Goal: Information Seeking & Learning: Compare options

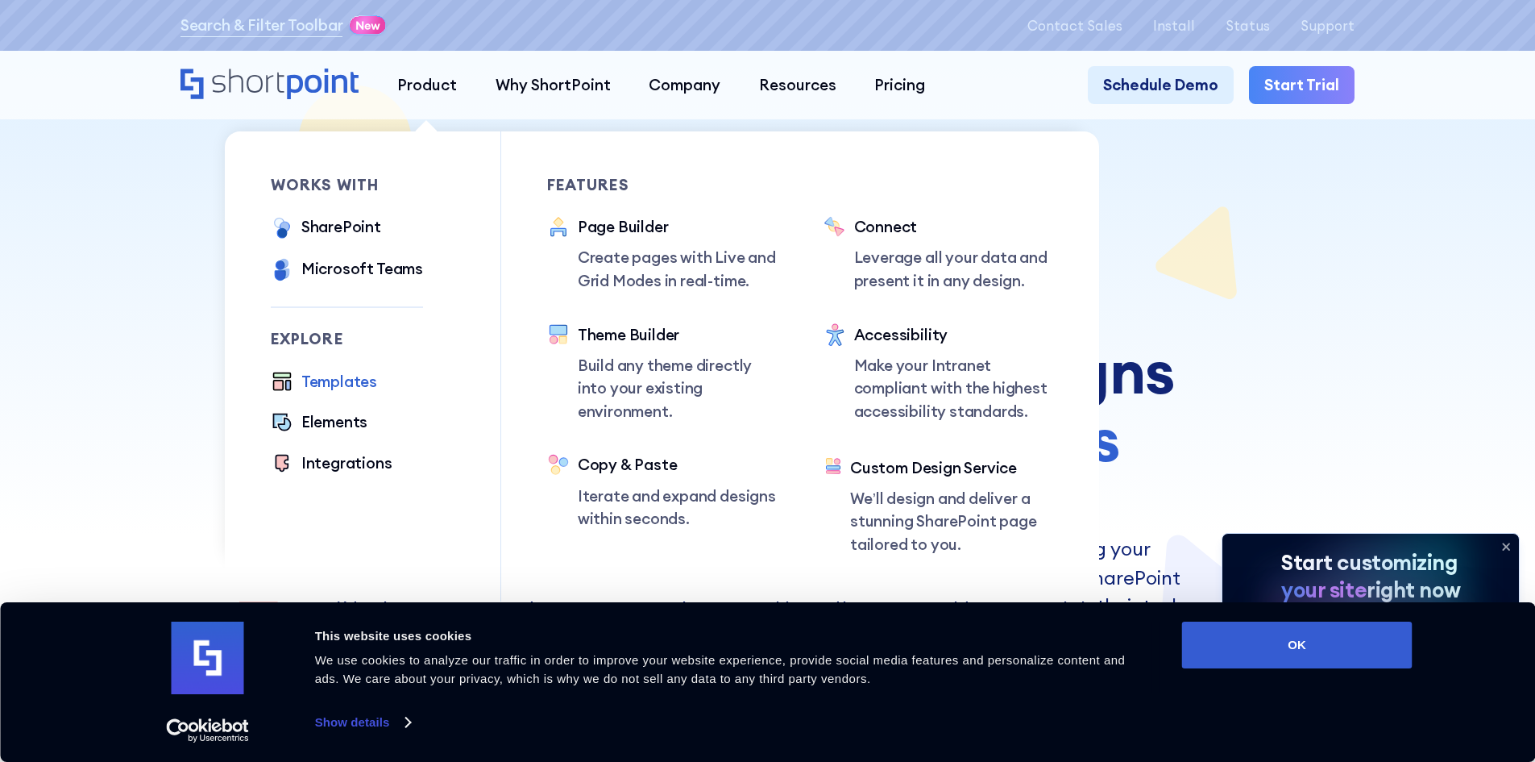
click at [330, 393] on div "Templates" at bounding box center [339, 381] width 76 height 23
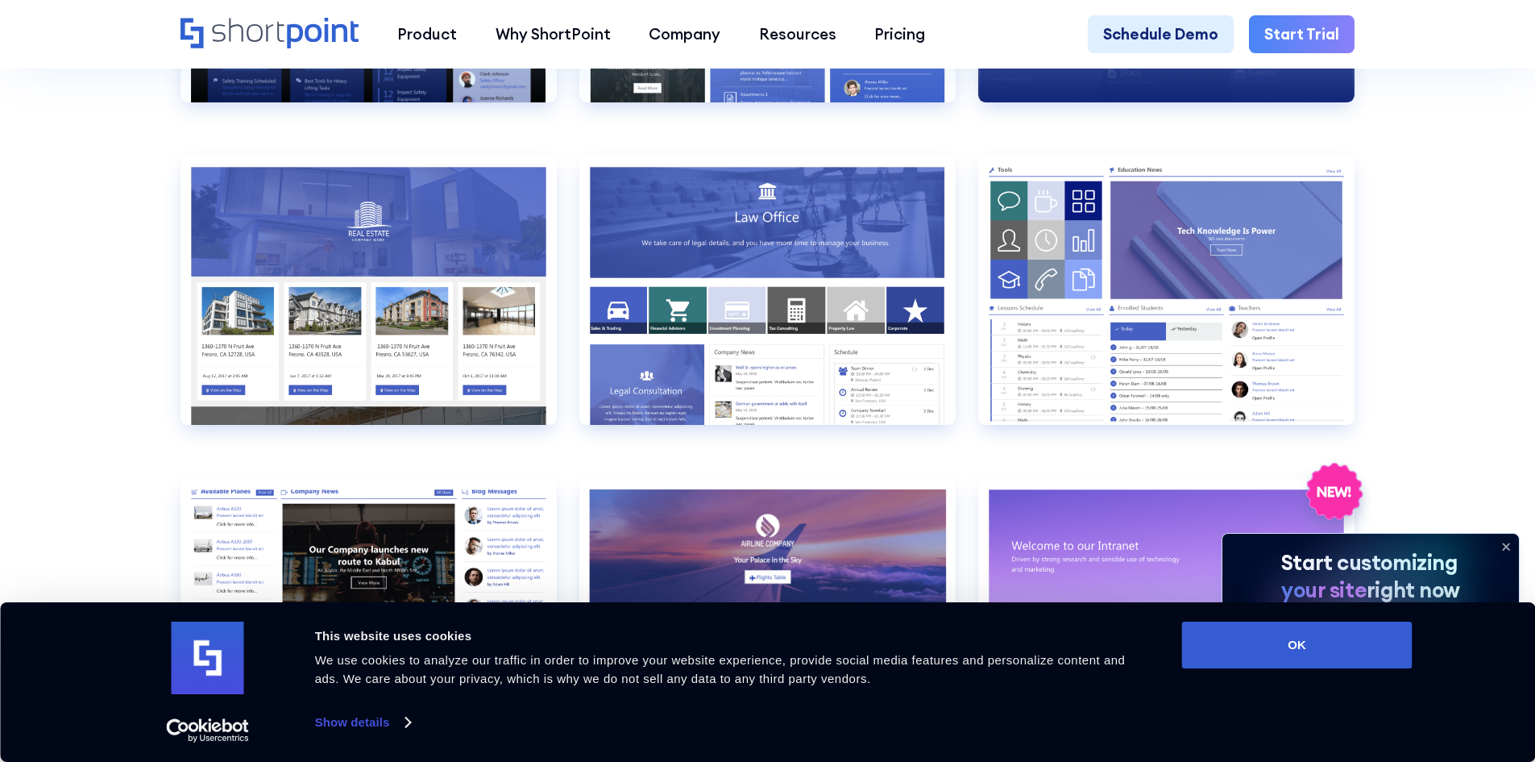
scroll to position [2015, 0]
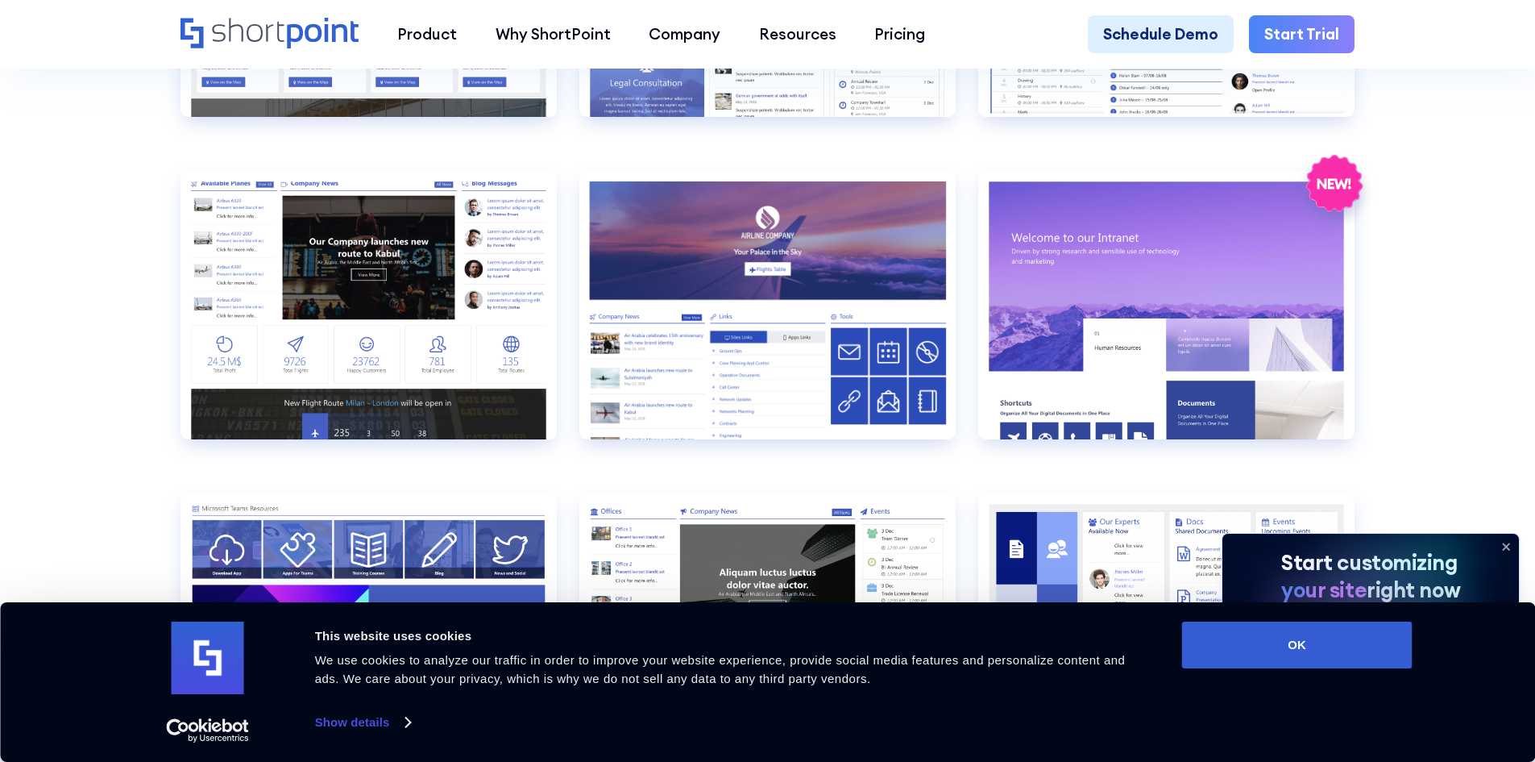
scroll to position [2418, 0]
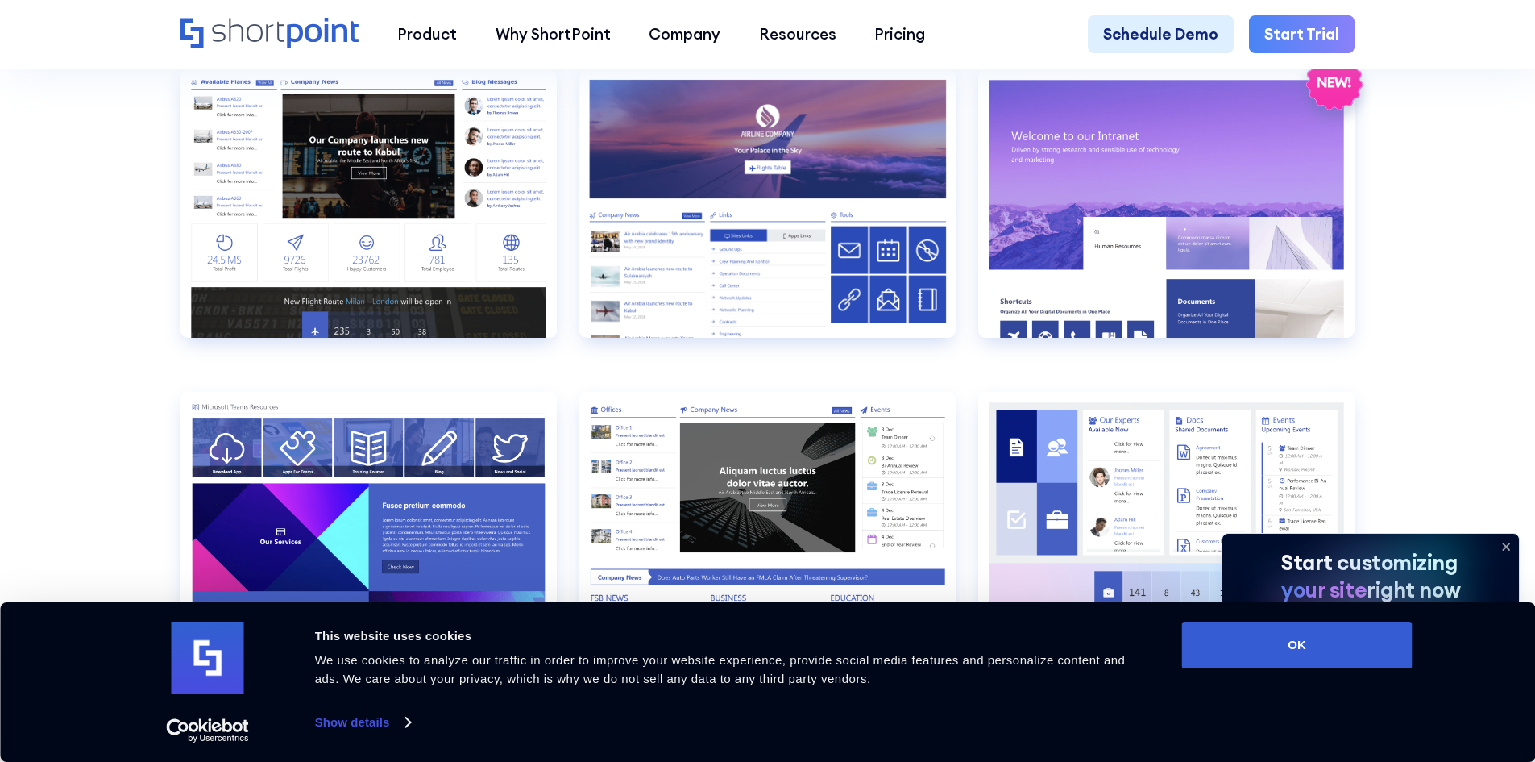
click at [1504, 546] on icon at bounding box center [1507, 547] width 26 height 26
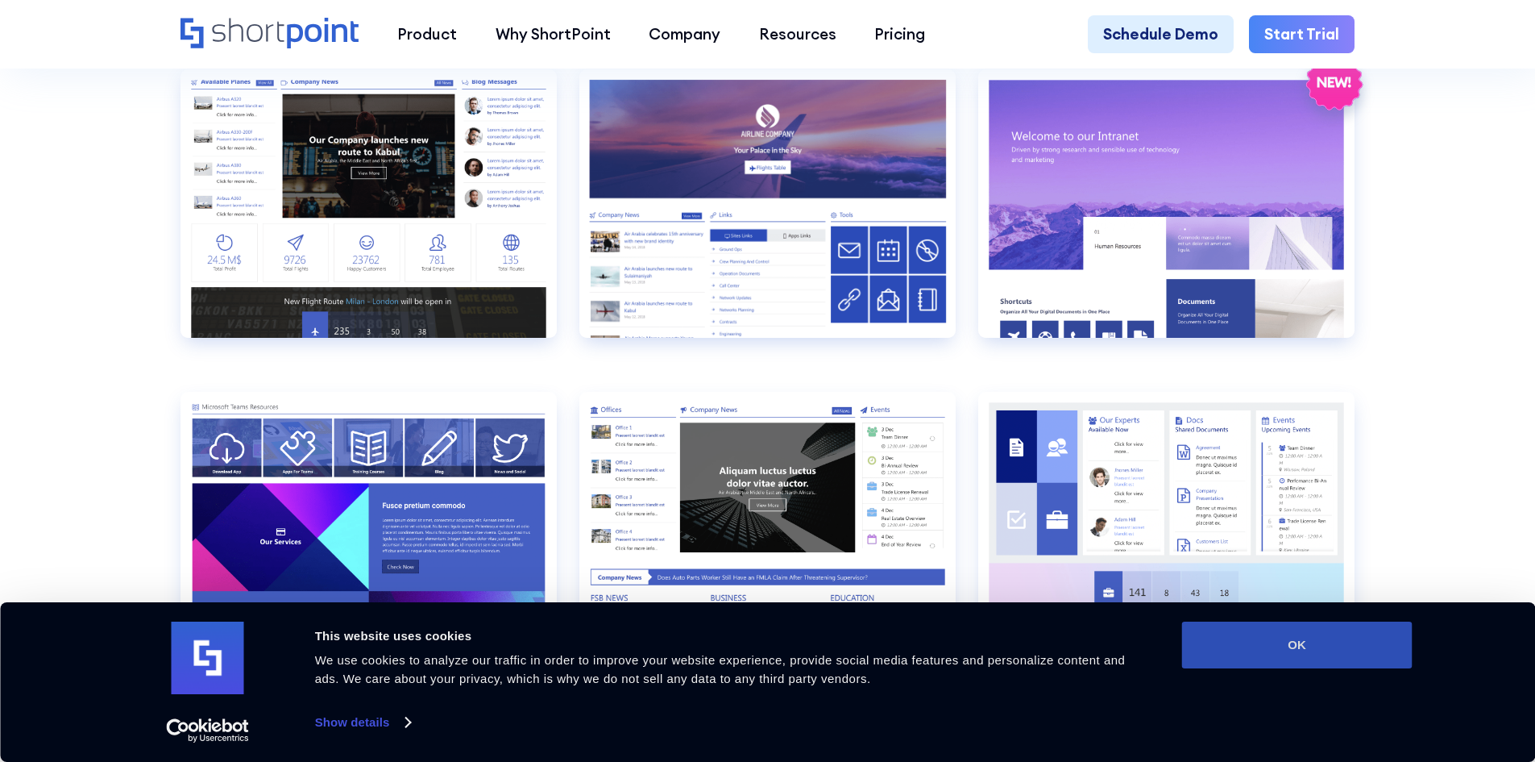
click at [1357, 636] on button "OK" at bounding box center [1297, 644] width 231 height 47
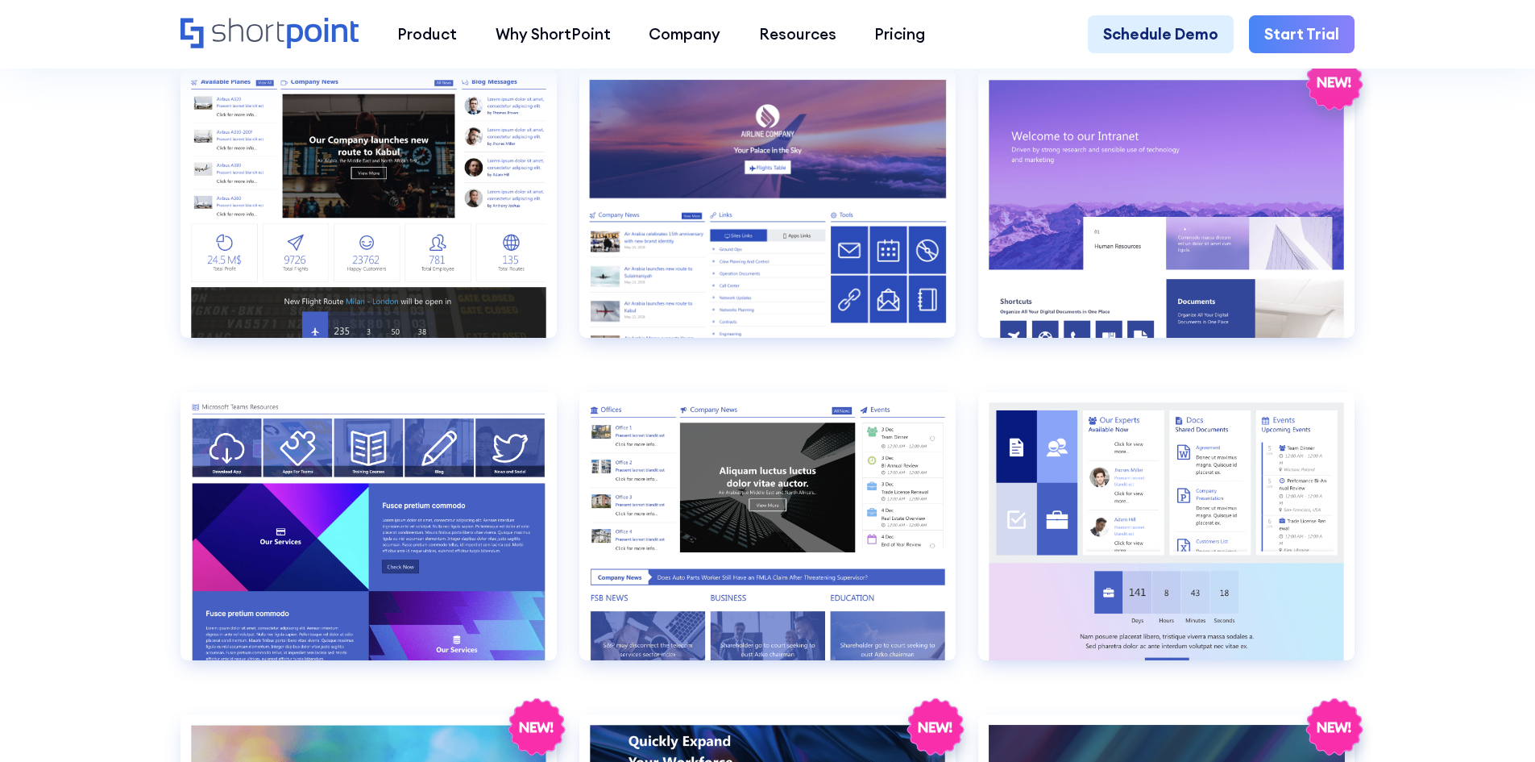
click at [1491, 358] on section "SHAREPOINT INTRANET TEMPLATES Fully customizable SharePoint templates with Shor…" at bounding box center [767, 446] width 1535 height 5650
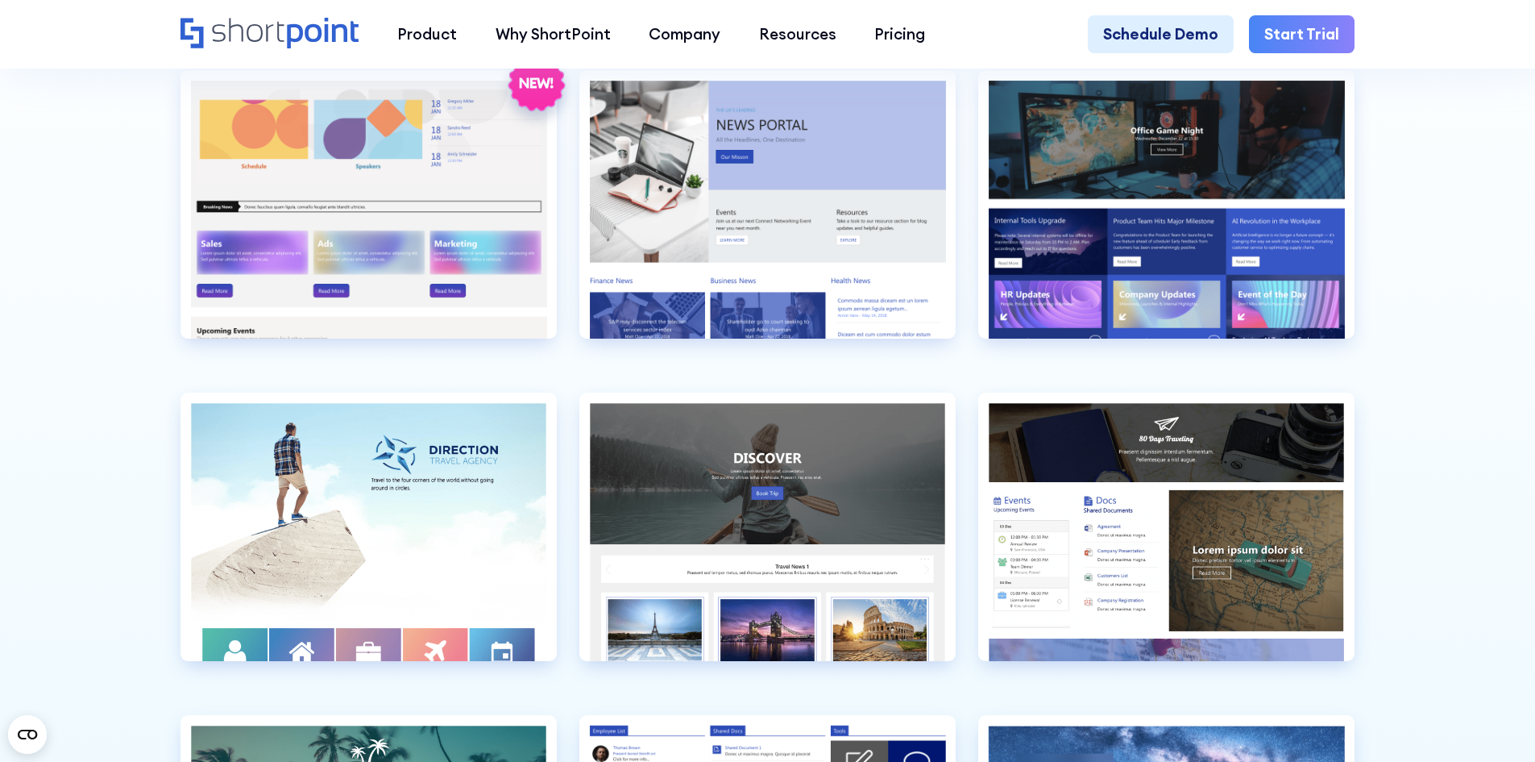
scroll to position [4675, 0]
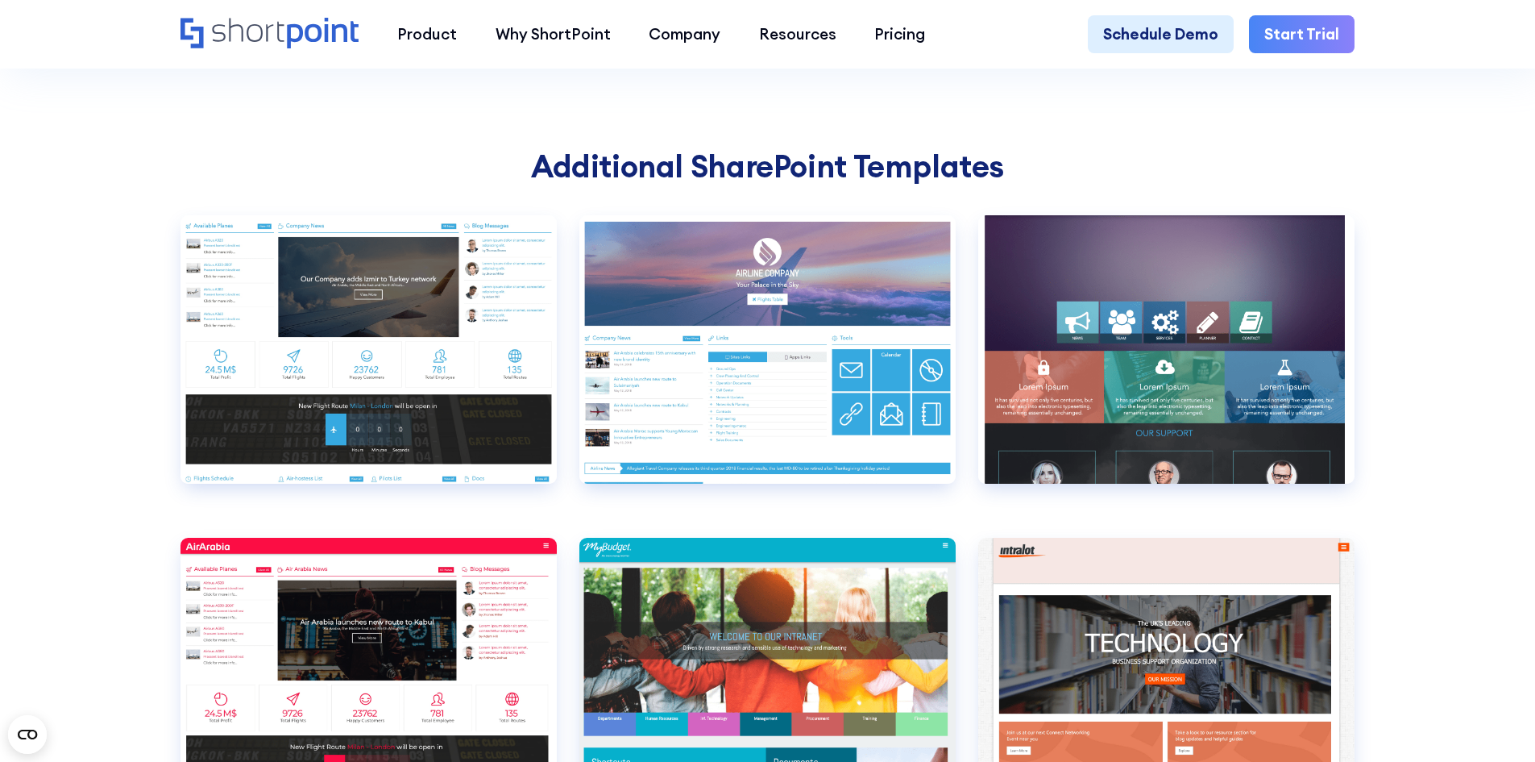
scroll to position [5642, 0]
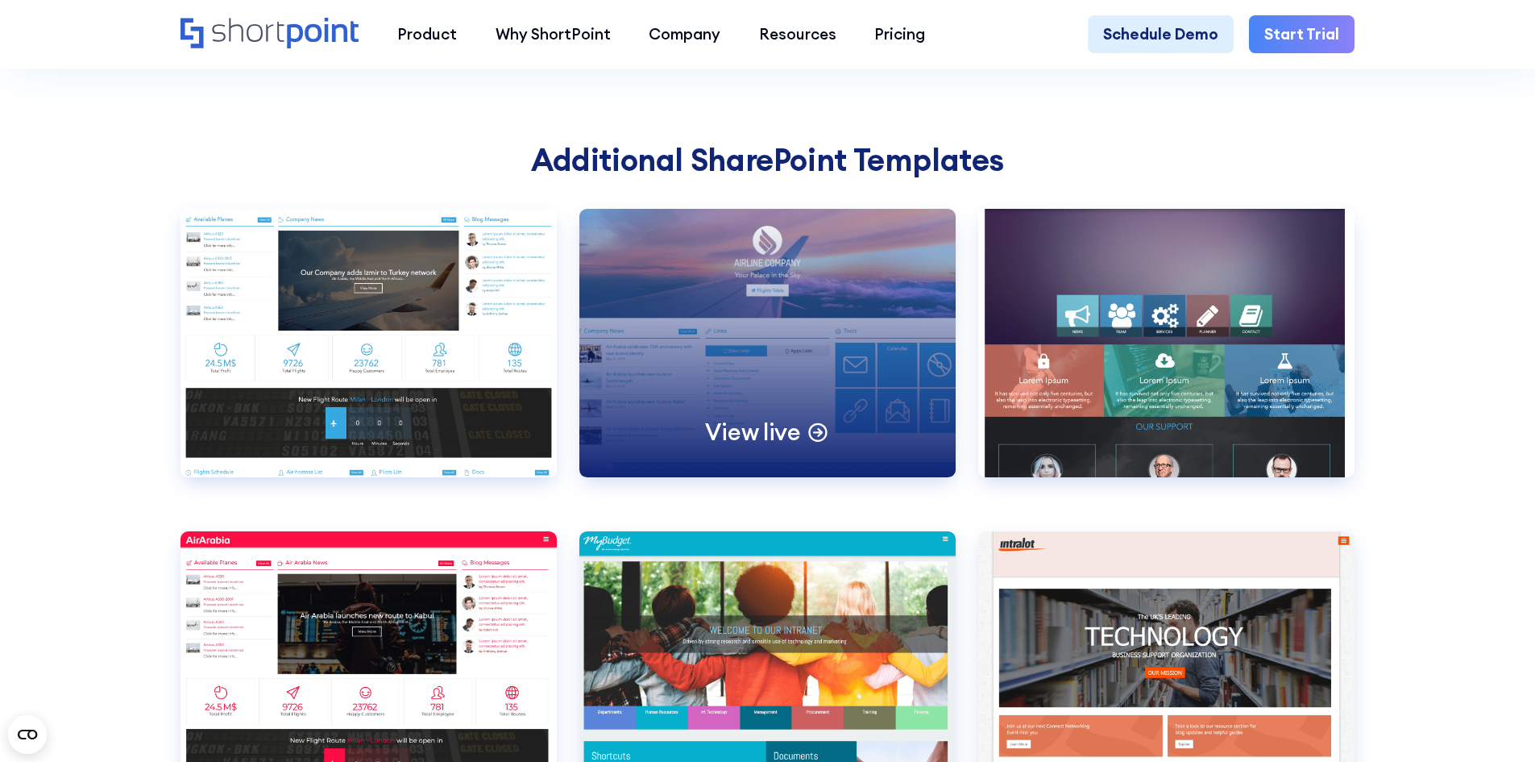
click at [809, 406] on div "View live" at bounding box center [768, 343] width 376 height 268
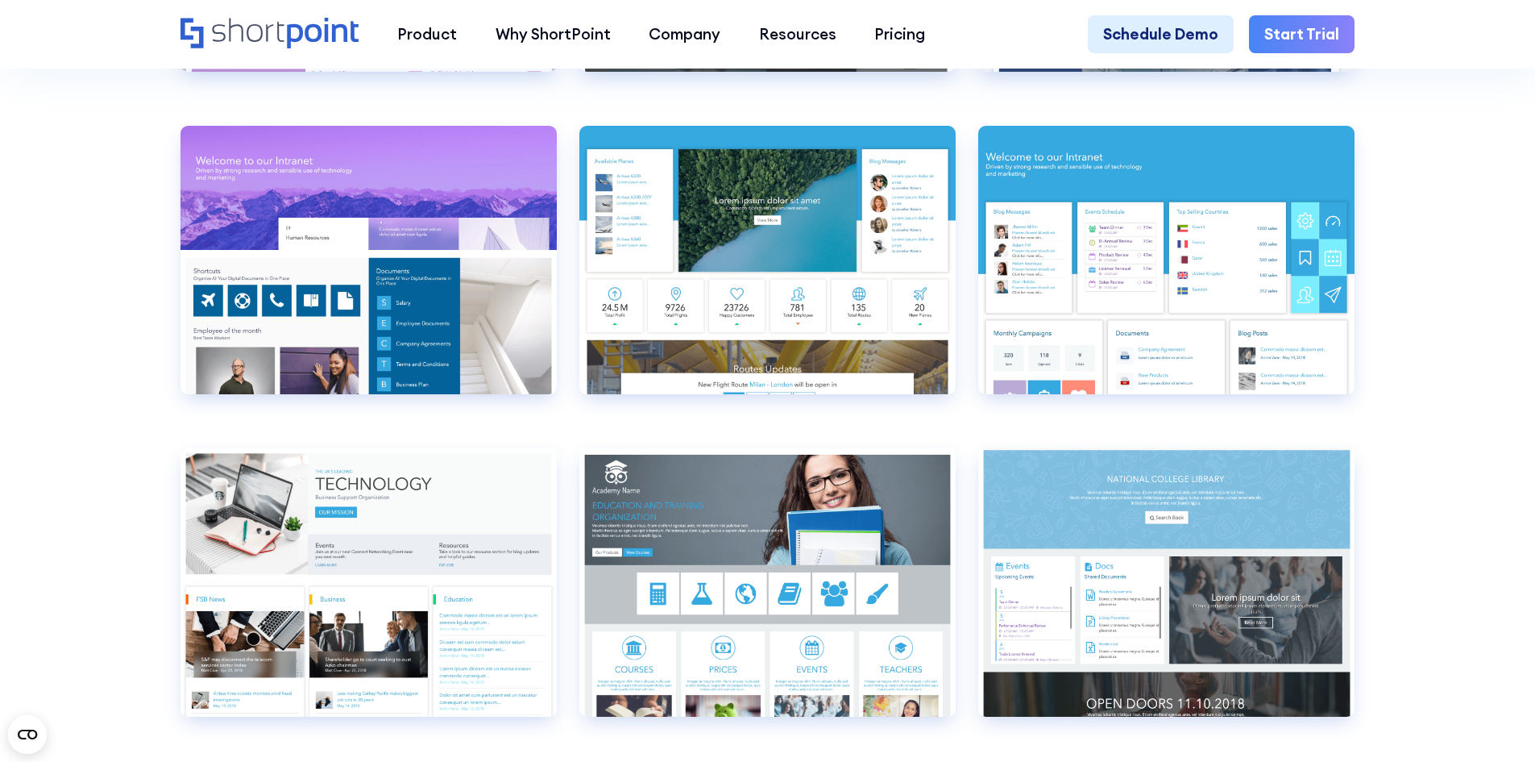
scroll to position [7093, 0]
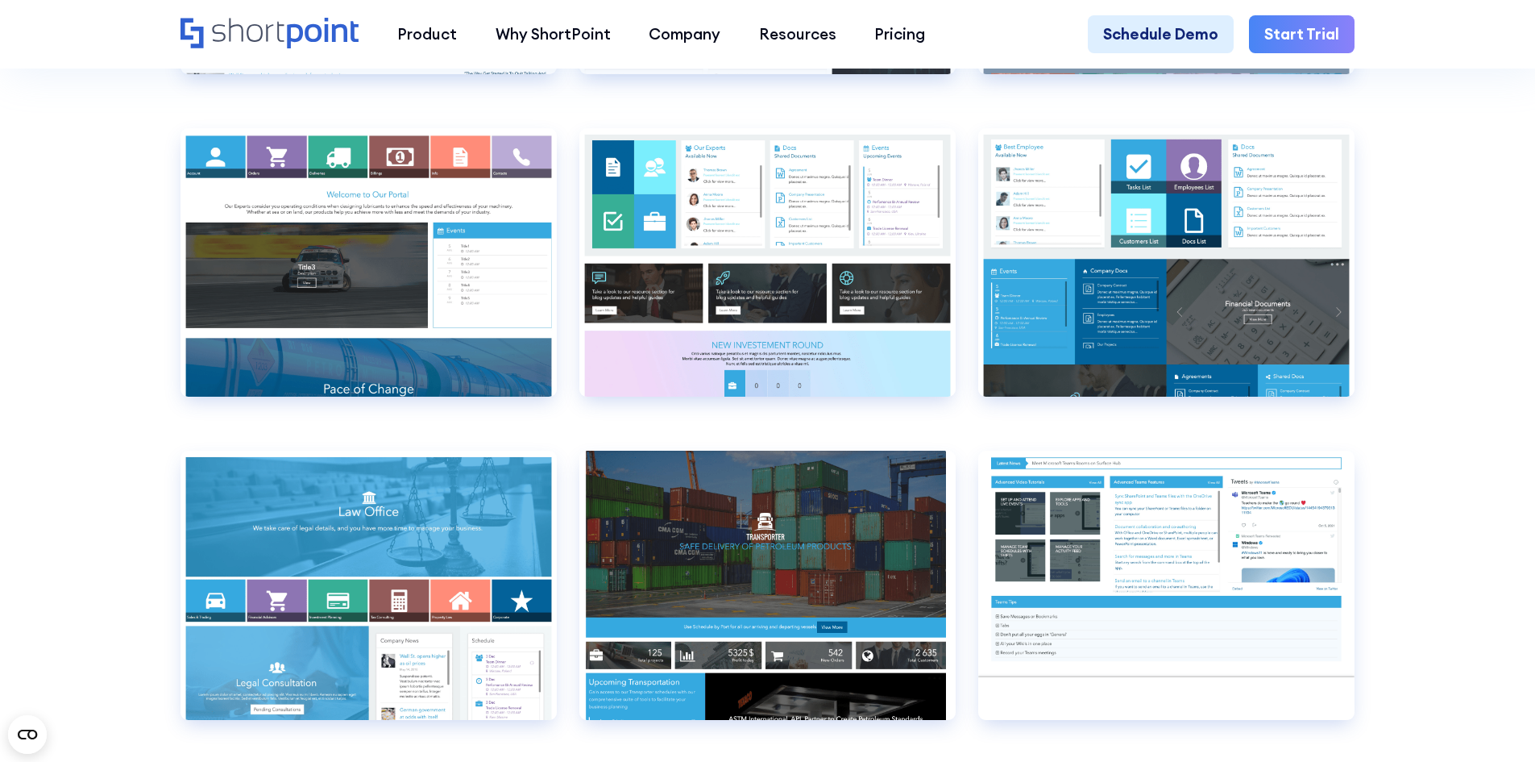
scroll to position [9188, 0]
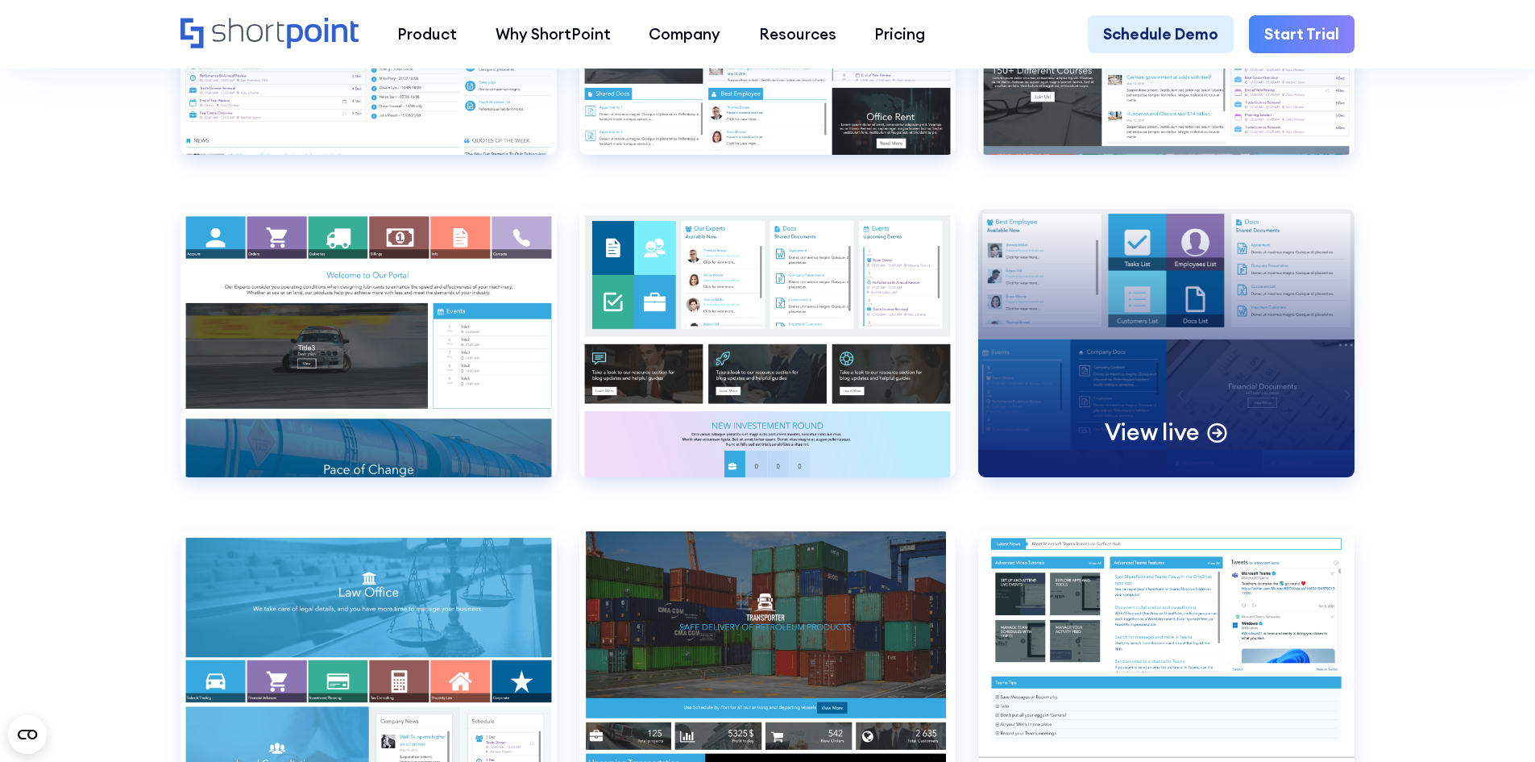
click at [1195, 336] on div "View live" at bounding box center [1166, 343] width 376 height 268
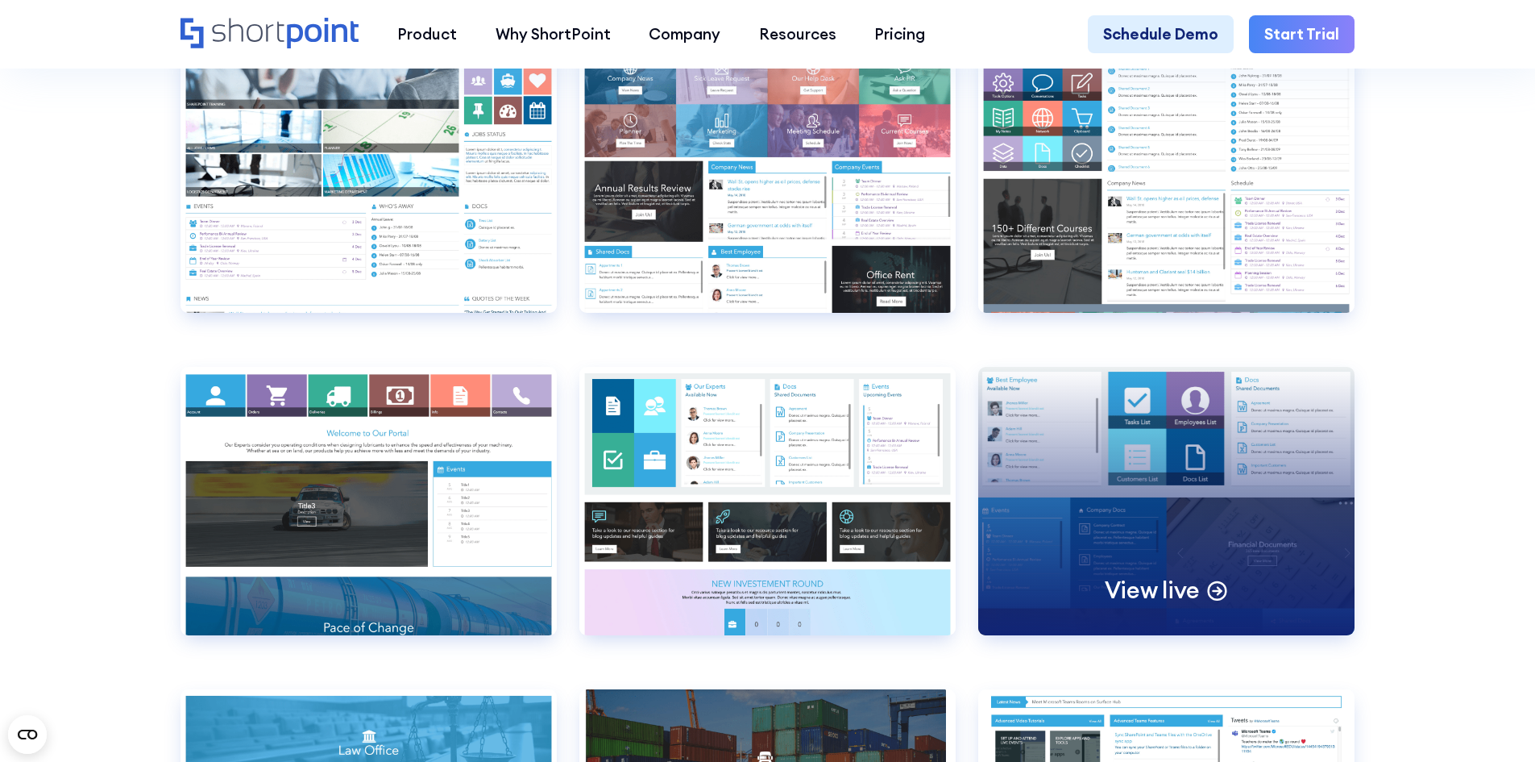
scroll to position [9027, 0]
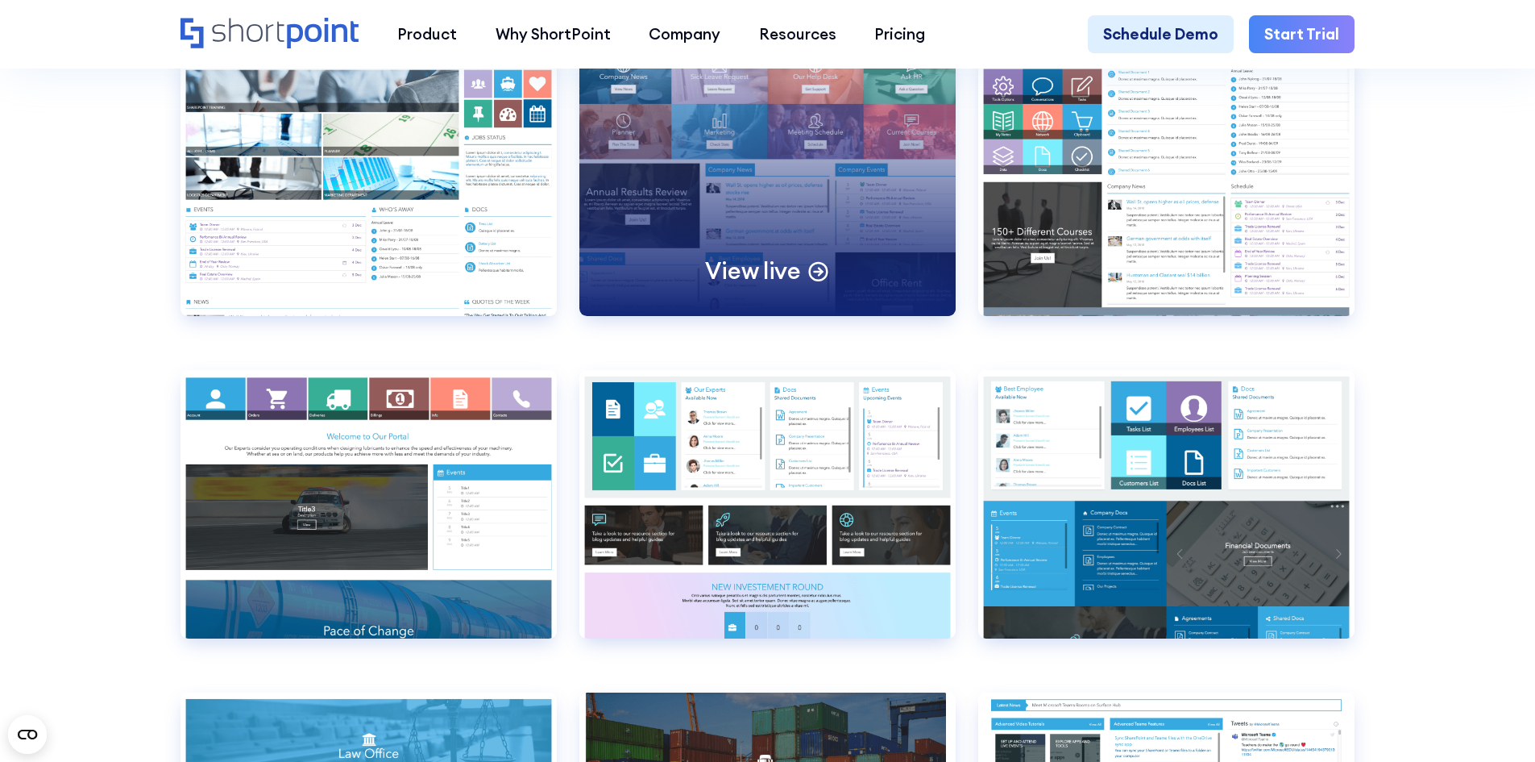
click at [738, 185] on div "View live" at bounding box center [768, 182] width 376 height 268
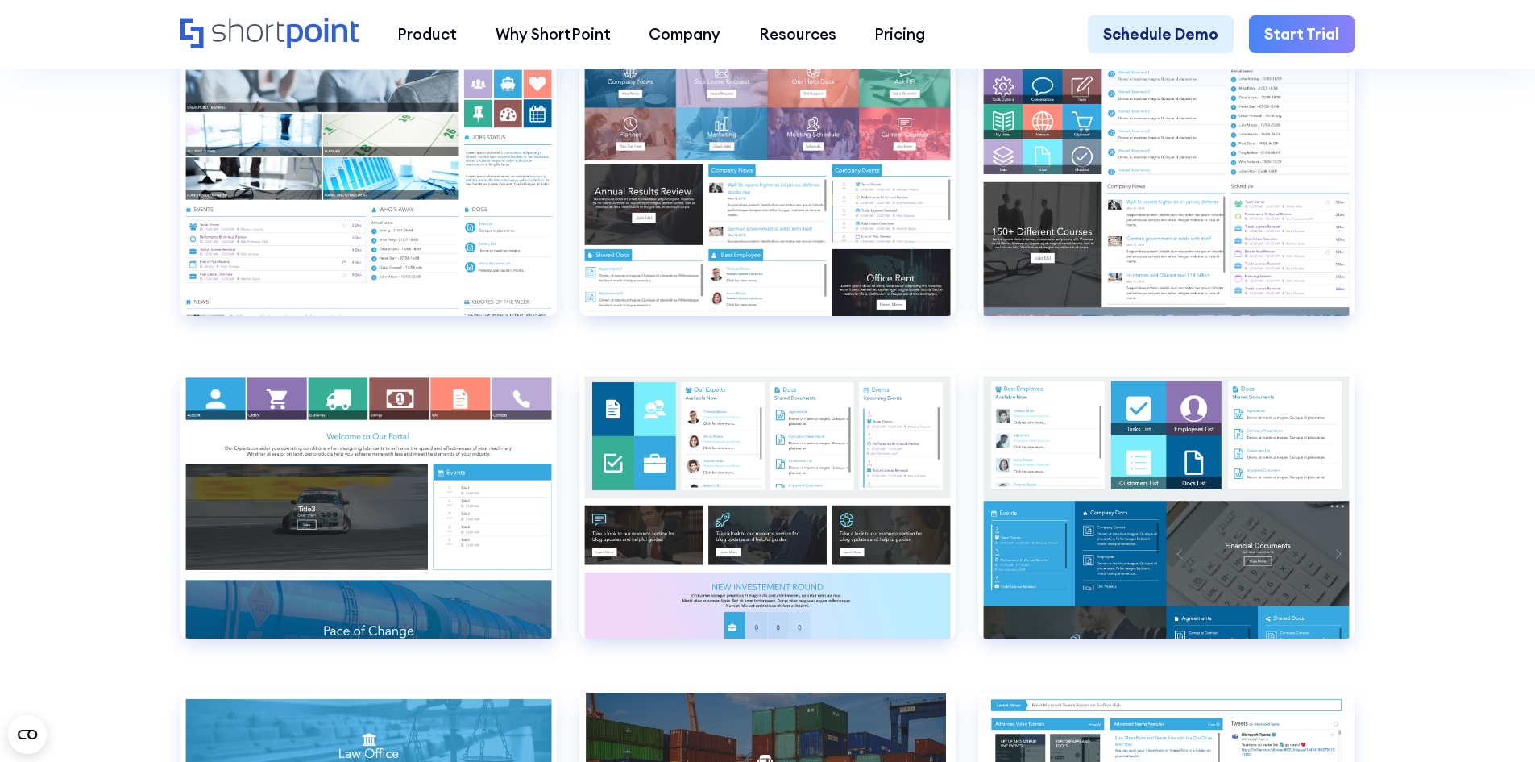
click at [1510, 280] on section "Additional SharePoint Templates View live Airlines 1 Airlines 1 false Transport…" at bounding box center [767, 325] width 1535 height 7329
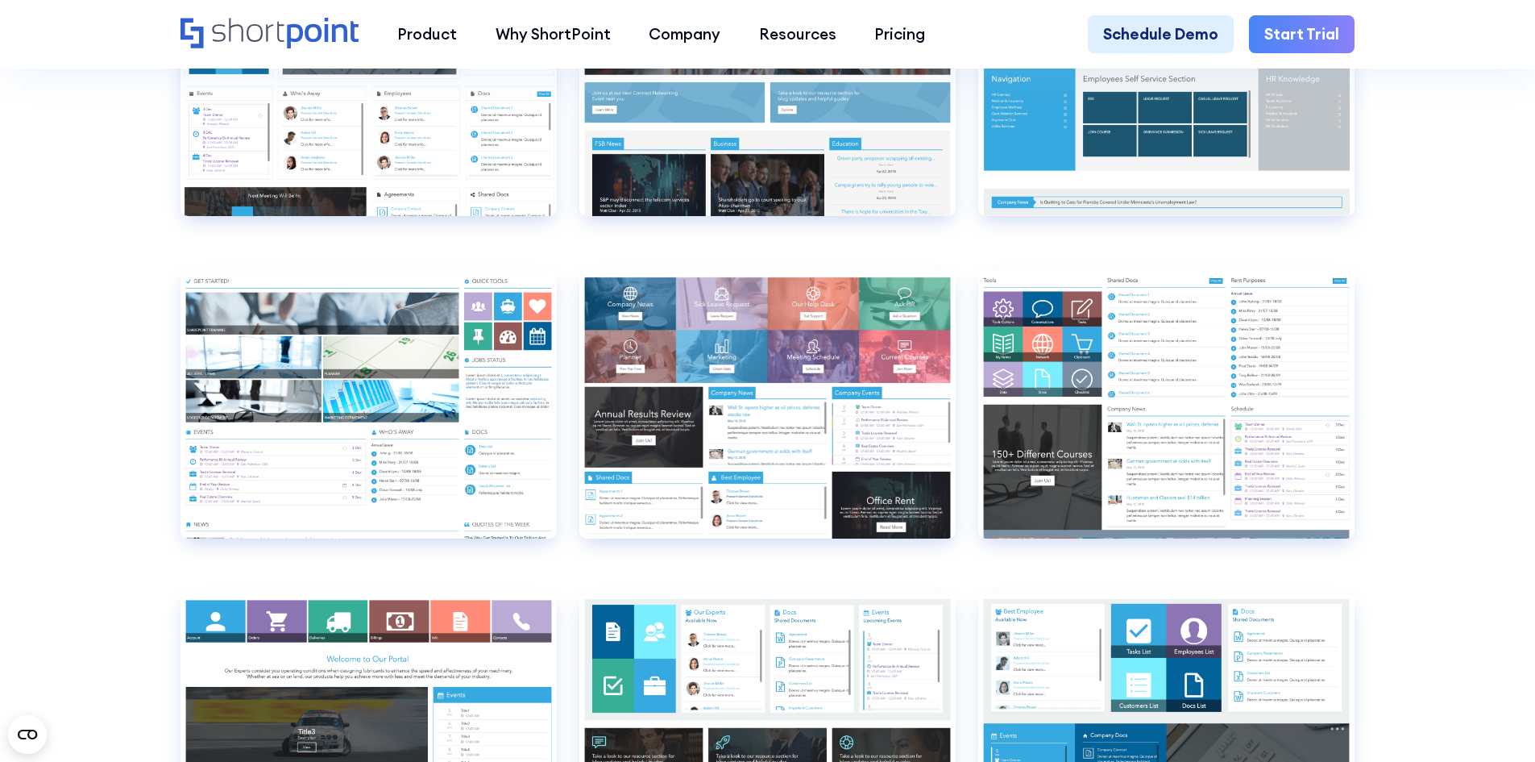
scroll to position [8785, 0]
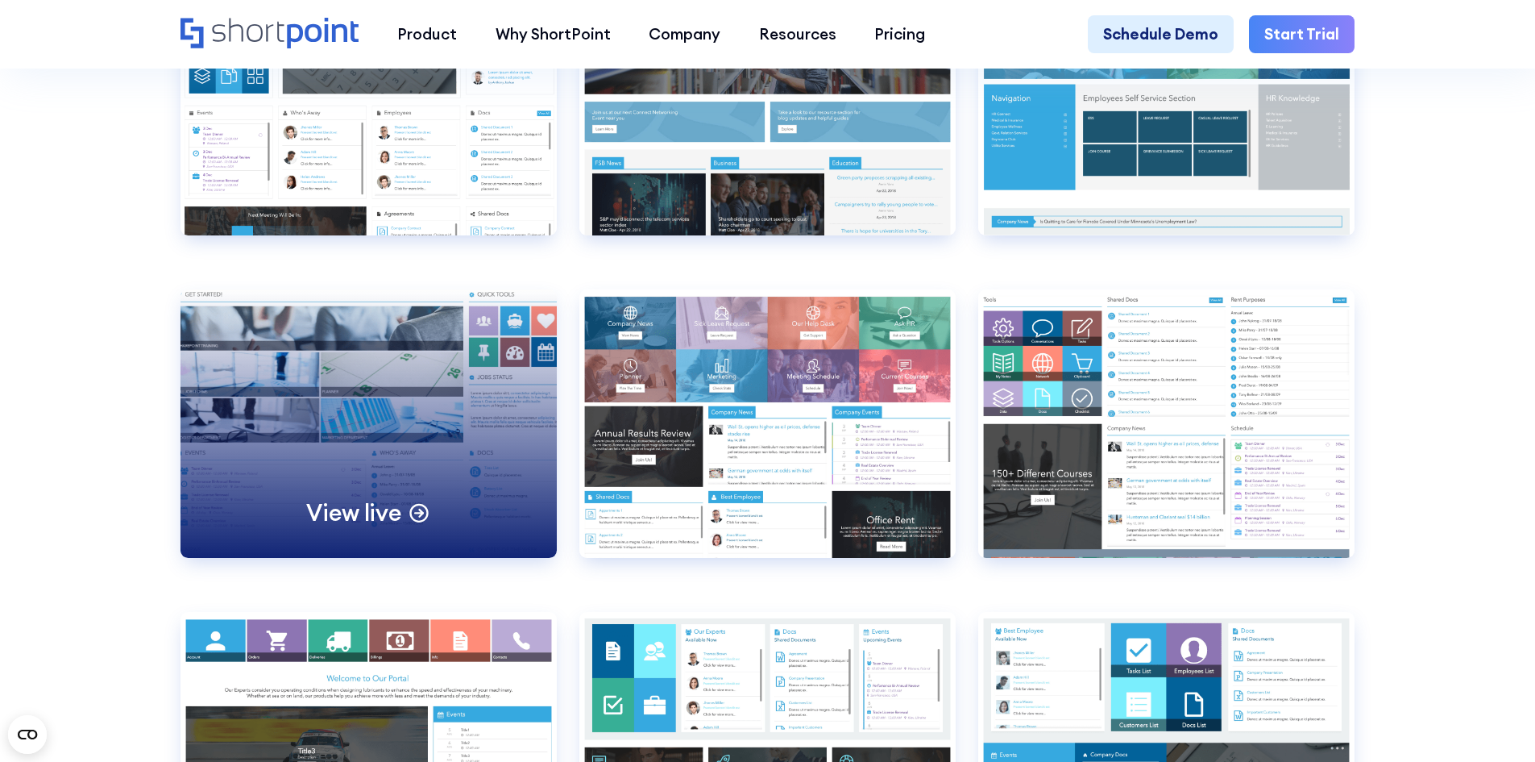
click at [317, 459] on div "View live" at bounding box center [369, 423] width 376 height 268
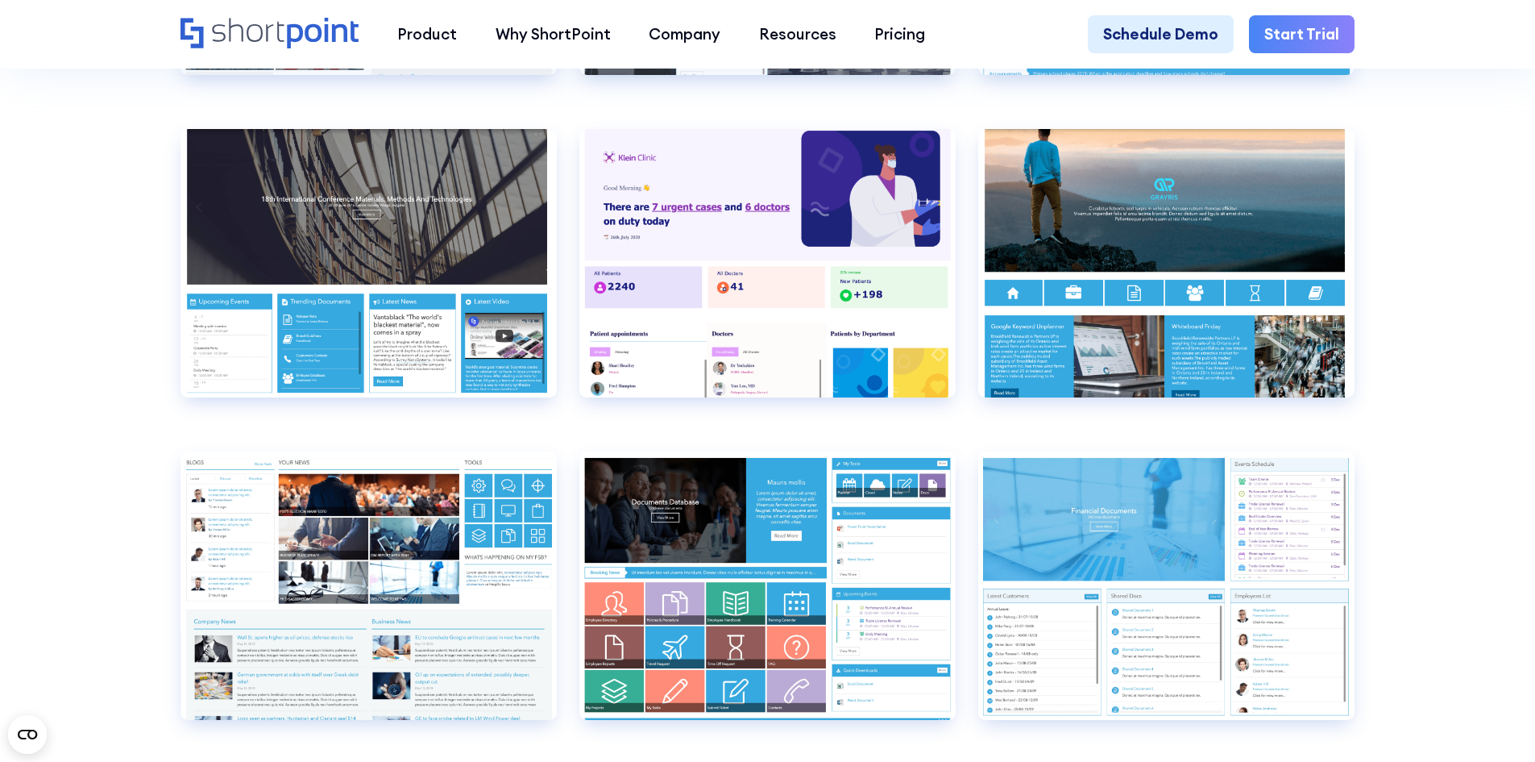
scroll to position [7958, 0]
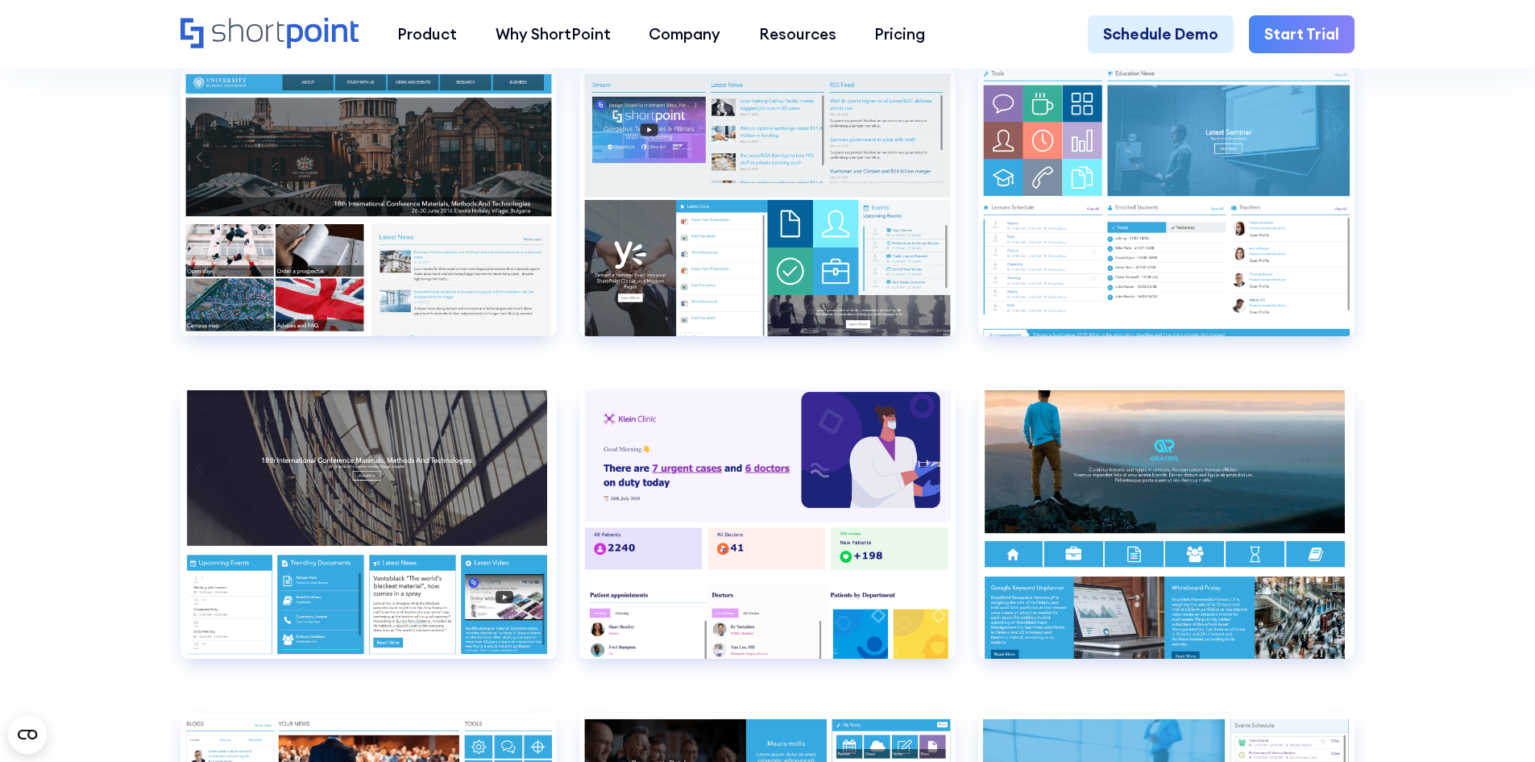
scroll to position [7717, 0]
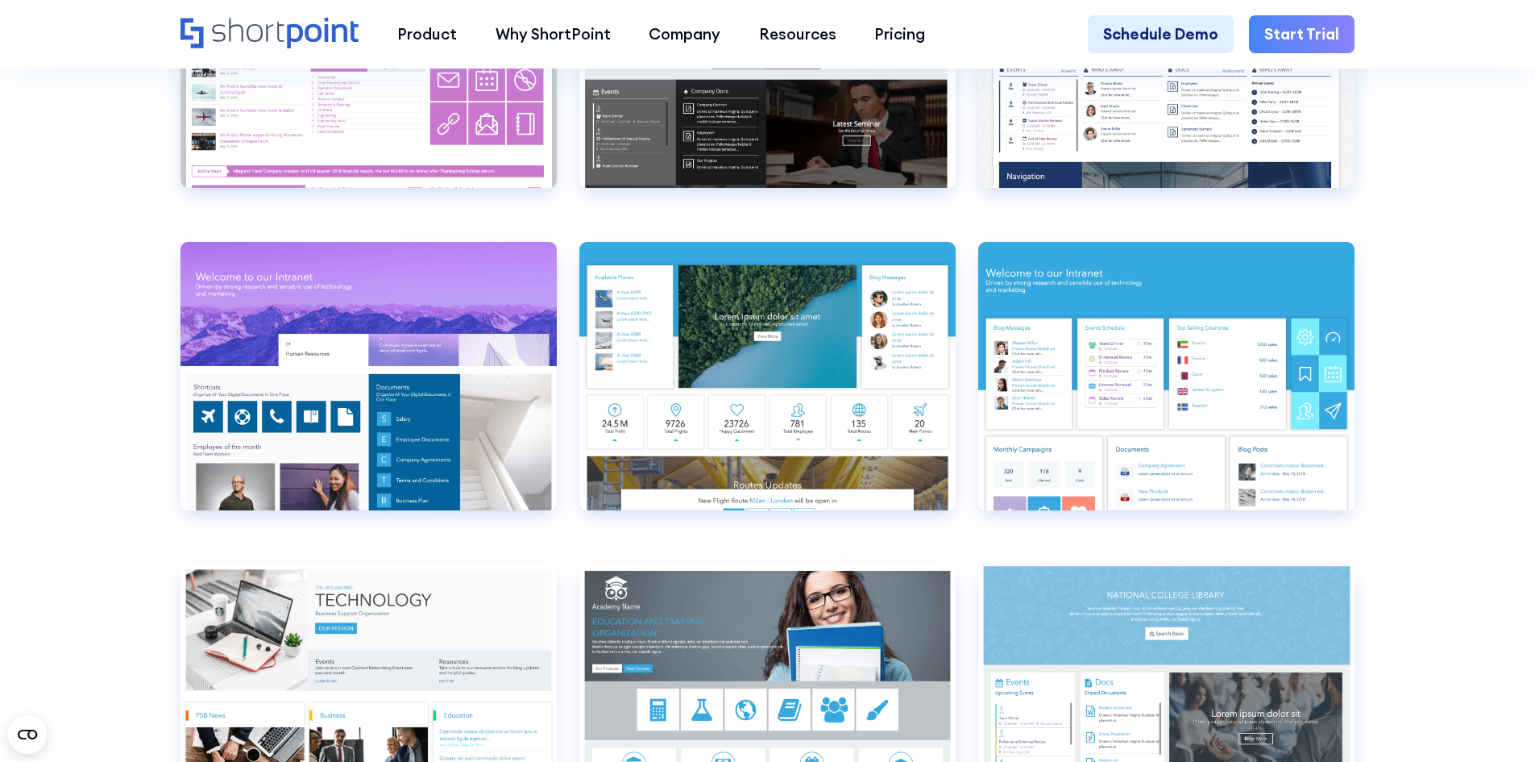
scroll to position [6991, 0]
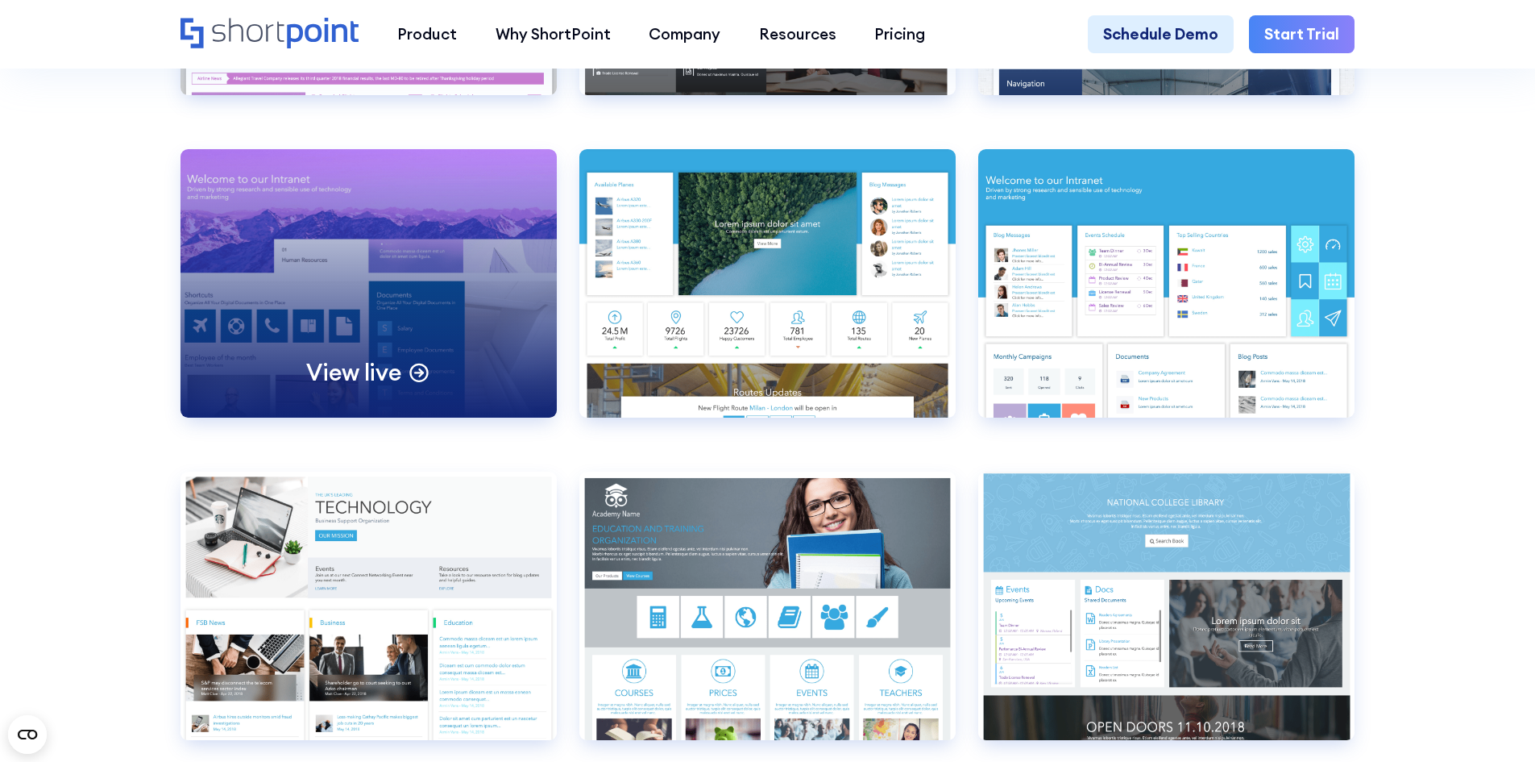
click at [405, 375] on div "View live" at bounding box center [369, 283] width 376 height 268
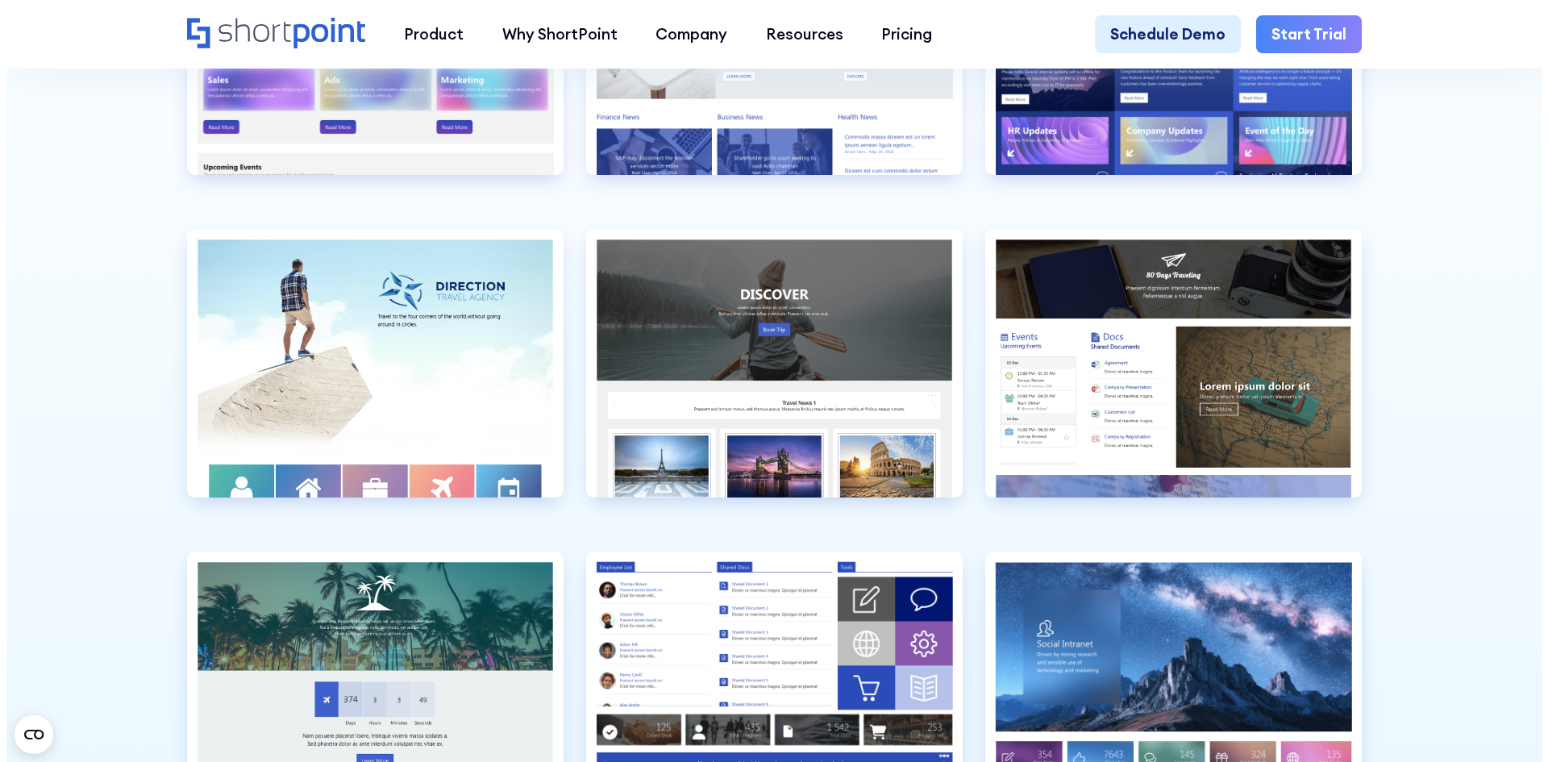
scroll to position [4815, 0]
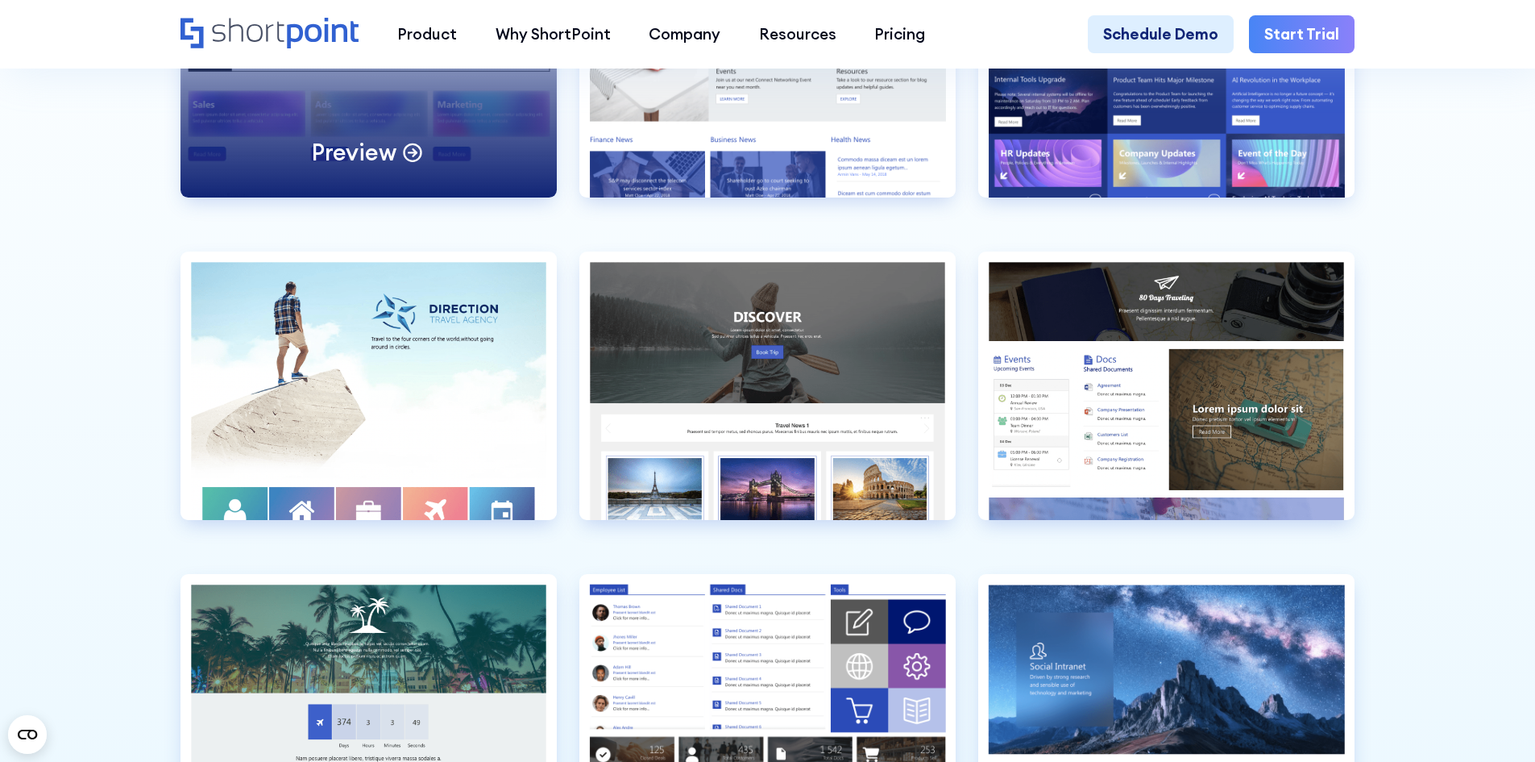
click at [392, 151] on div "Preview" at bounding box center [369, 63] width 376 height 268
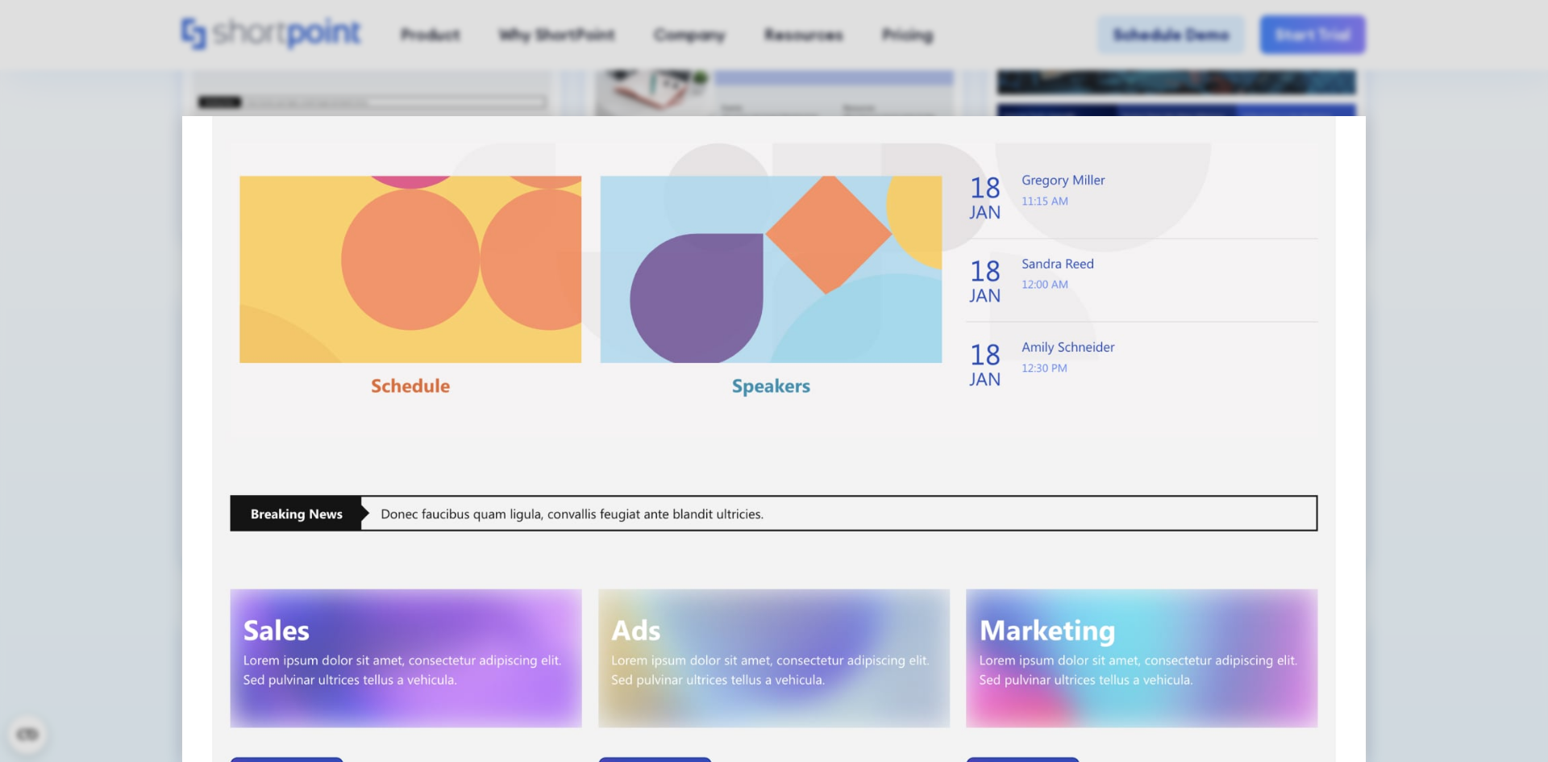
scroll to position [0, 0]
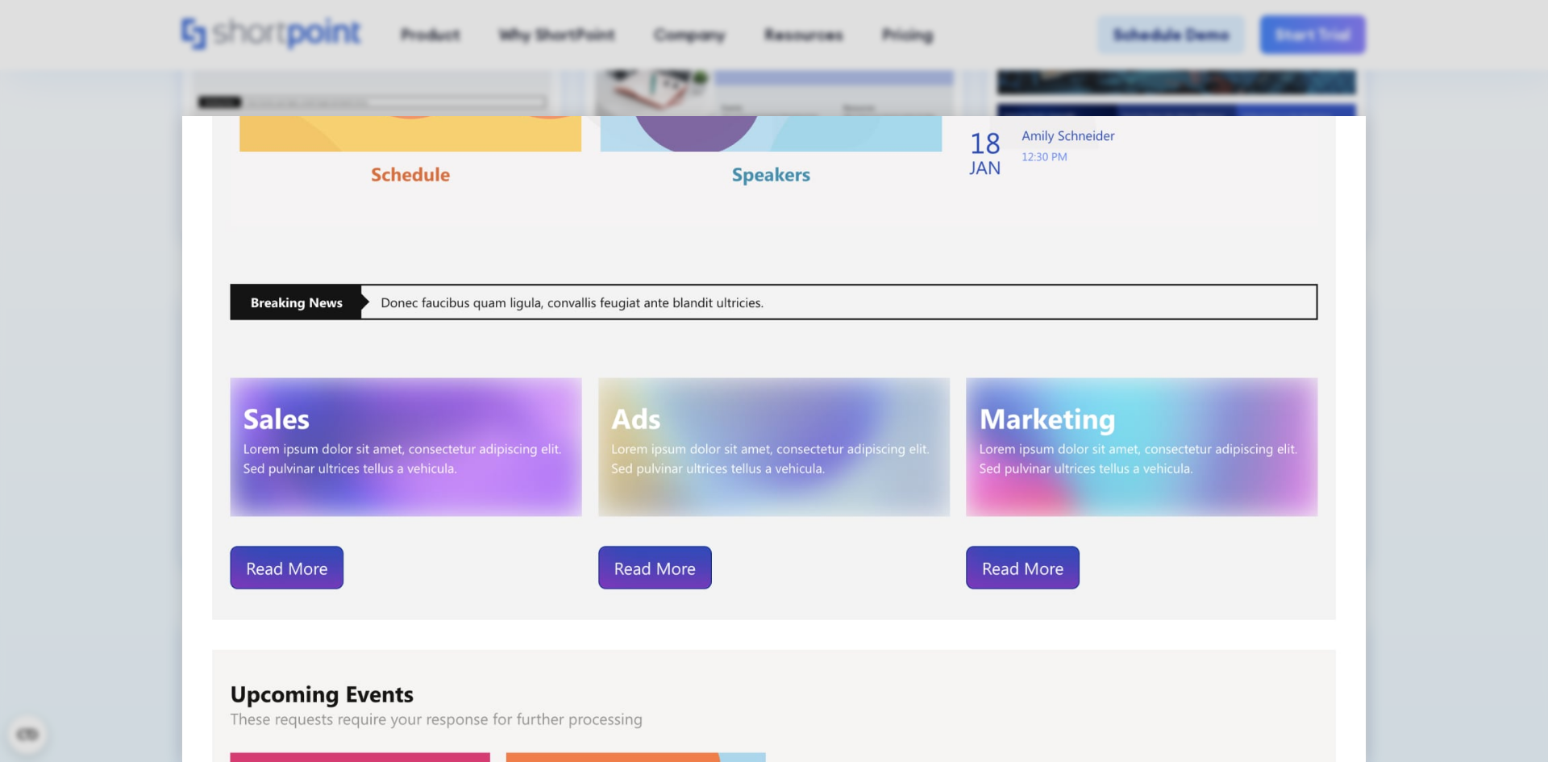
click at [472, 430] on img at bounding box center [774, 754] width 1184 height 1761
click at [768, 427] on img at bounding box center [774, 754] width 1184 height 1761
click at [1260, 428] on img at bounding box center [774, 754] width 1184 height 1761
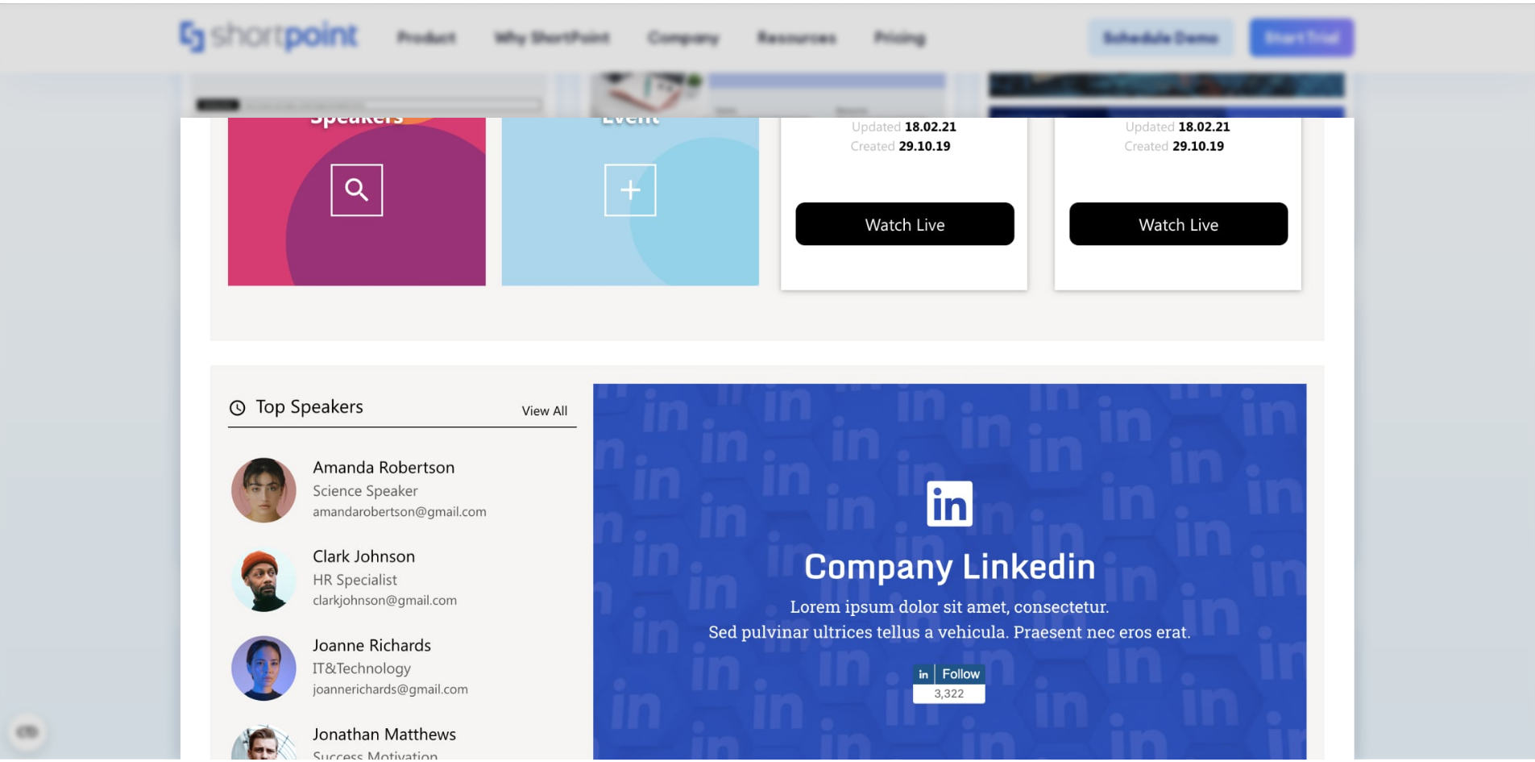
scroll to position [1099, 0]
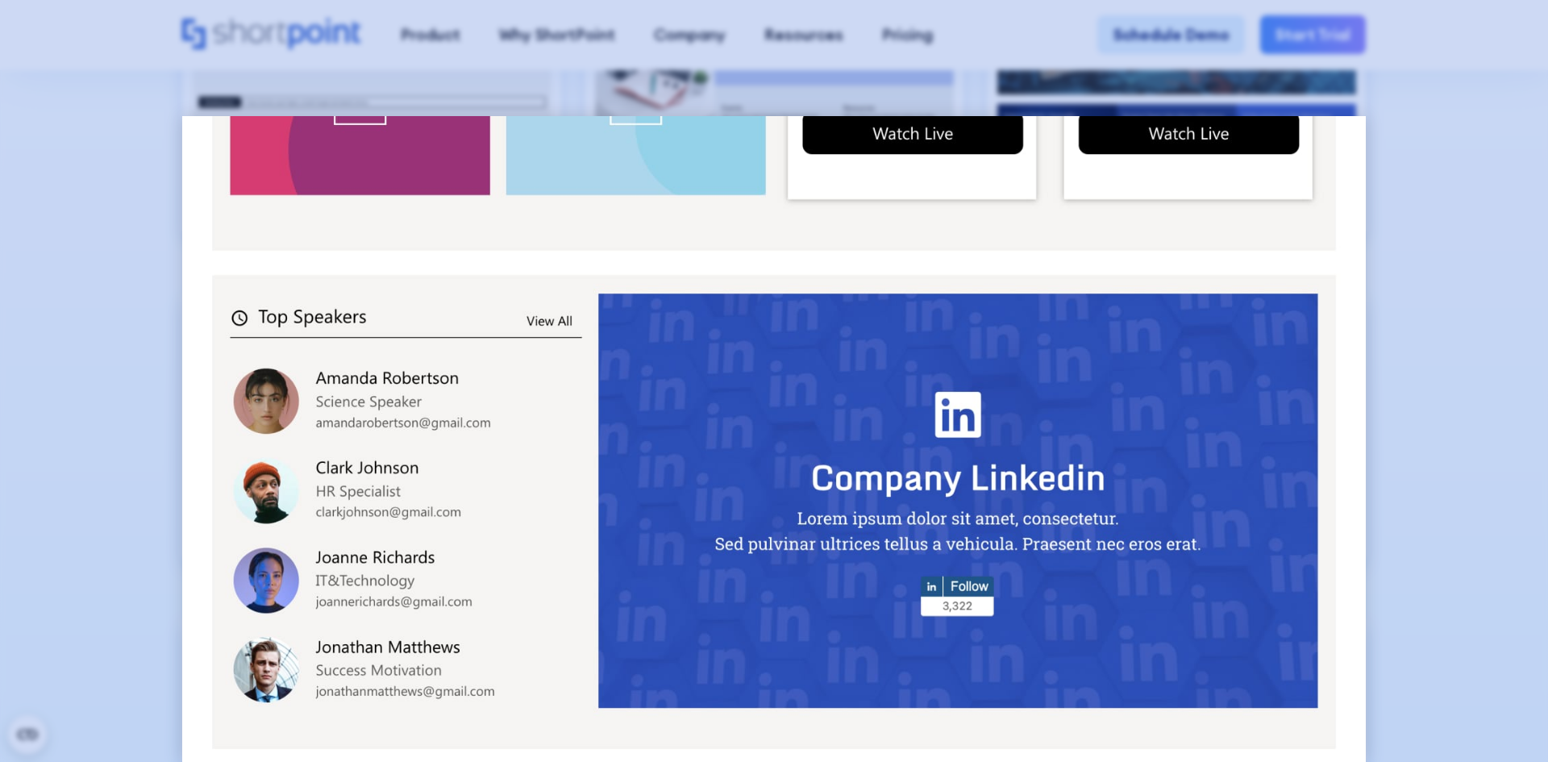
click at [1473, 184] on div at bounding box center [774, 381] width 1548 height 762
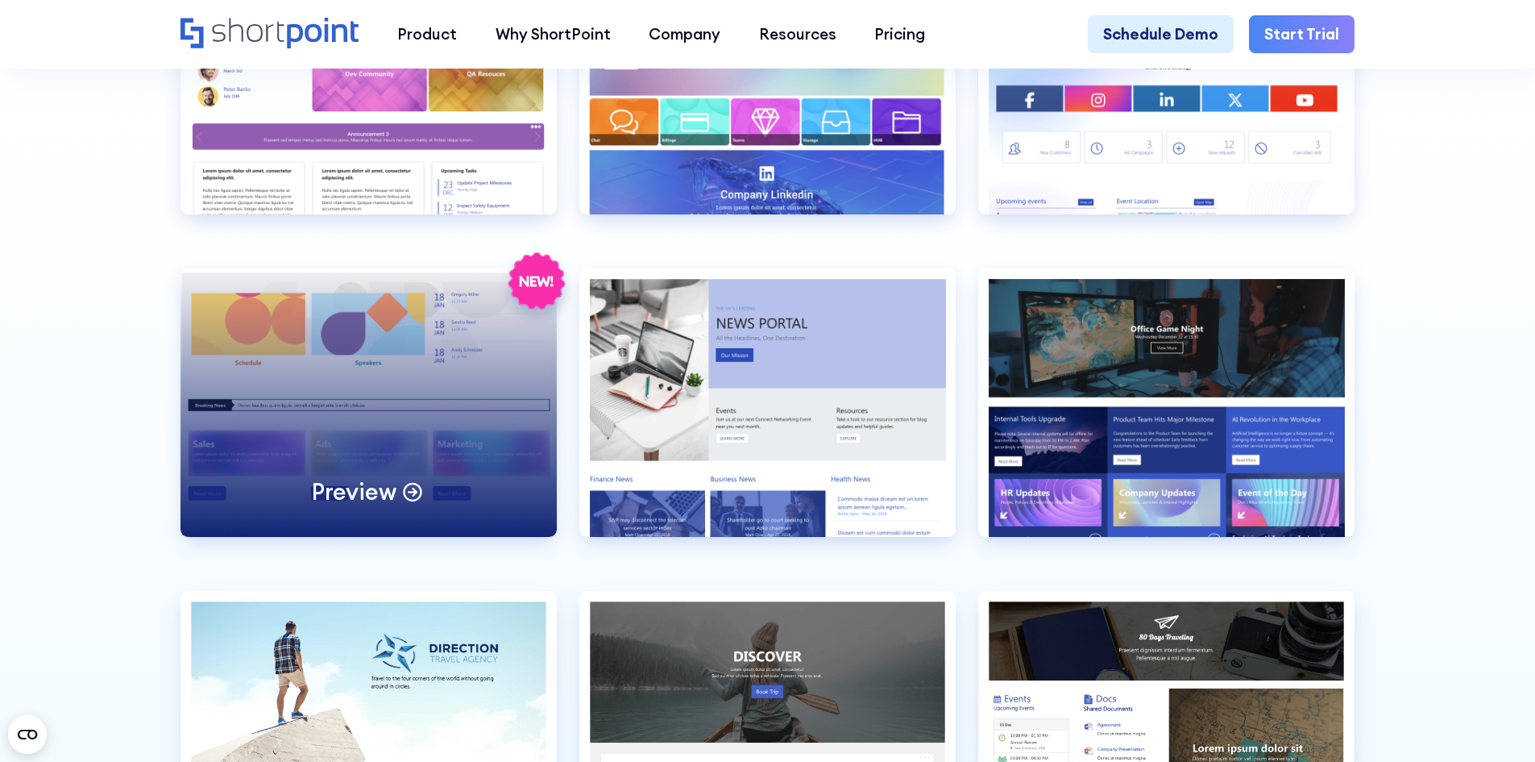
scroll to position [4412, 0]
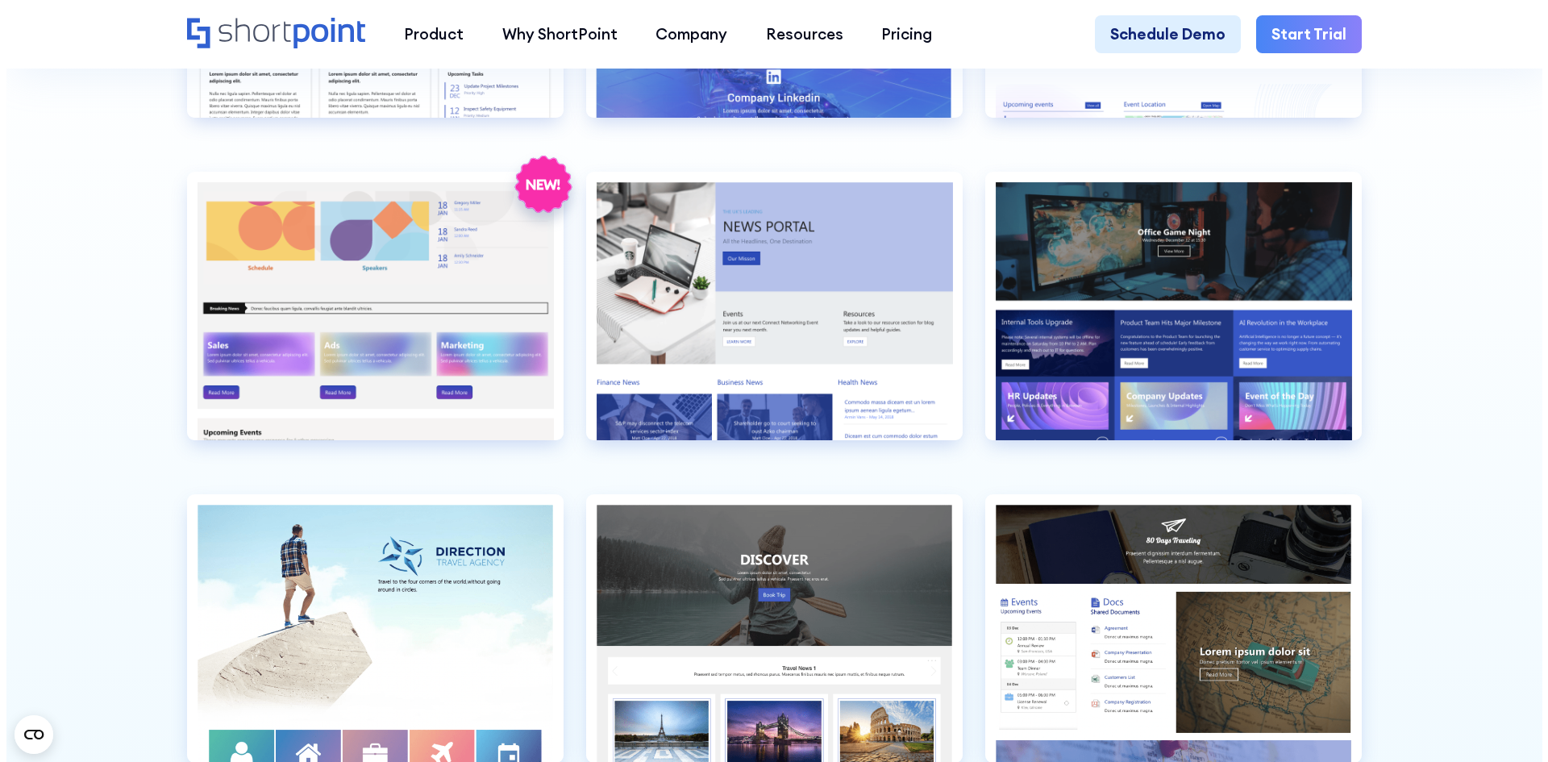
scroll to position [4573, 0]
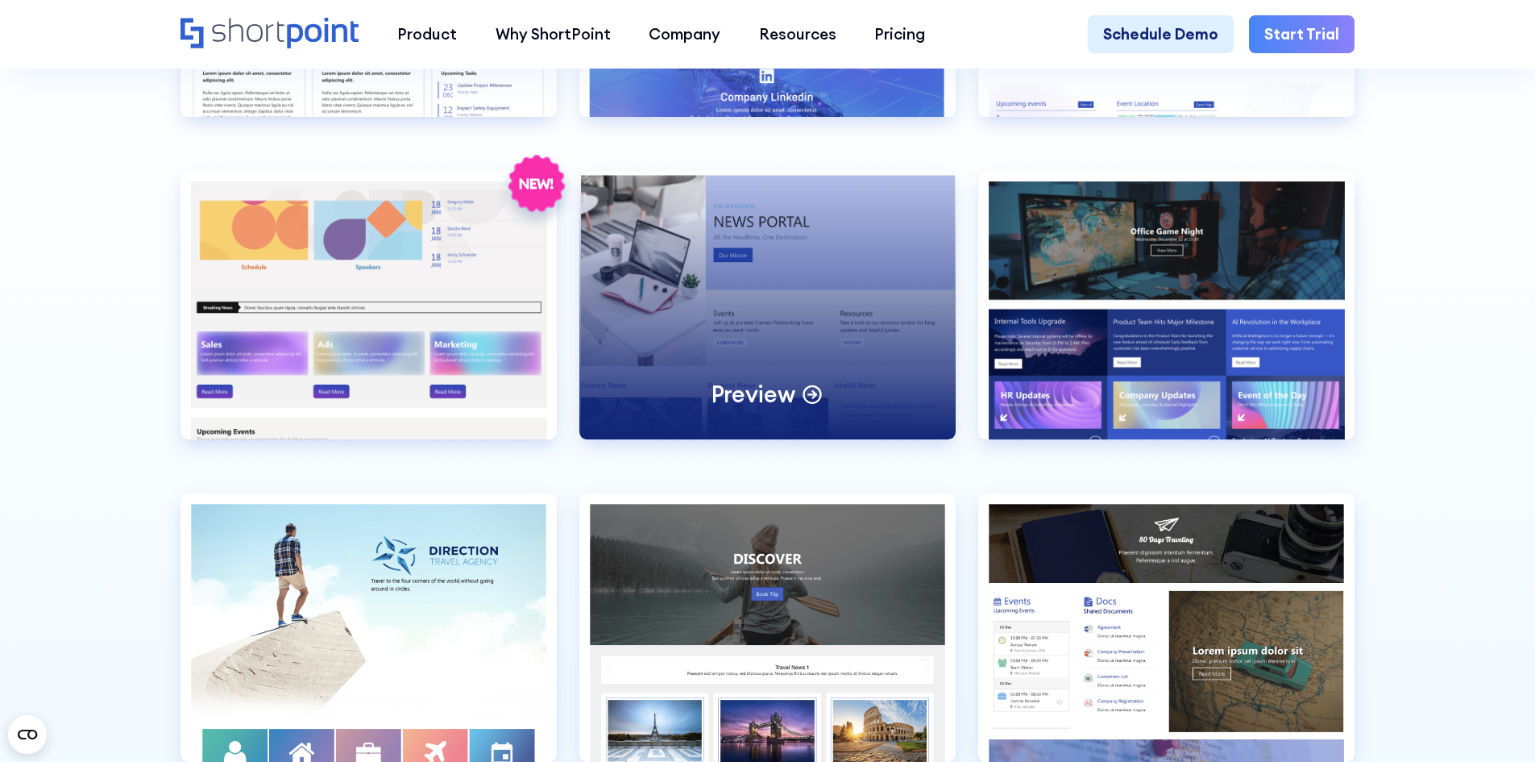
click at [807, 376] on div "Preview" at bounding box center [768, 305] width 376 height 268
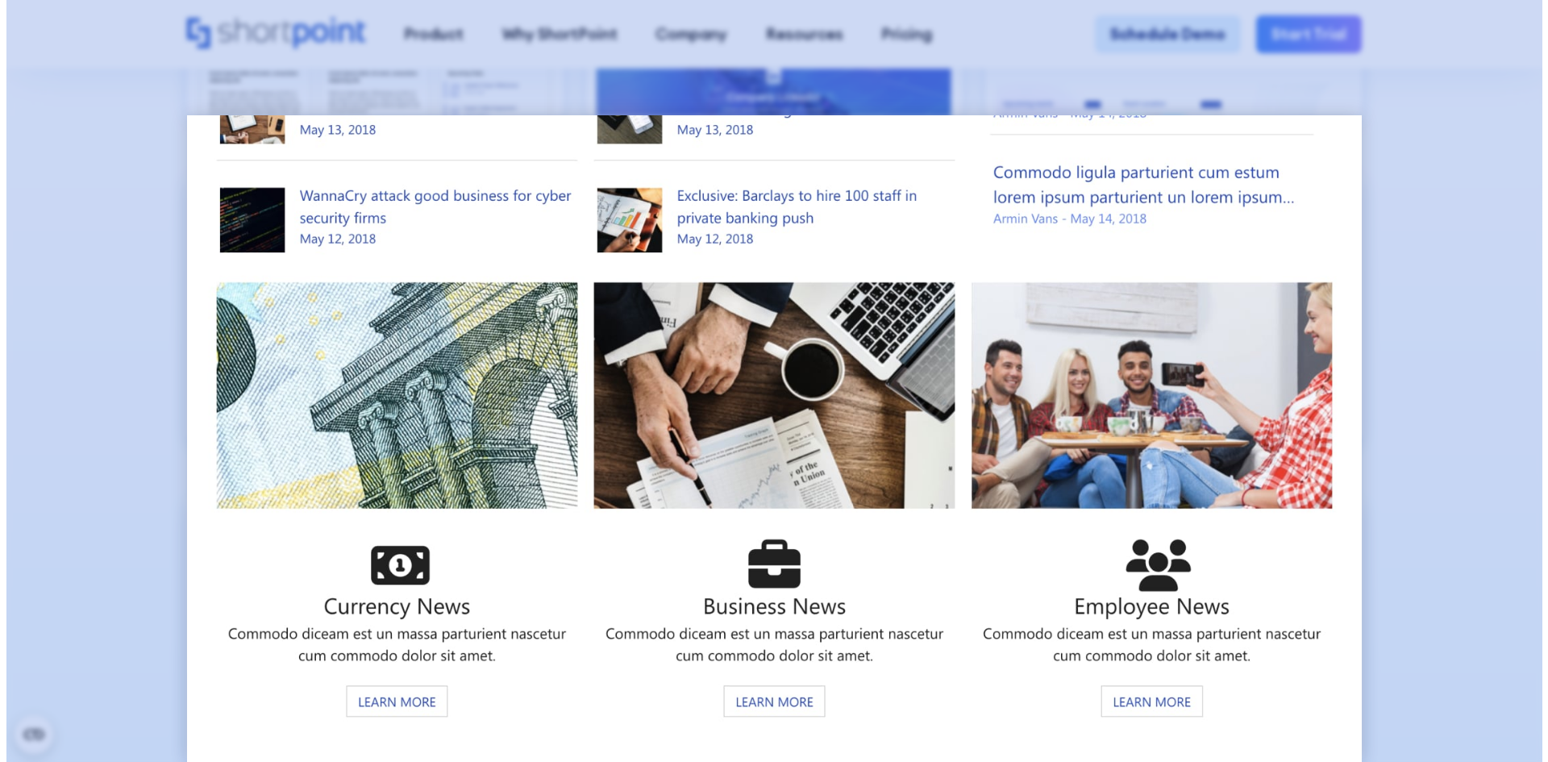
scroll to position [0, 0]
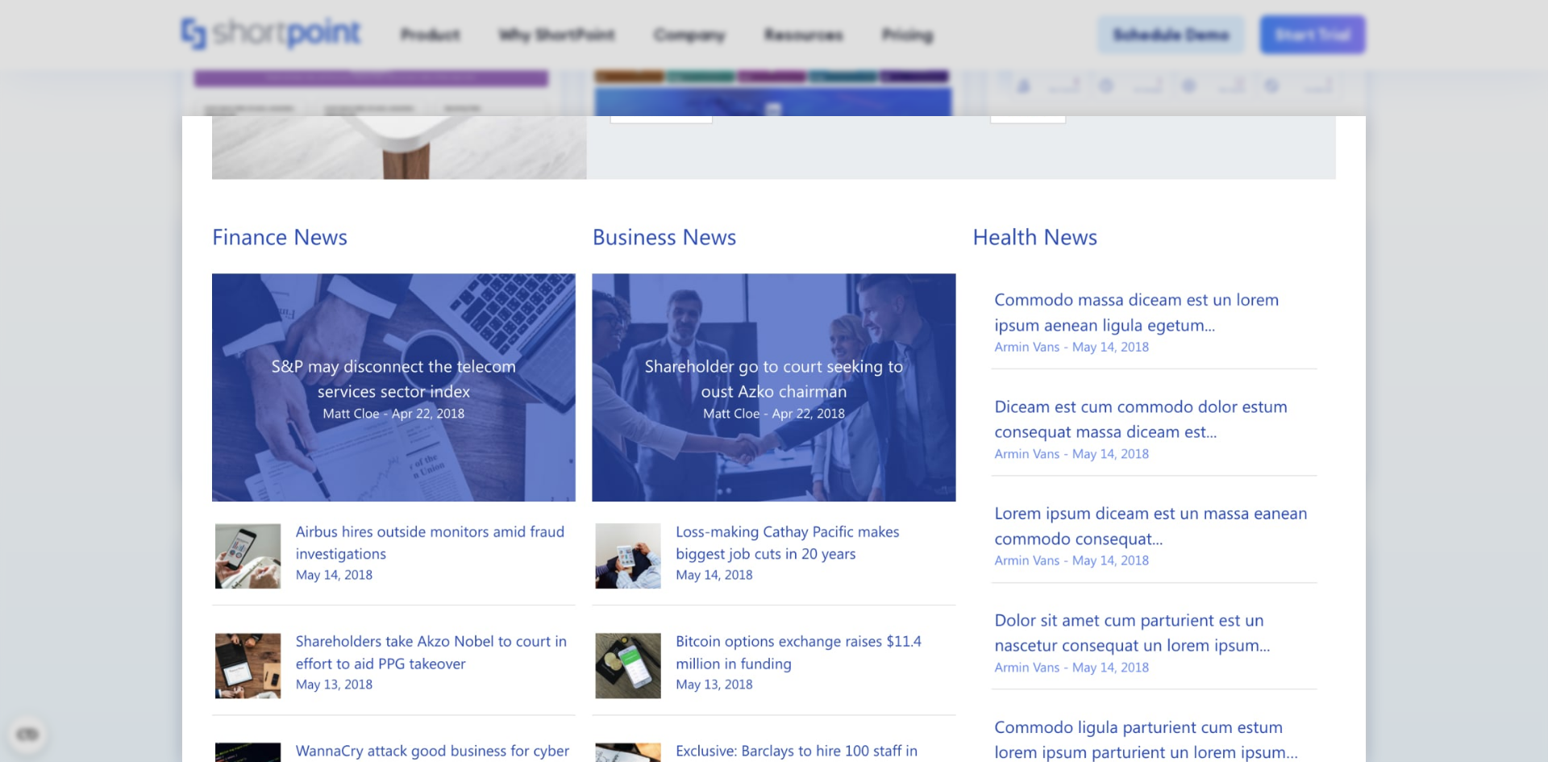
scroll to position [564, 0]
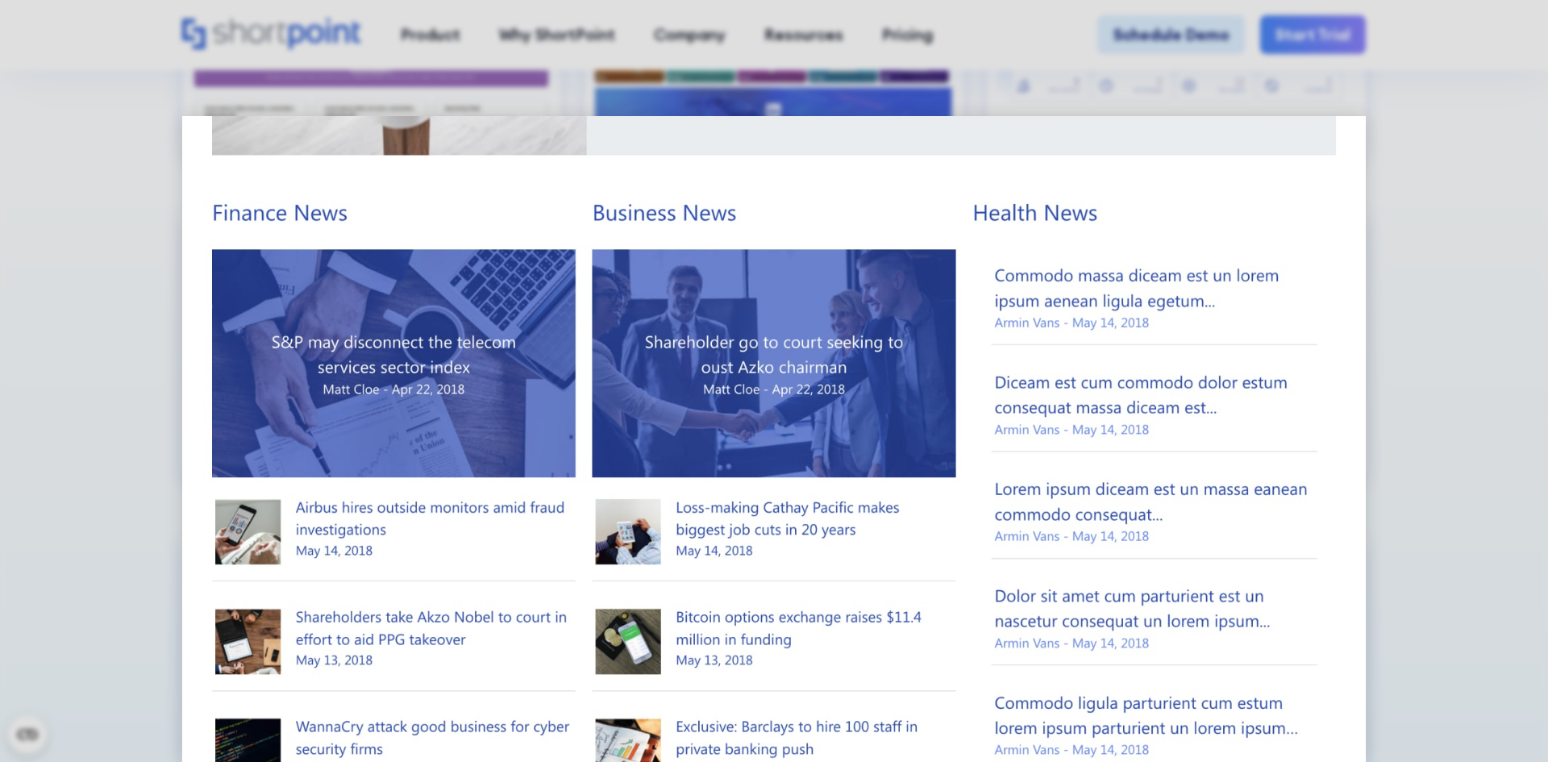
click at [394, 345] on img at bounding box center [774, 424] width 1184 height 1745
click at [674, 339] on img at bounding box center [774, 424] width 1184 height 1745
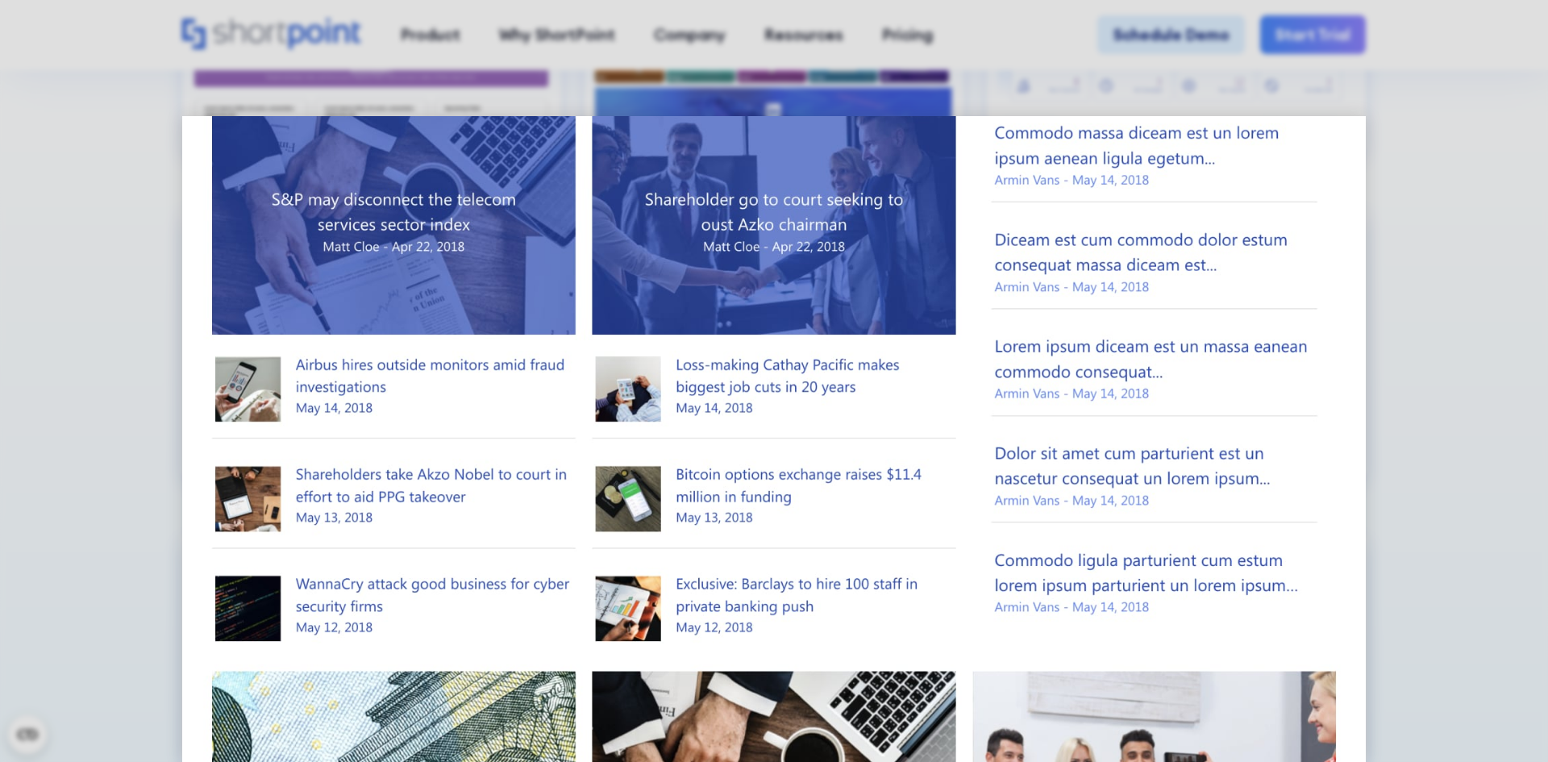
scroll to position [806, 0]
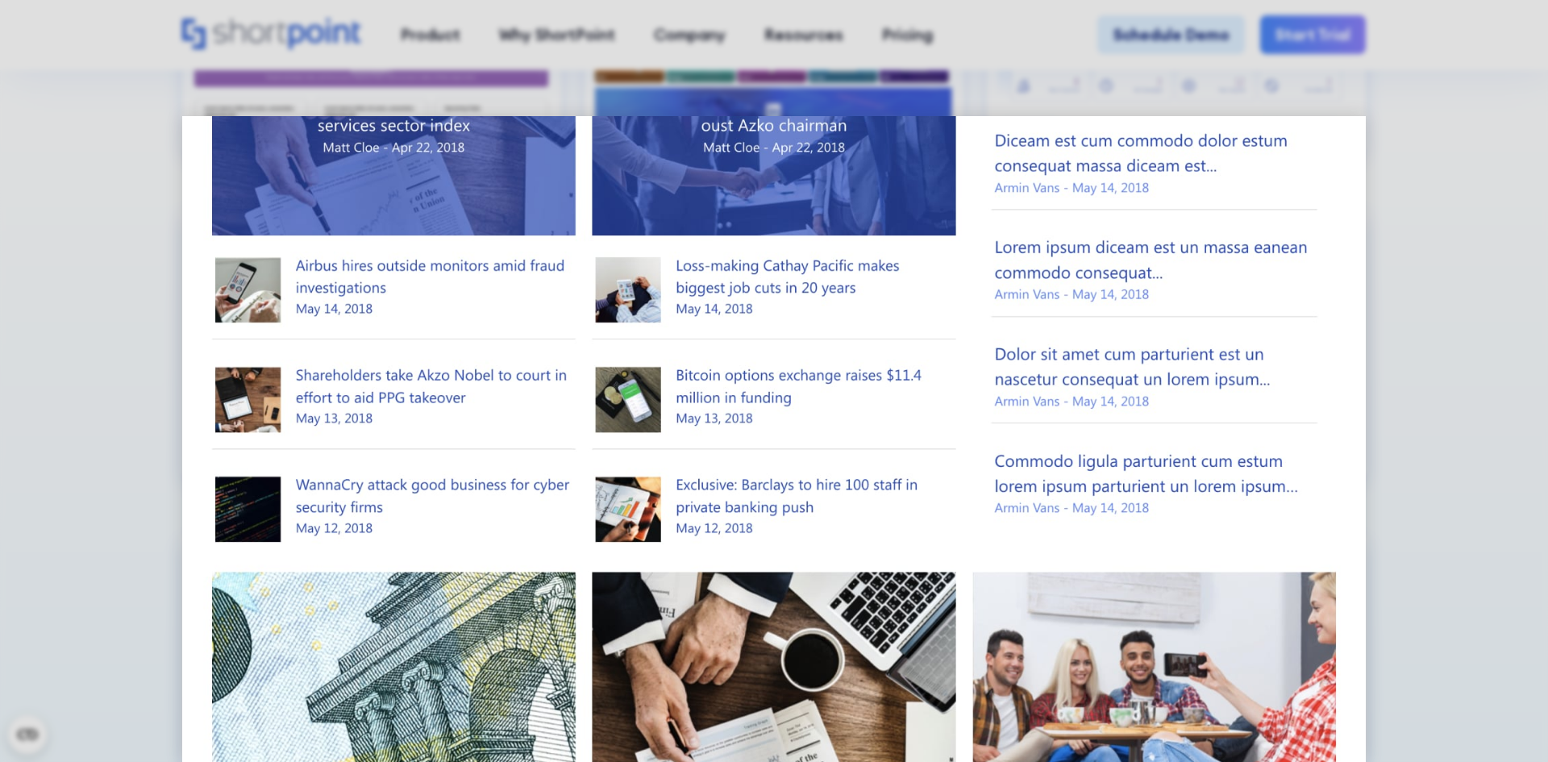
click at [361, 400] on img at bounding box center [774, 182] width 1184 height 1745
click at [360, 441] on img at bounding box center [774, 182] width 1184 height 1745
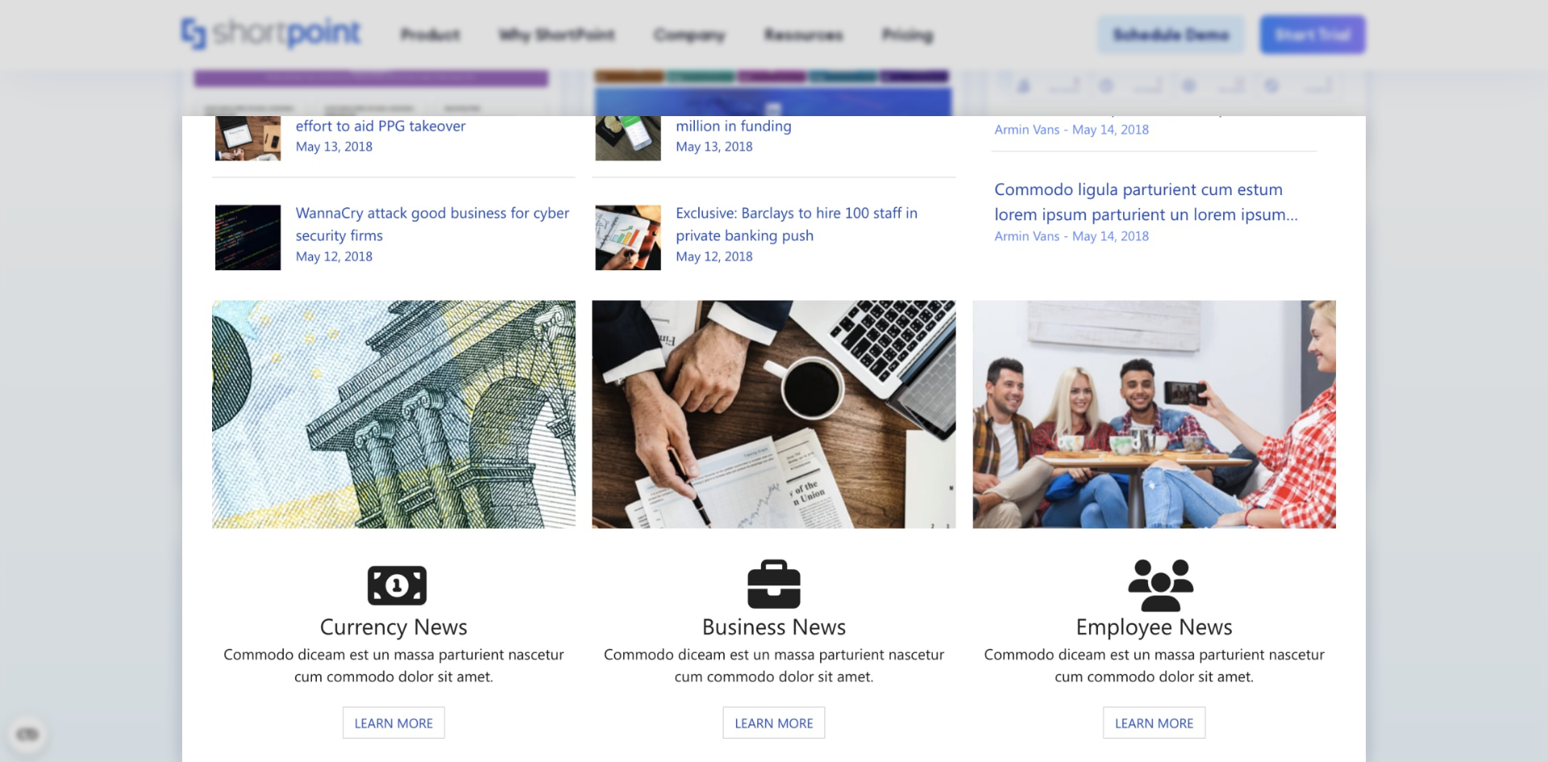
scroll to position [1083, 0]
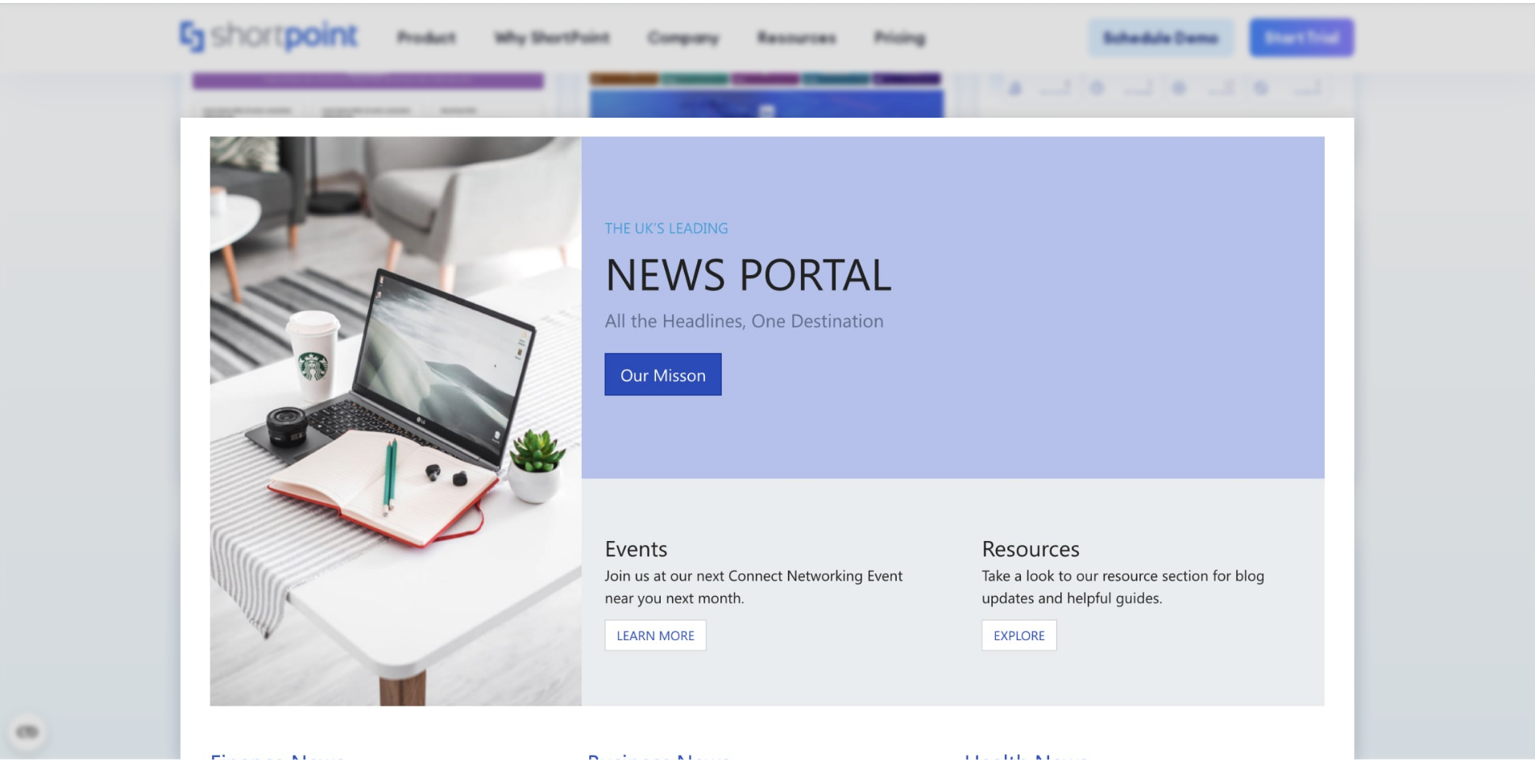
scroll to position [0, 0]
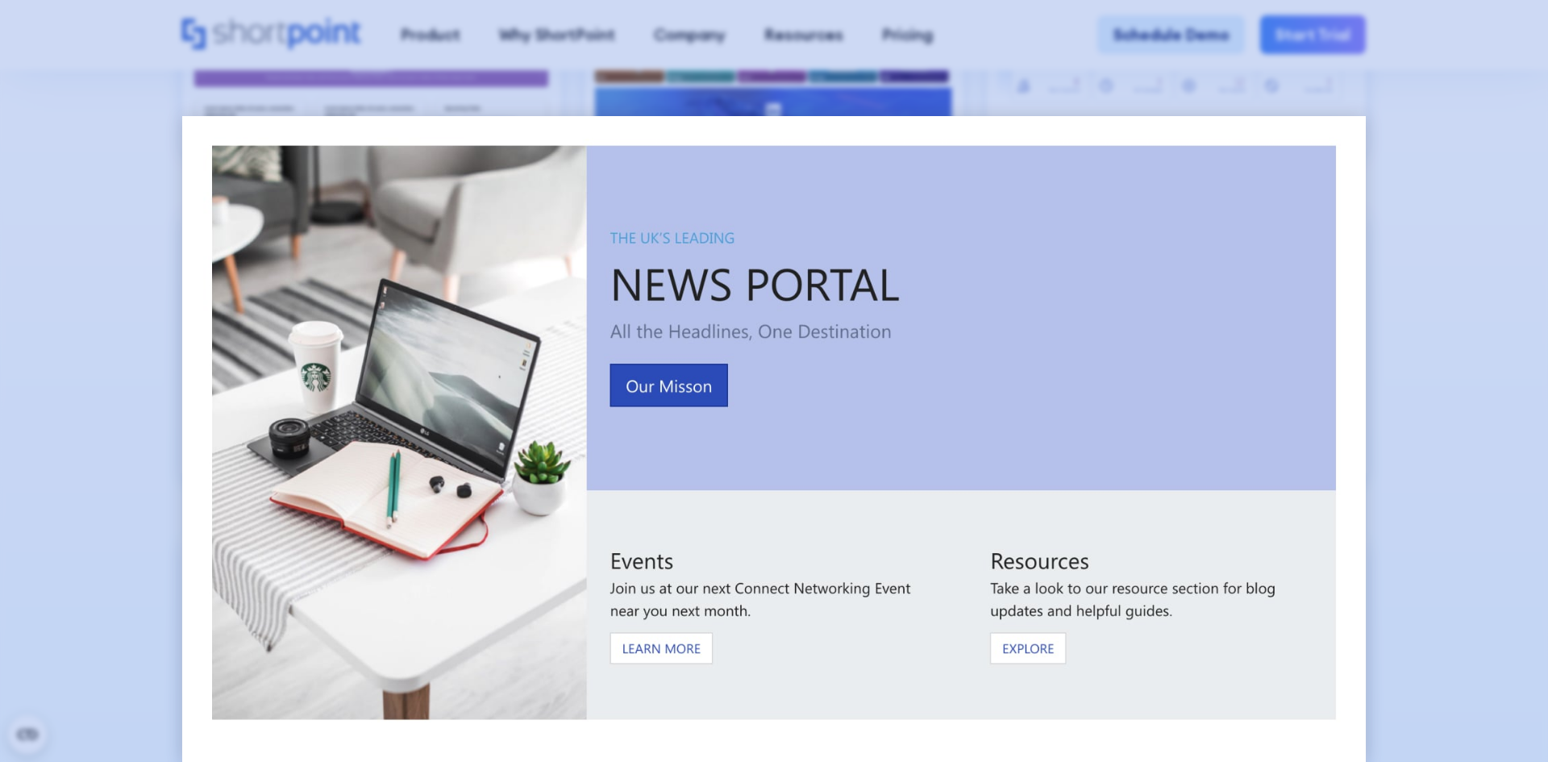
click at [1490, 206] on div at bounding box center [774, 381] width 1548 height 762
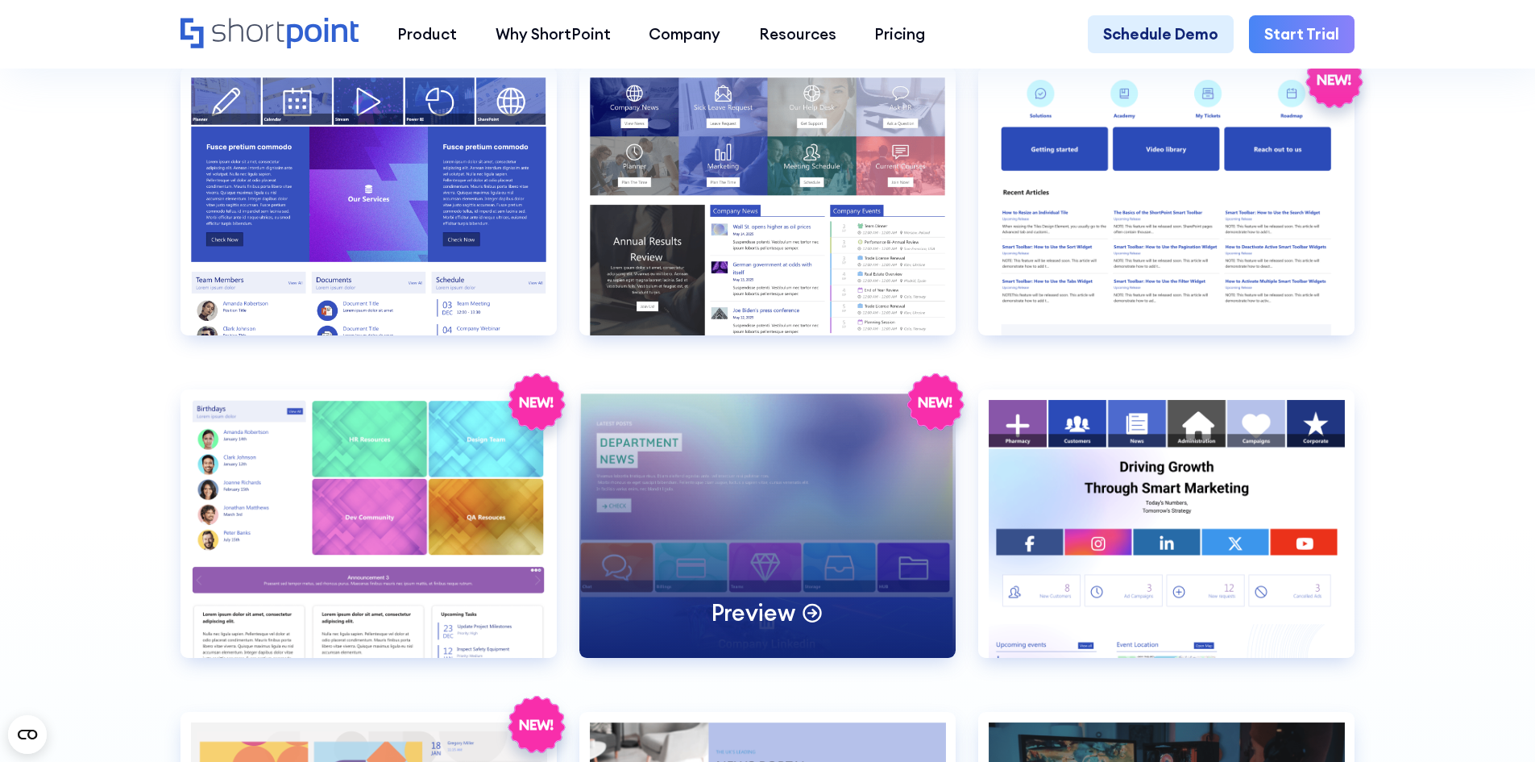
scroll to position [4009, 0]
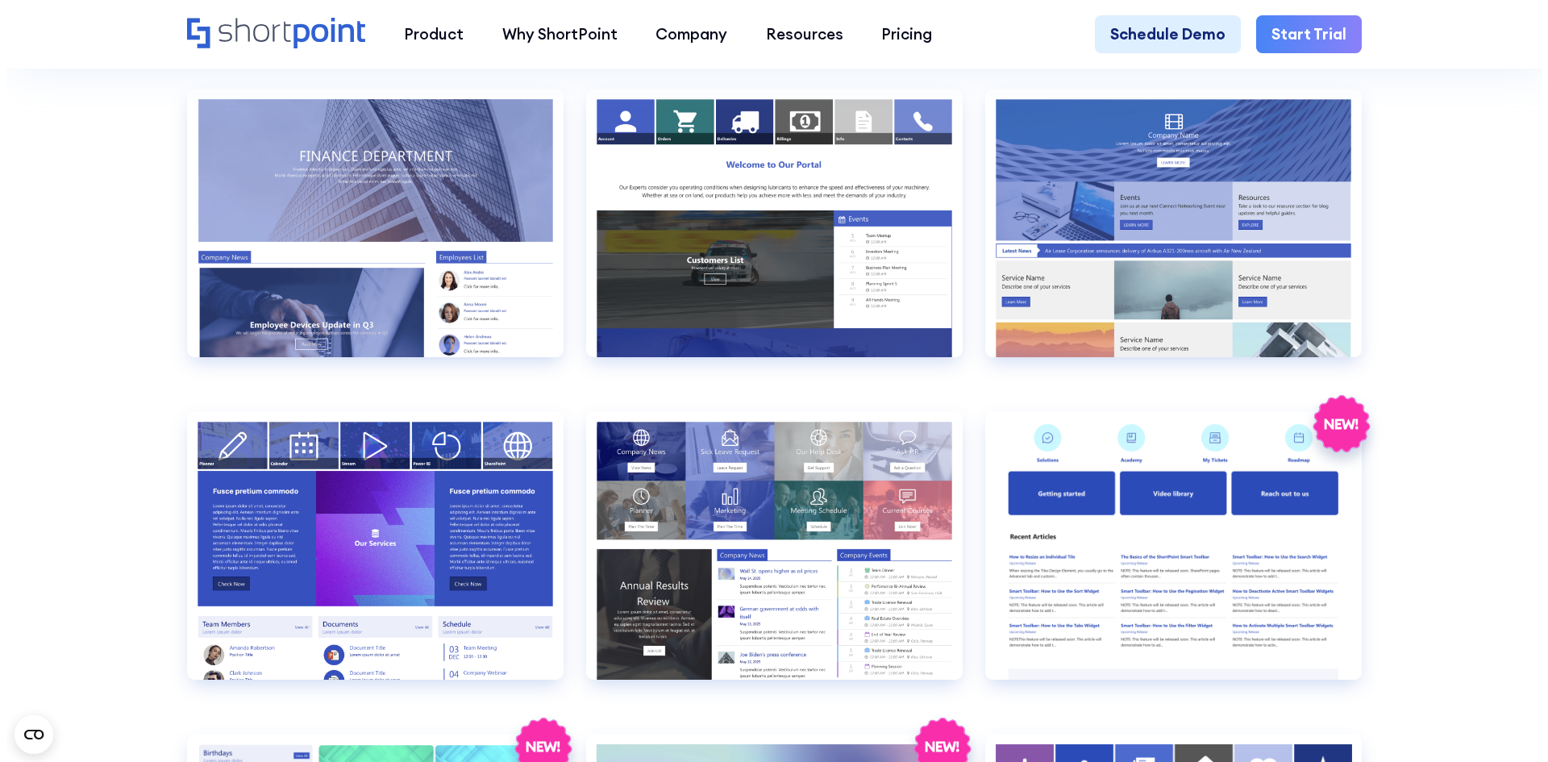
scroll to position [3687, 0]
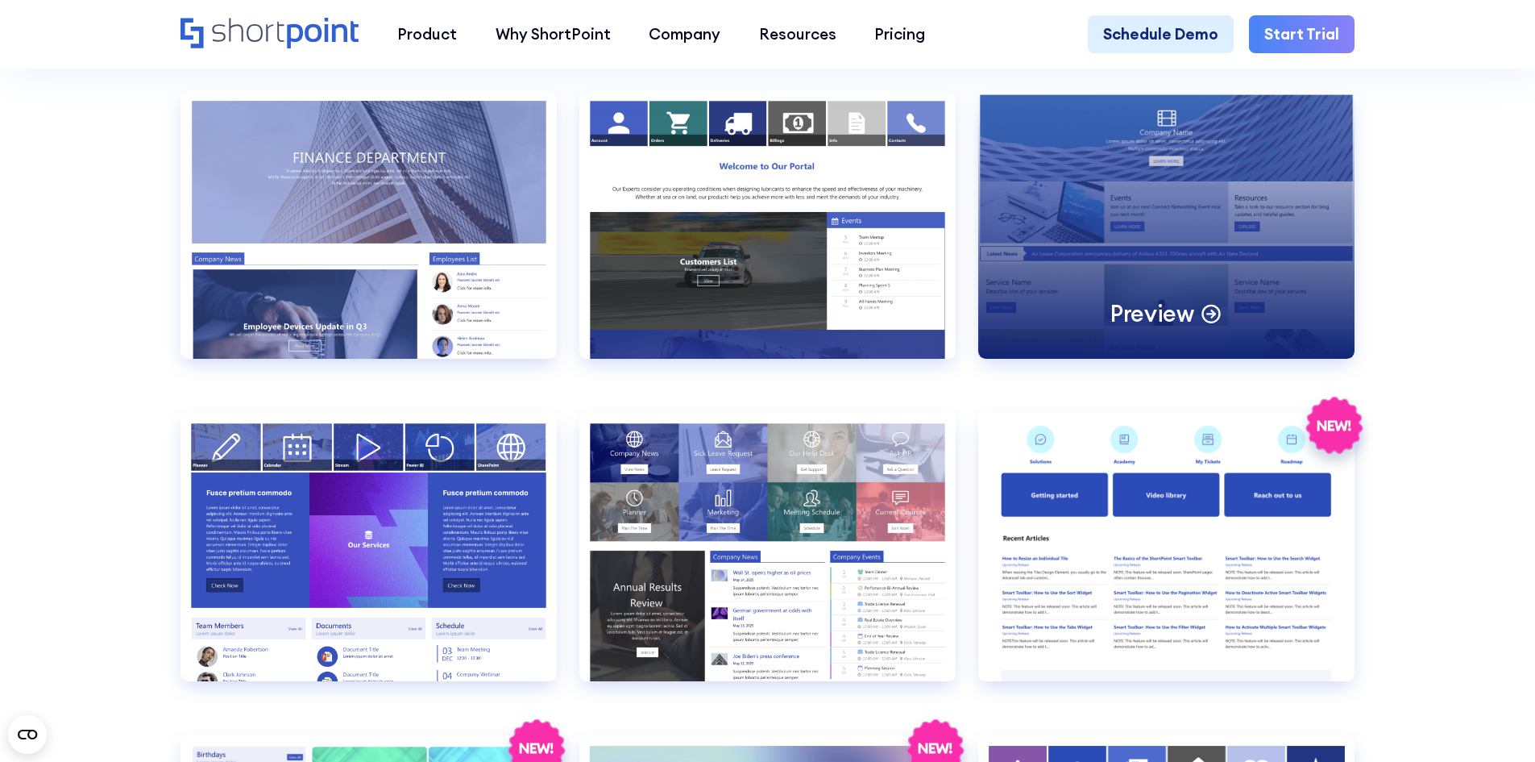
click at [1199, 295] on div "Preview" at bounding box center [1166, 224] width 376 height 268
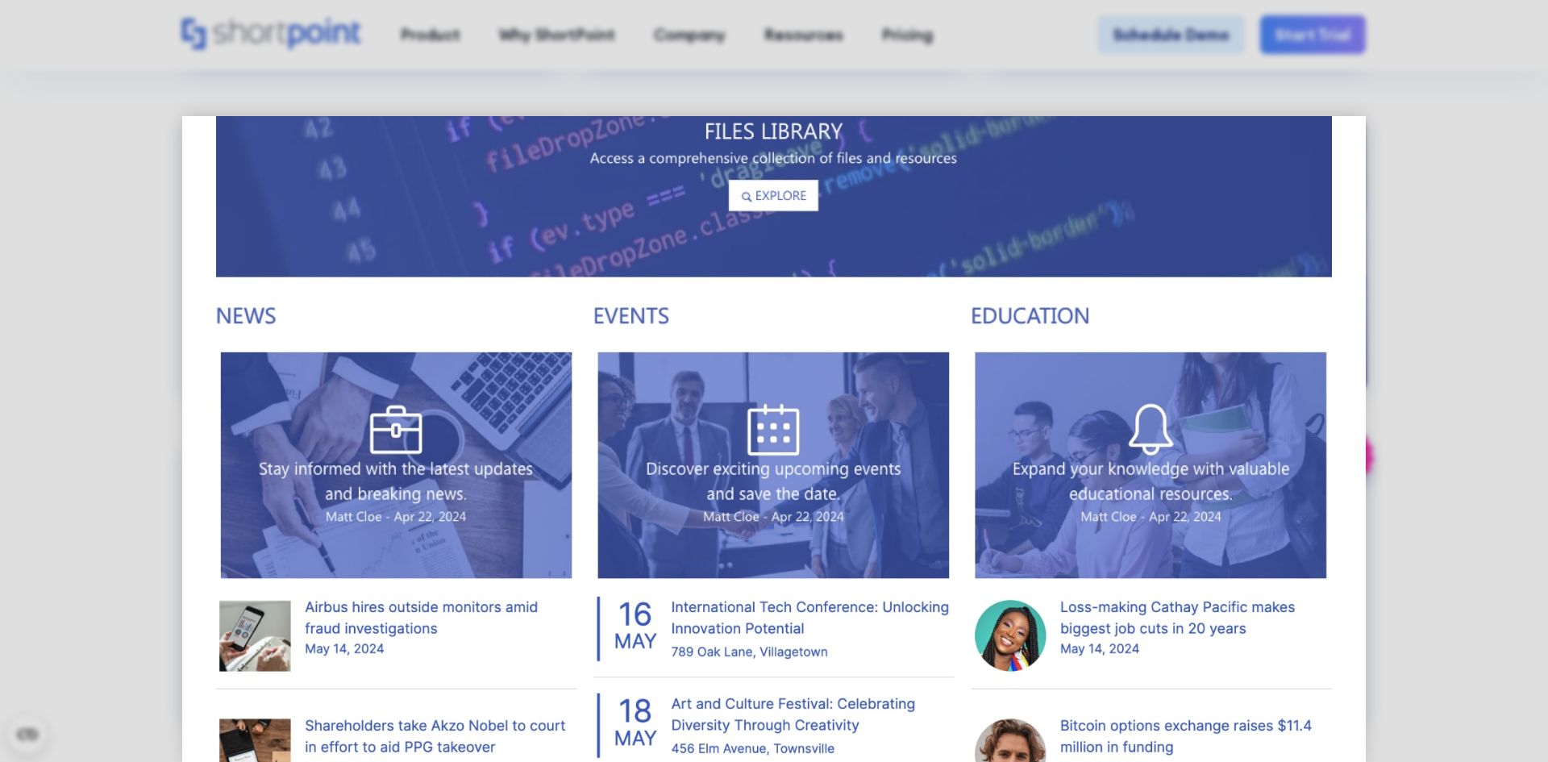
scroll to position [1128, 0]
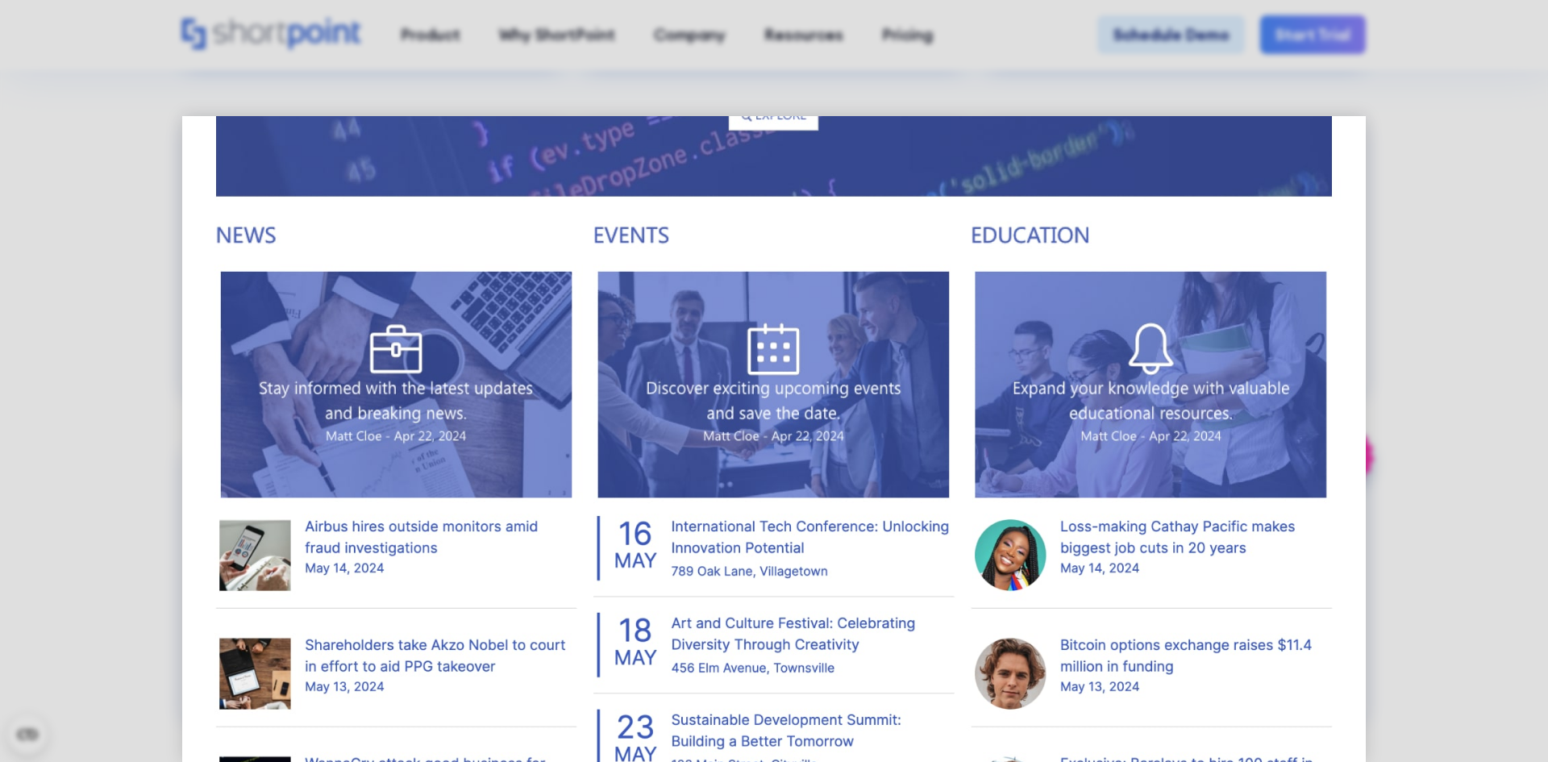
click at [459, 283] on img at bounding box center [774, 117] width 1184 height 2259
click at [773, 319] on img at bounding box center [774, 117] width 1184 height 2259
click at [1053, 330] on img at bounding box center [774, 117] width 1184 height 2259
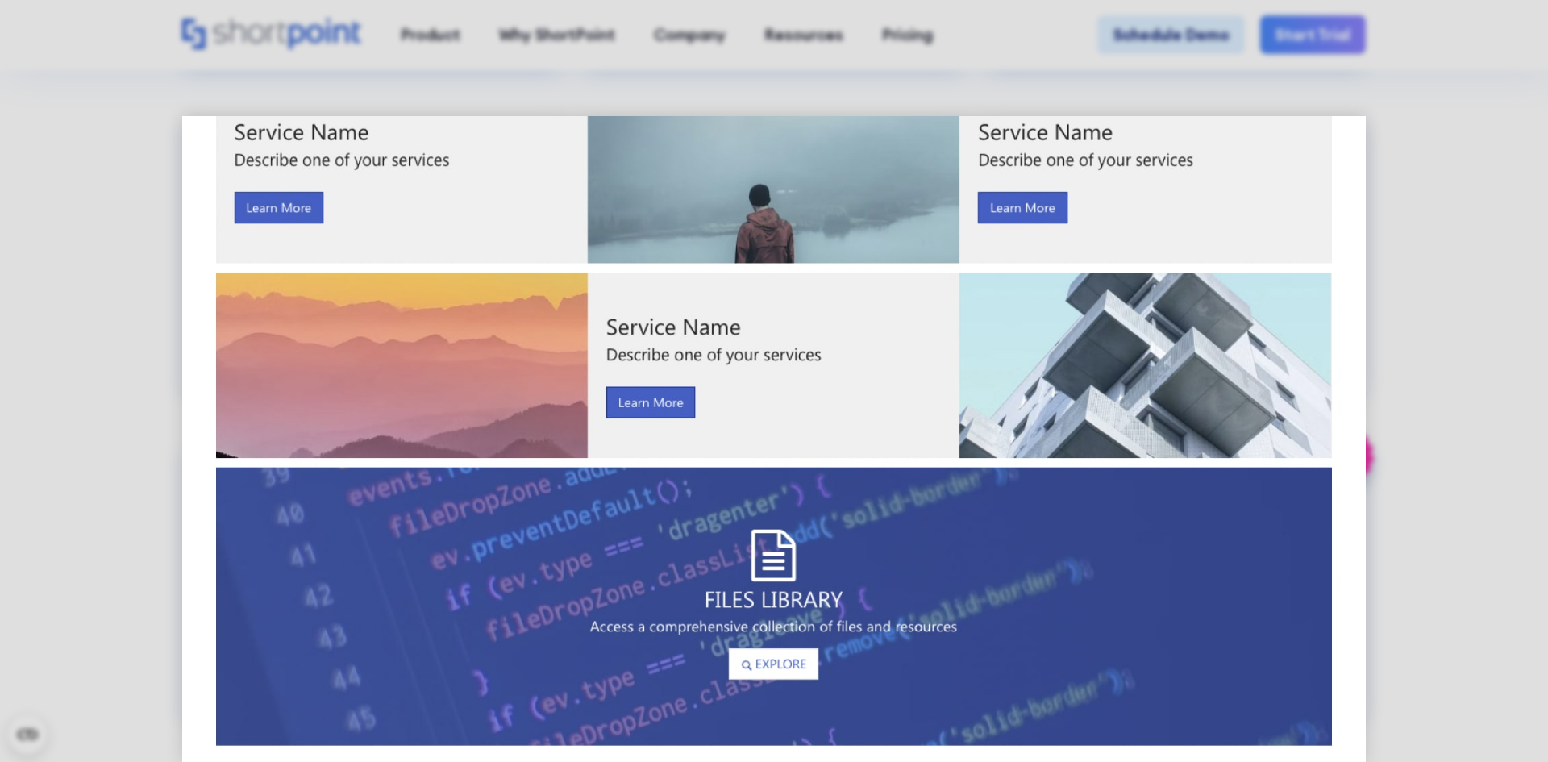
scroll to position [545, 0]
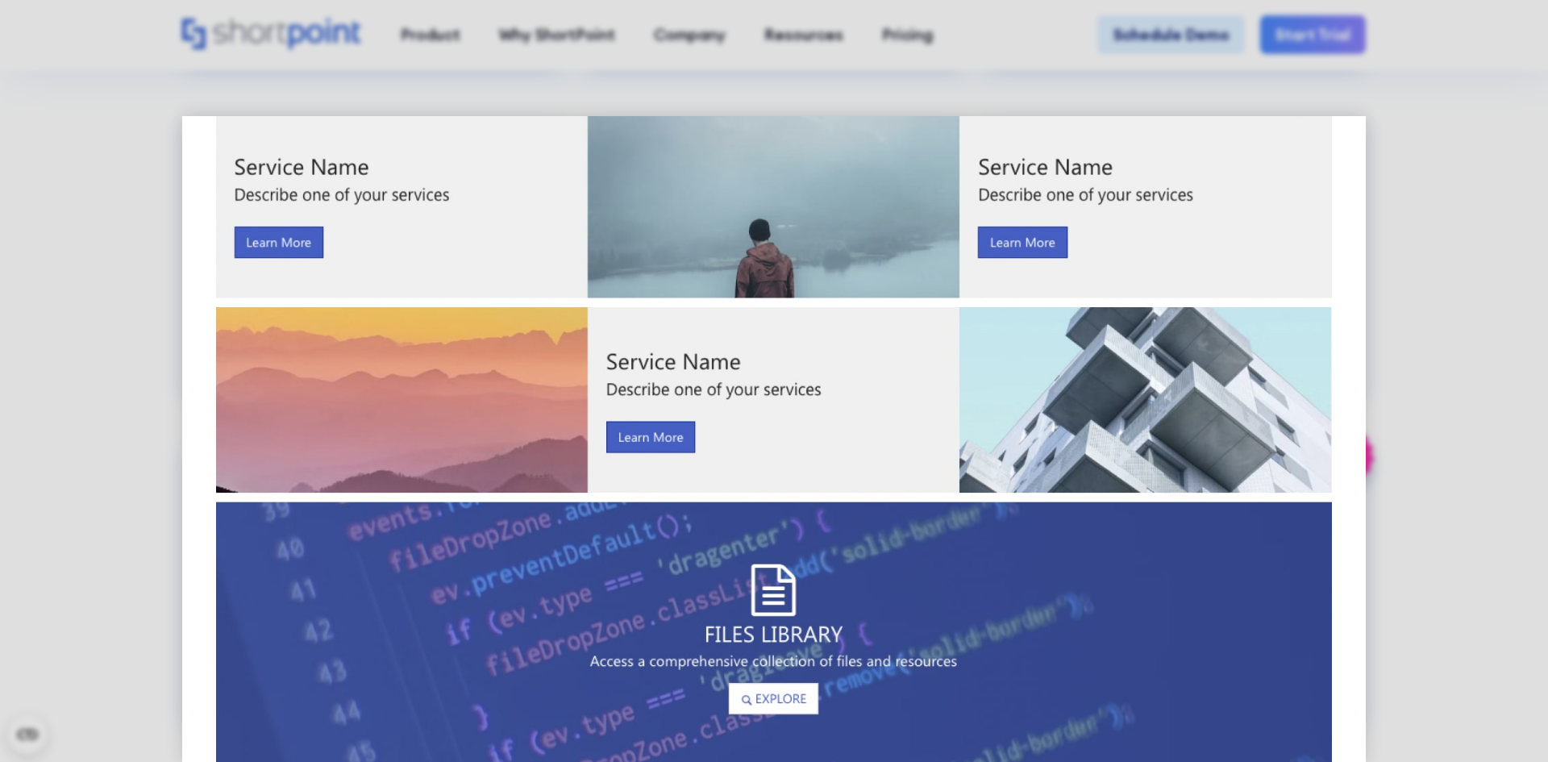
click at [883, 568] on img at bounding box center [774, 700] width 1184 height 2259
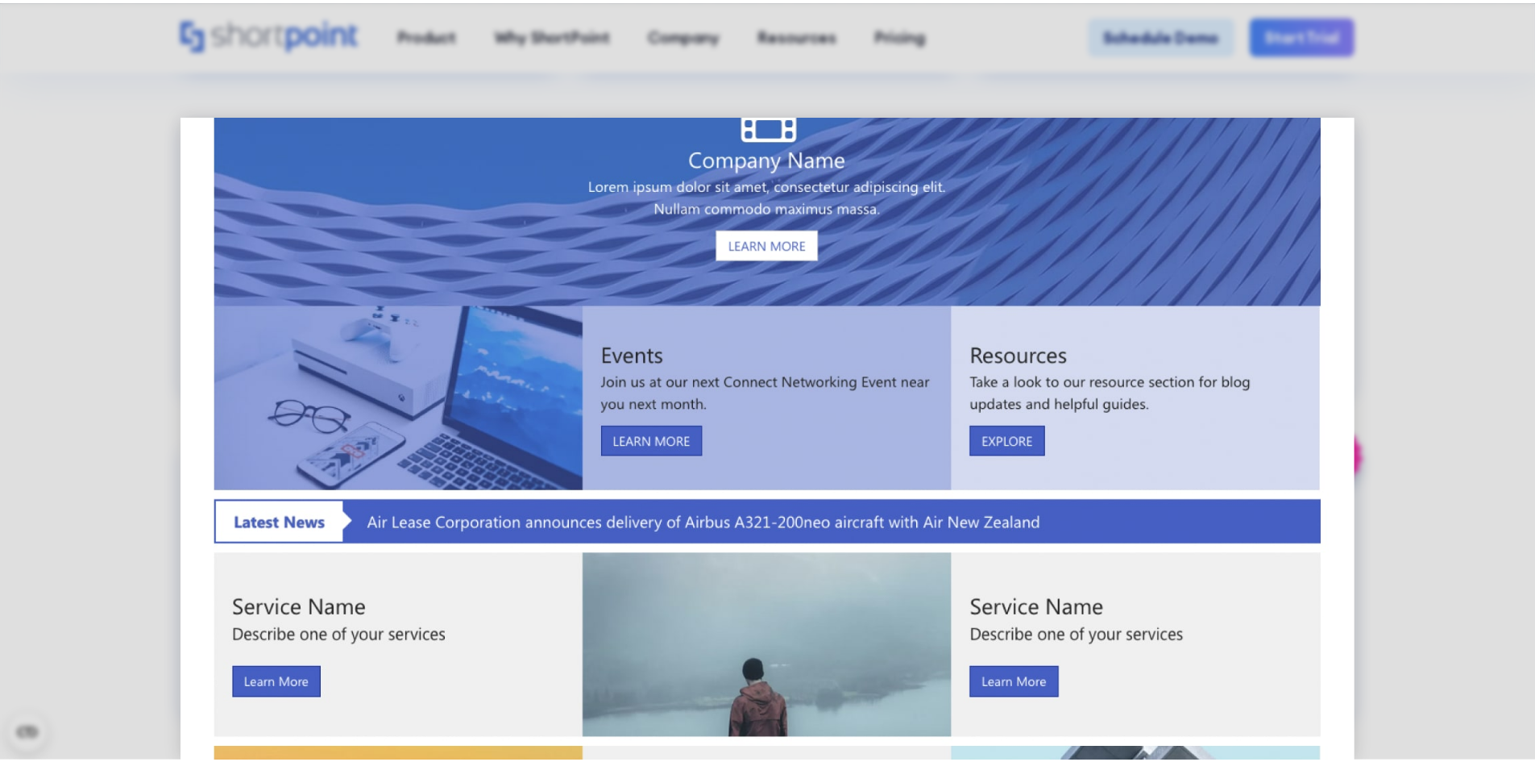
scroll to position [0, 0]
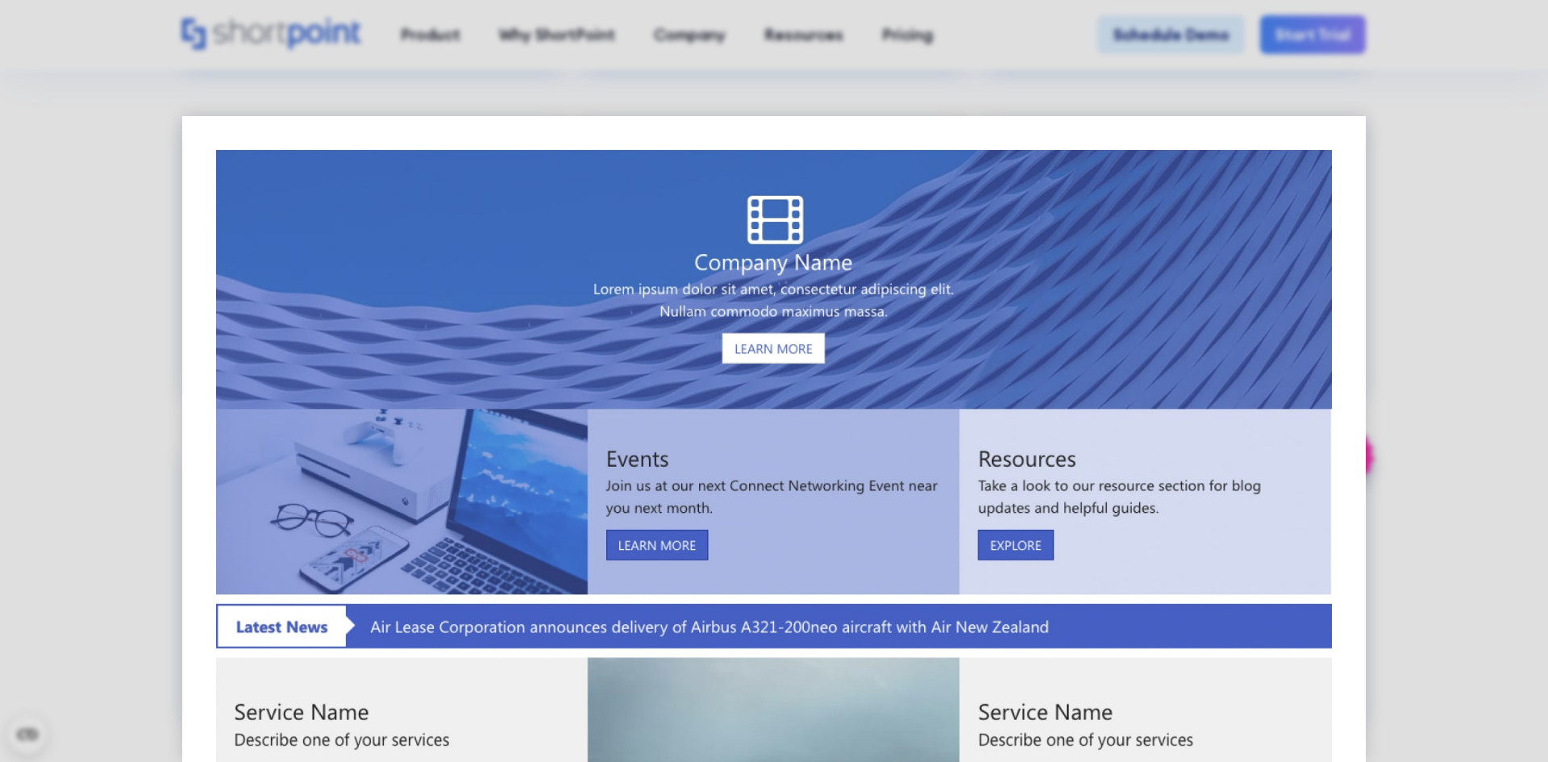
click at [1443, 255] on div at bounding box center [774, 381] width 1548 height 762
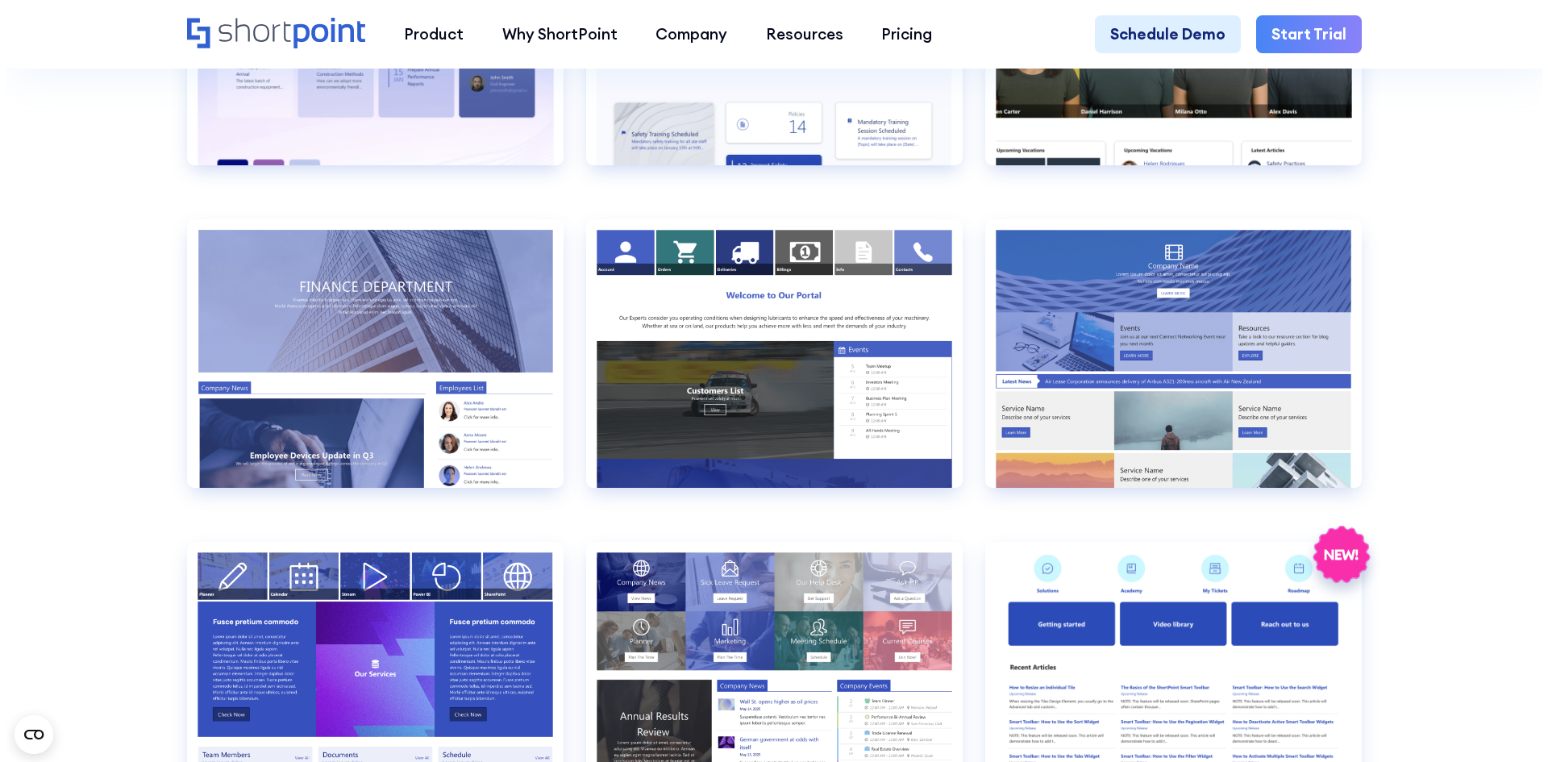
scroll to position [3525, 0]
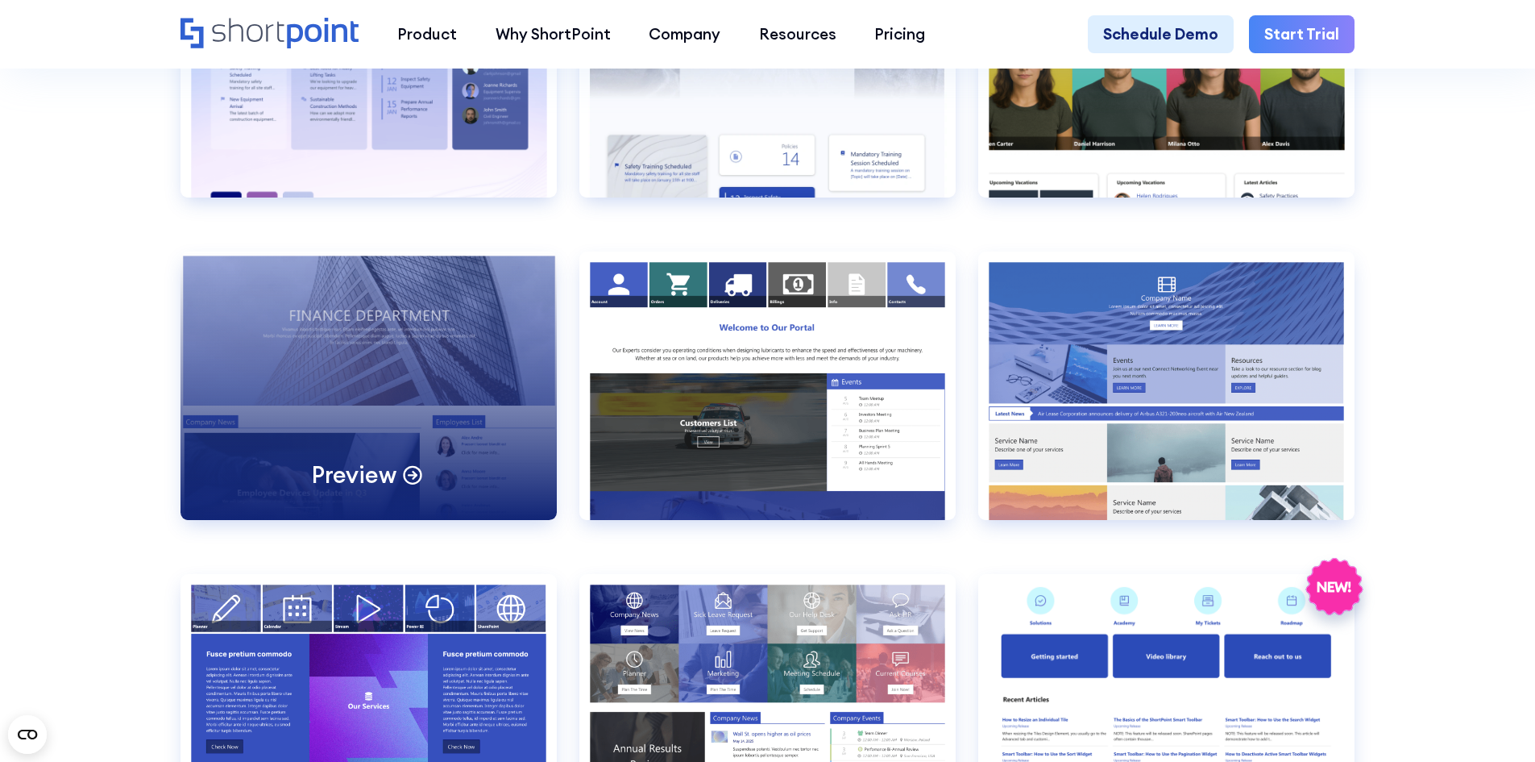
click at [450, 422] on div "Preview" at bounding box center [369, 385] width 376 height 268
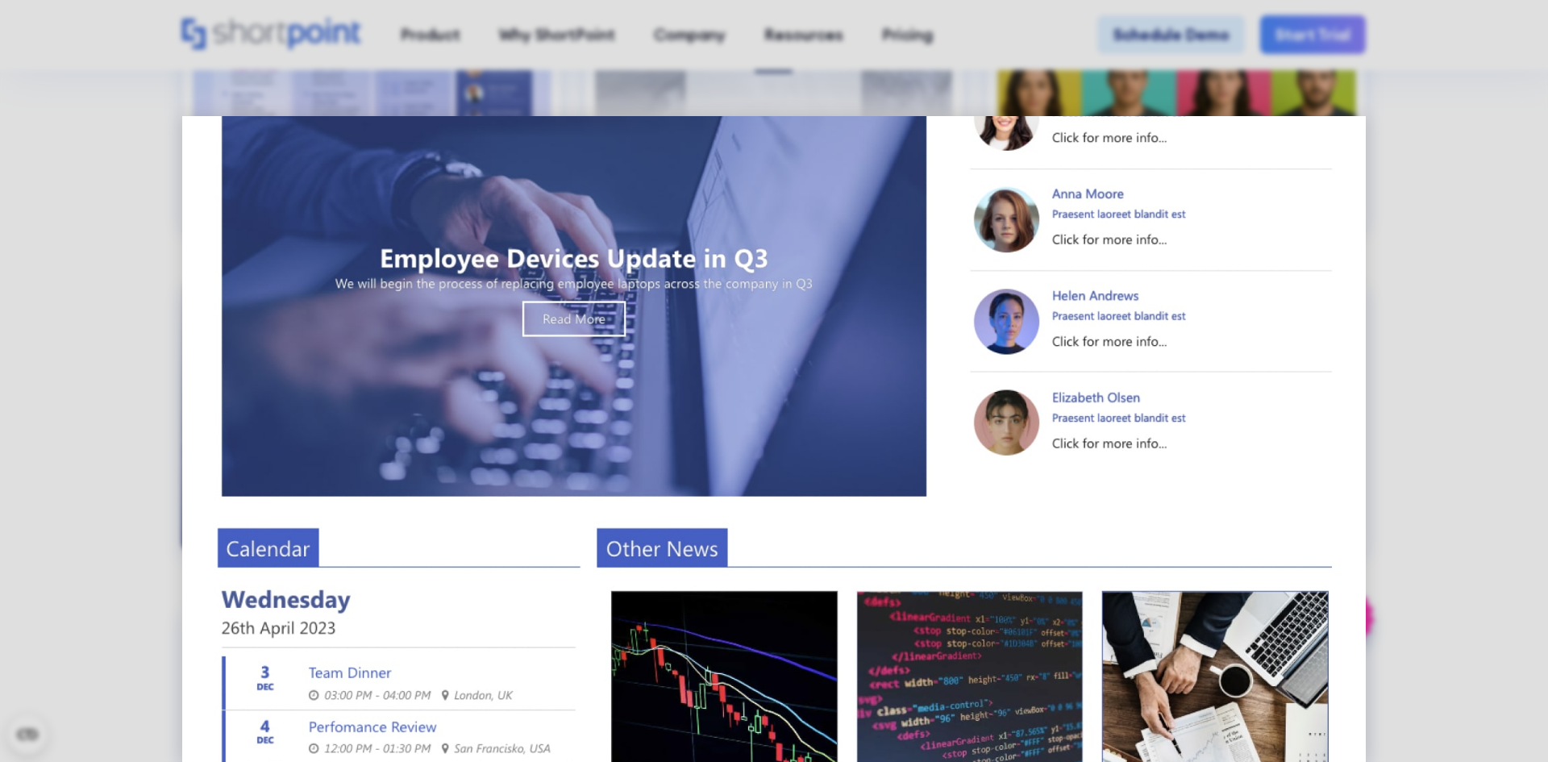
scroll to position [725, 0]
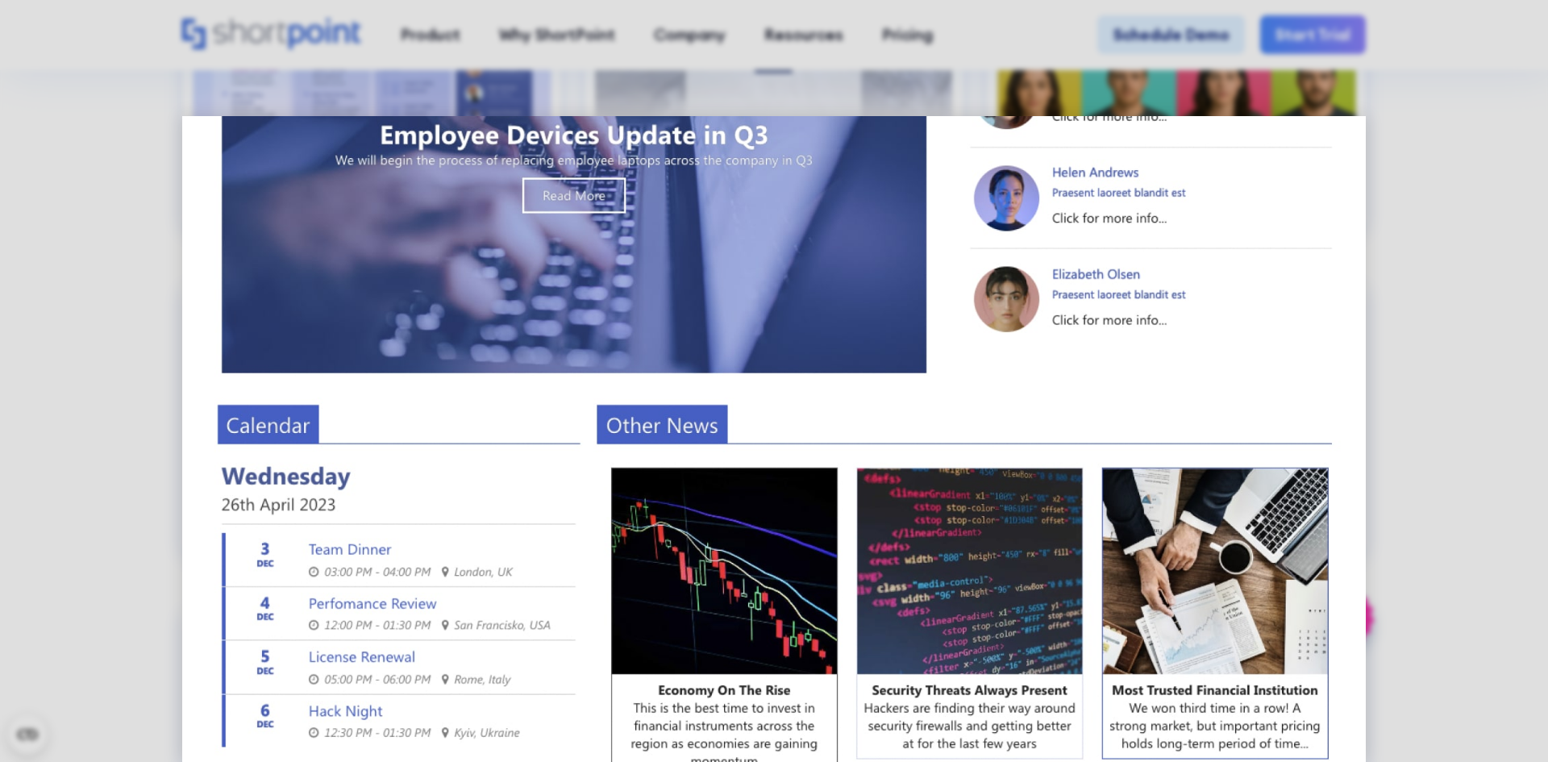
click at [644, 401] on img at bounding box center [774, 118] width 1184 height 1455
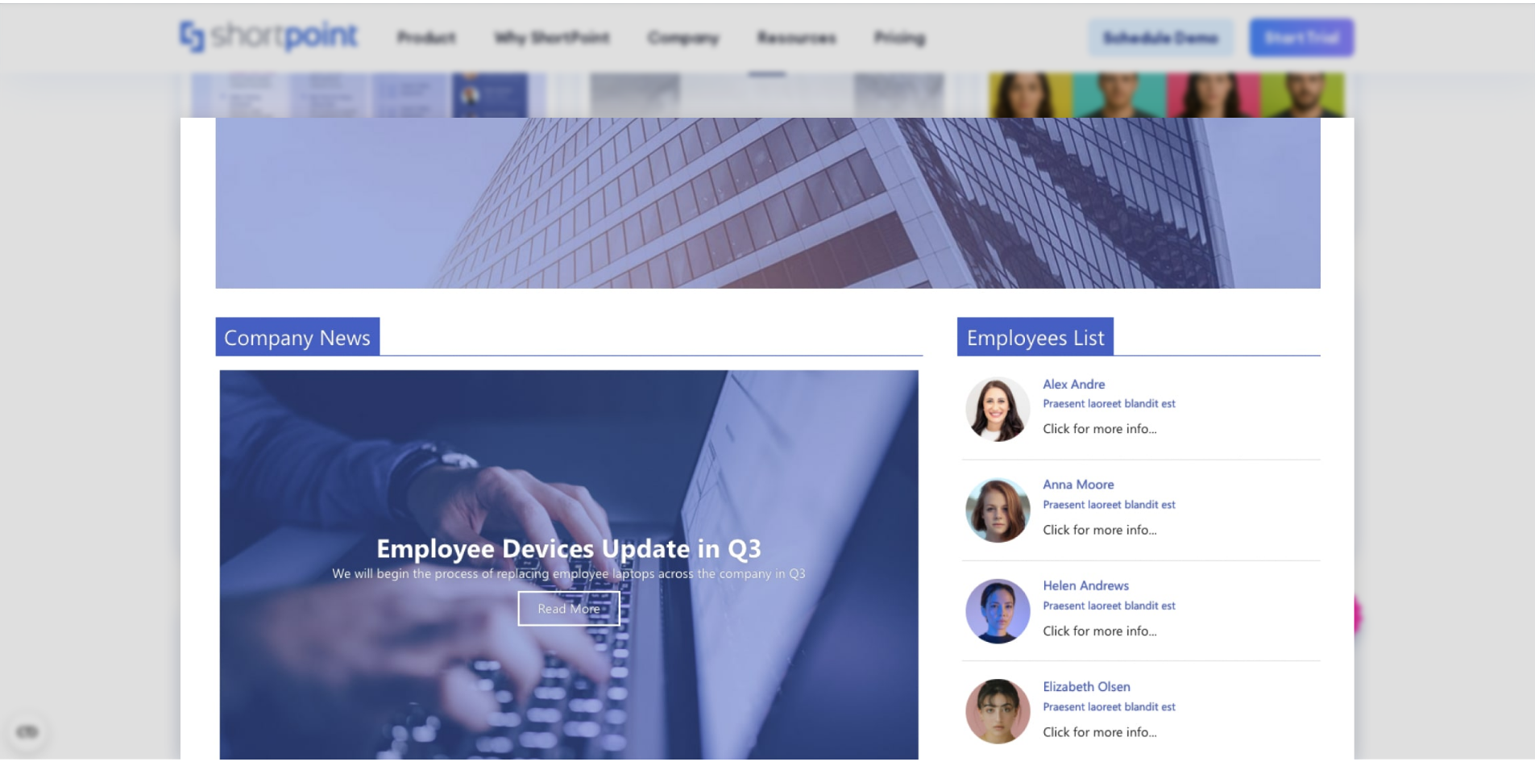
scroll to position [0, 0]
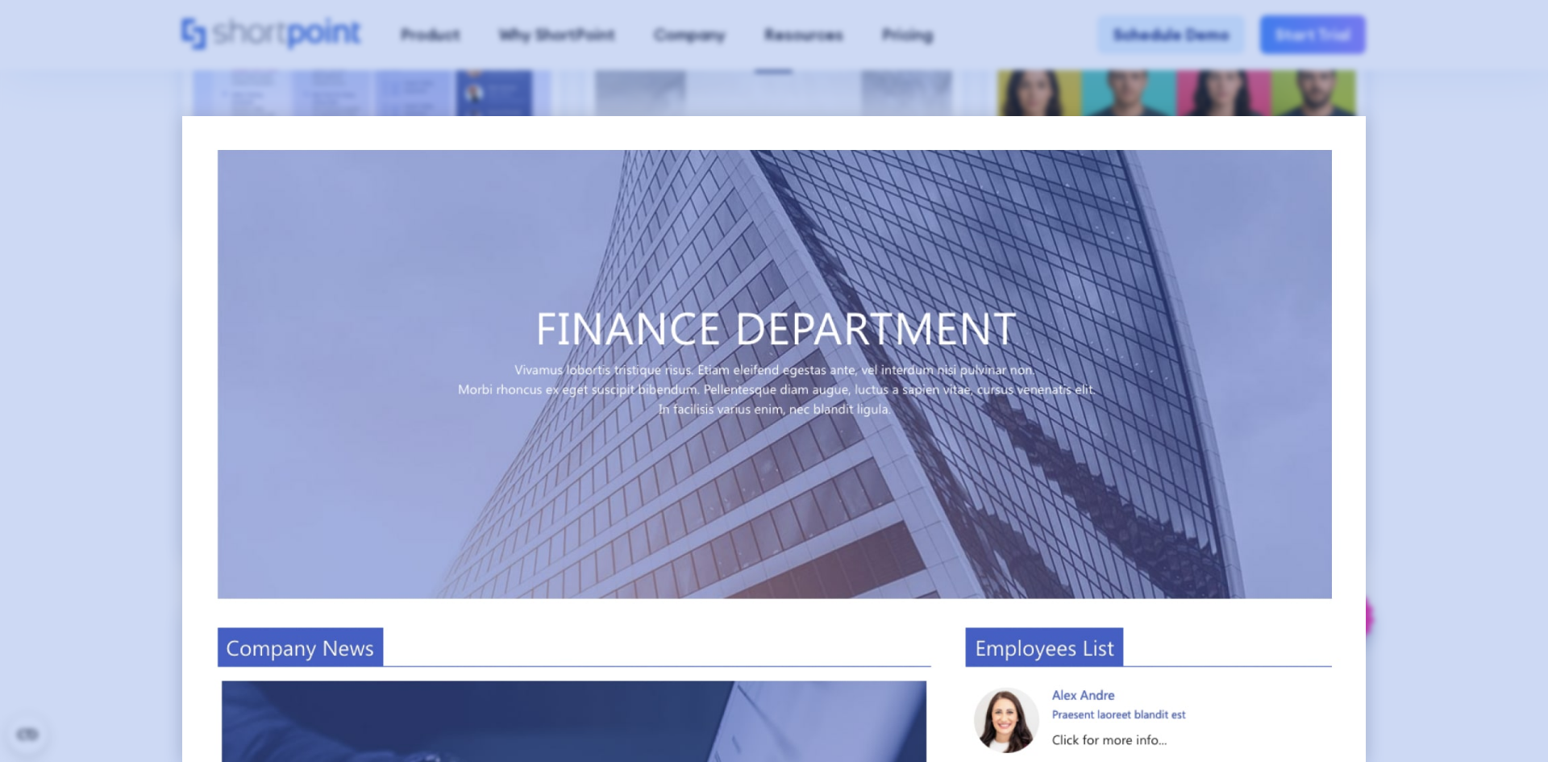
click at [1535, 251] on div at bounding box center [774, 381] width 1548 height 762
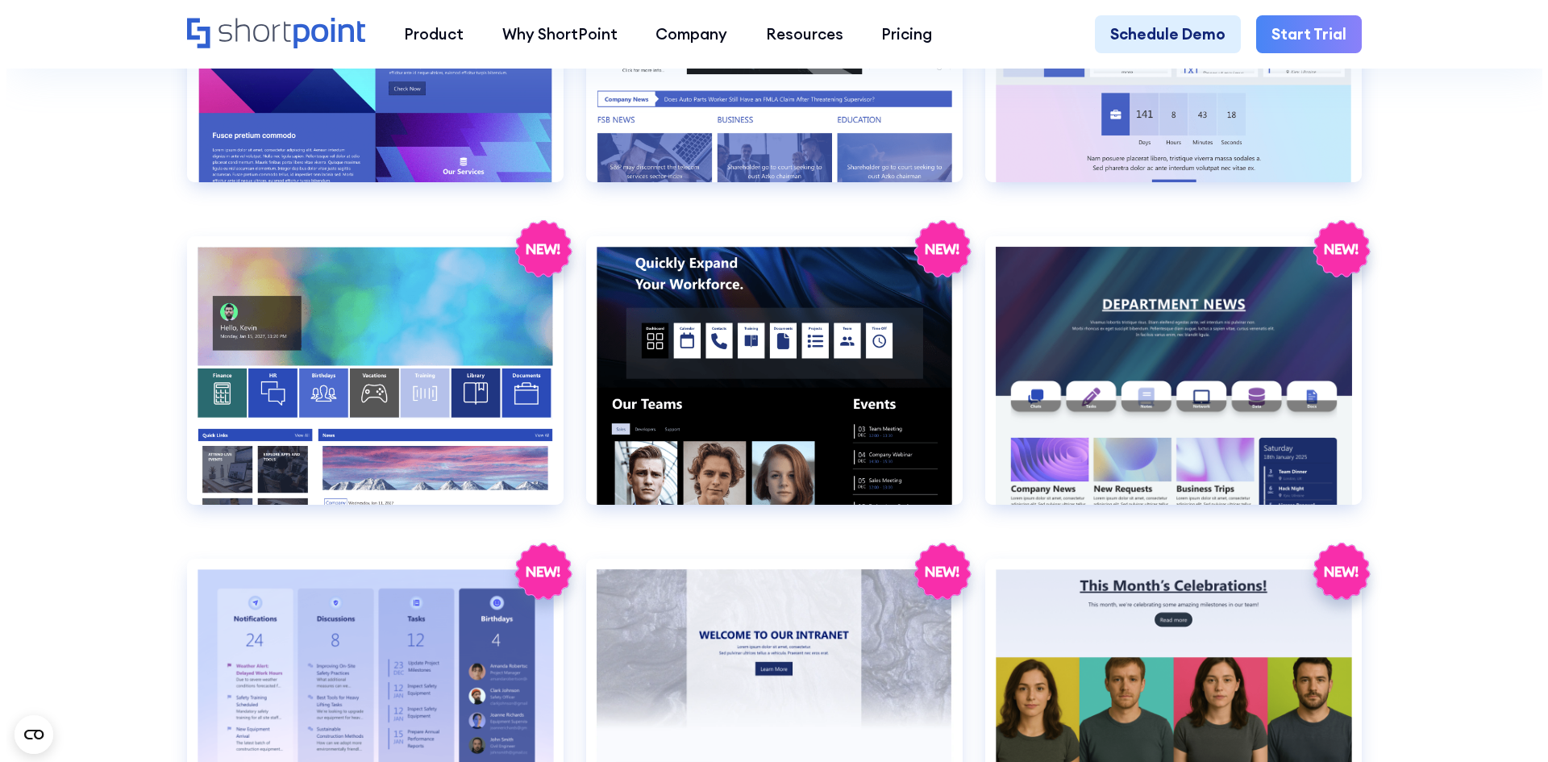
scroll to position [2881, 0]
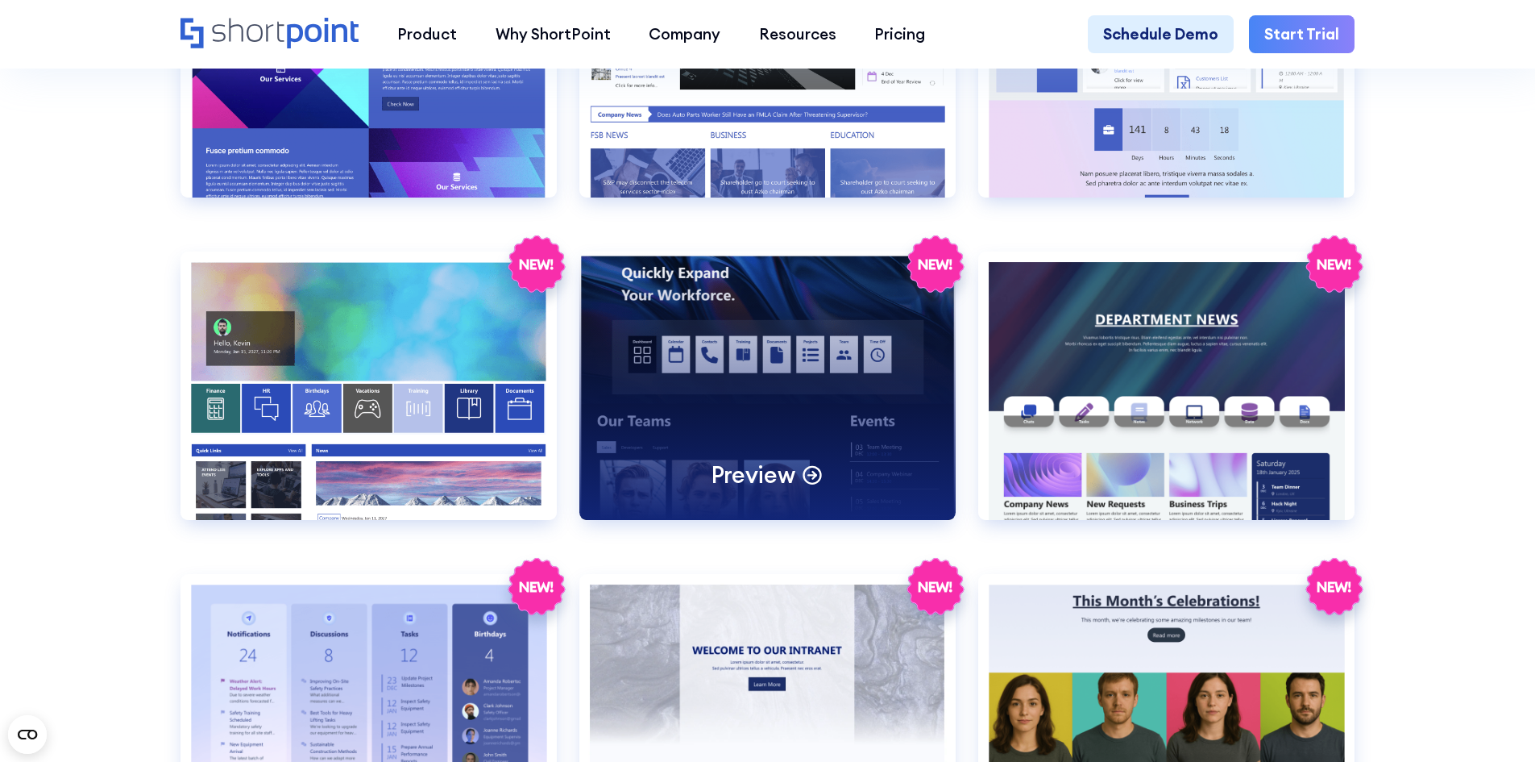
click at [712, 343] on div "Preview" at bounding box center [768, 385] width 376 height 268
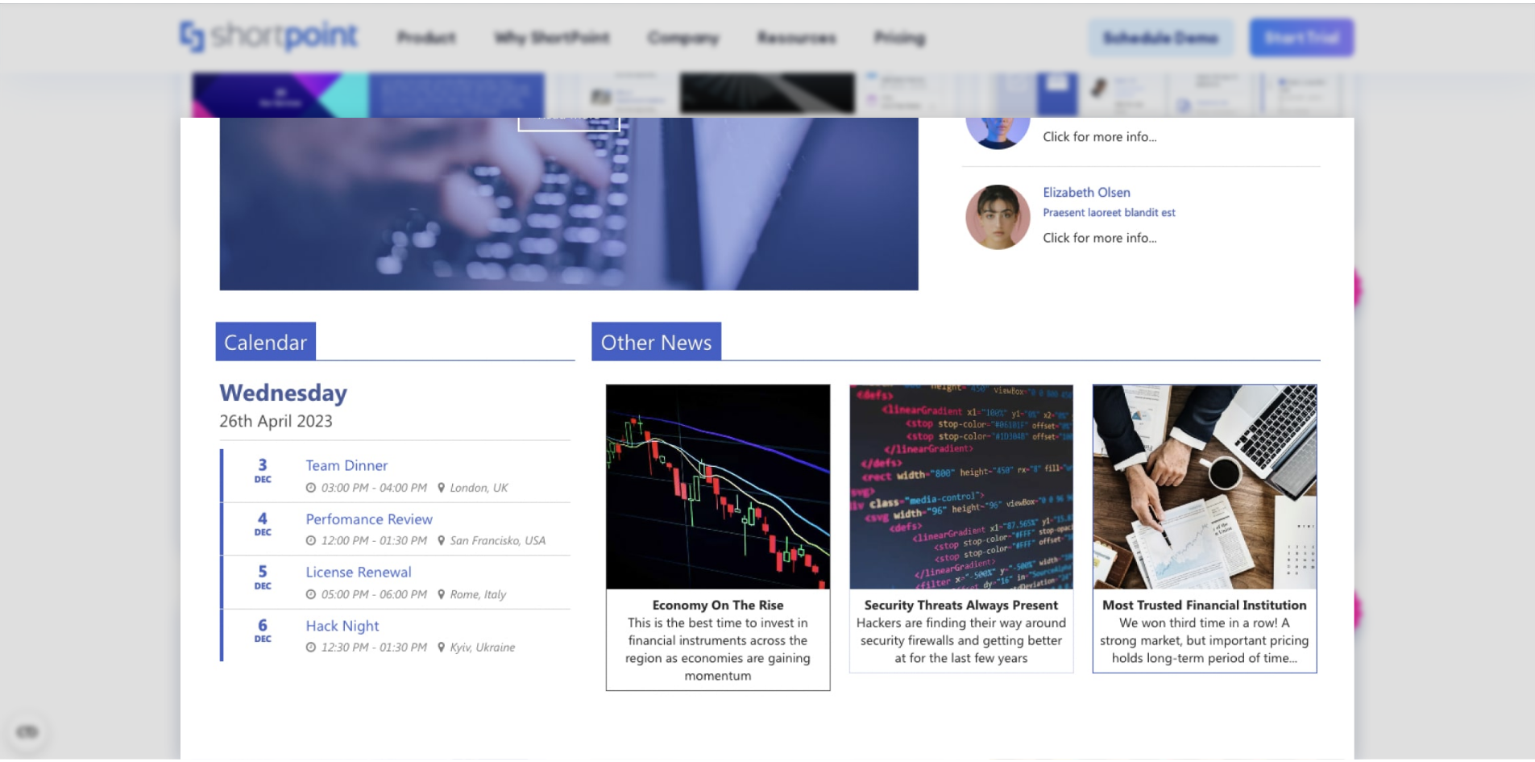
scroll to position [1245, 0]
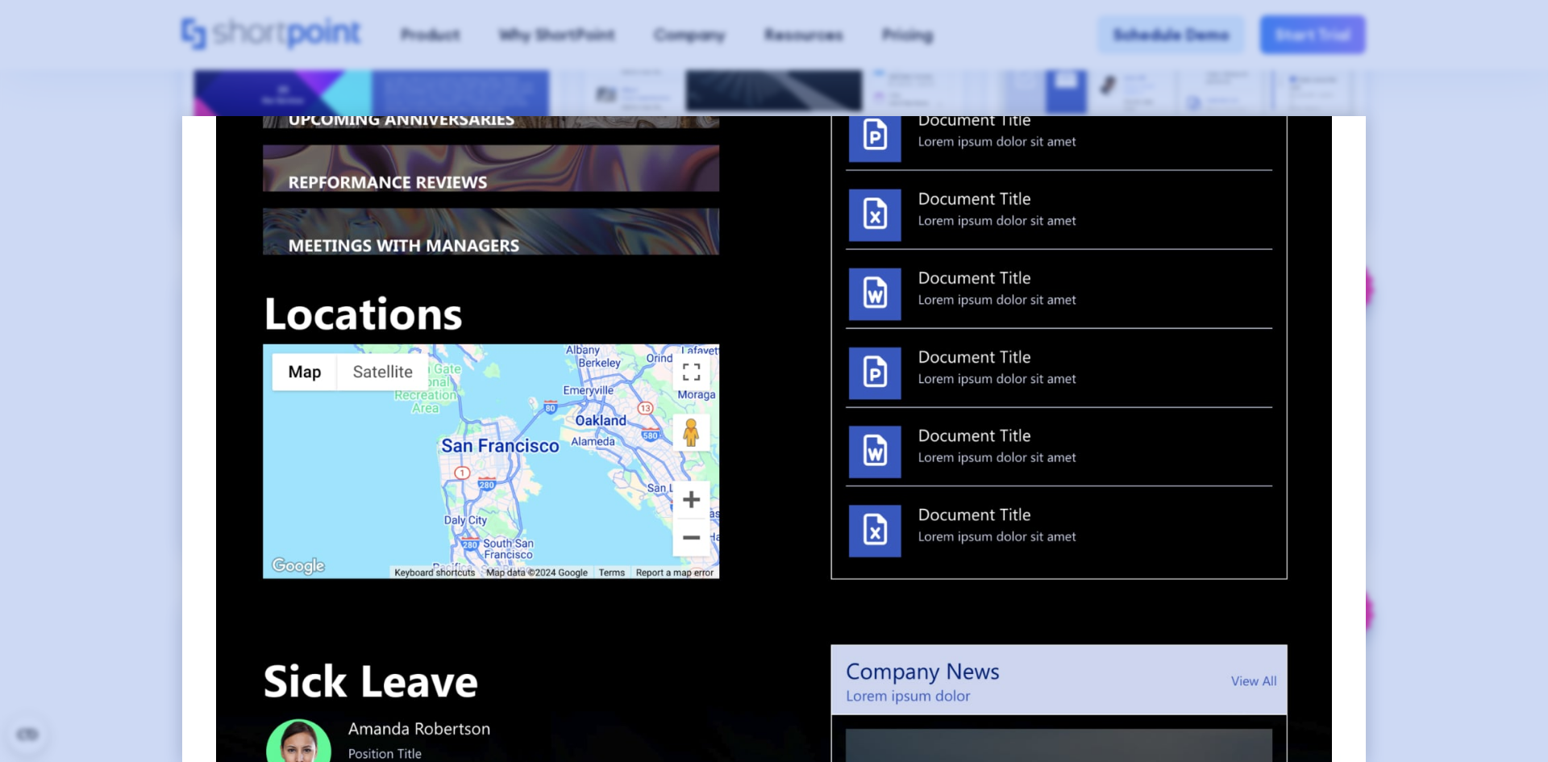
click at [1408, 310] on div at bounding box center [774, 381] width 1548 height 762
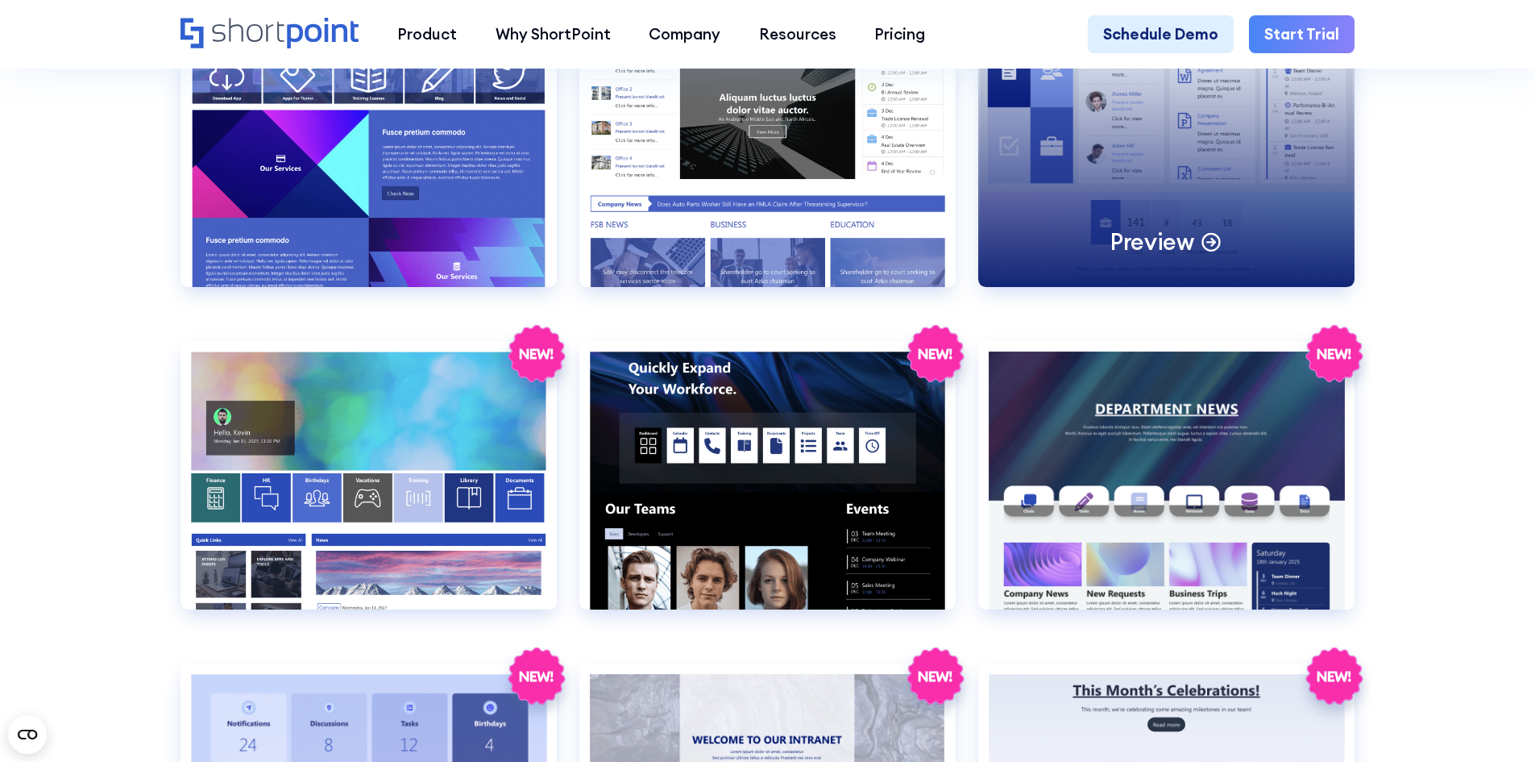
scroll to position [2478, 0]
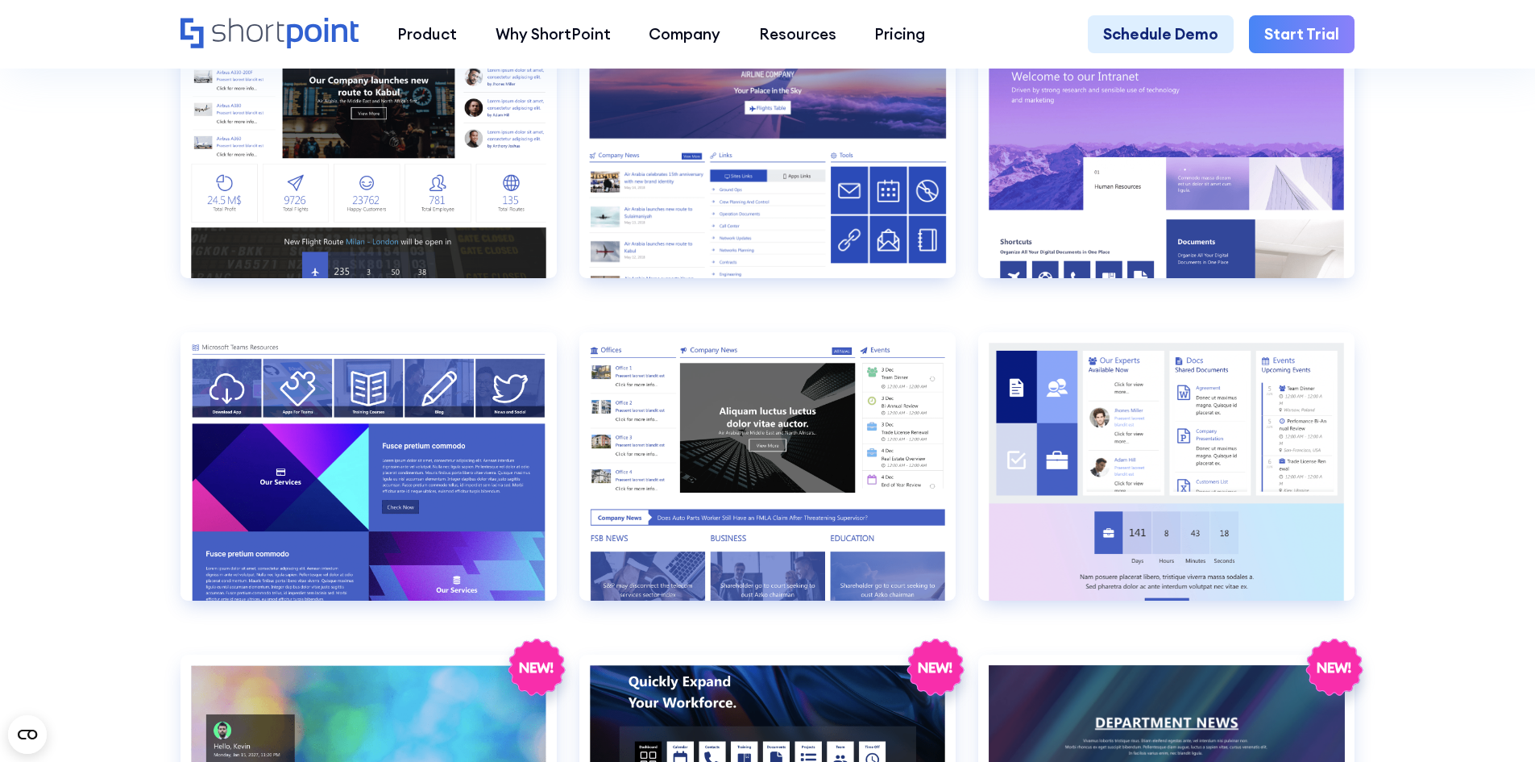
click at [1490, 346] on section "SHAREPOINT INTRANET TEMPLATES Fully customizable SharePoint templates with Shor…" at bounding box center [767, 386] width 1535 height 5650
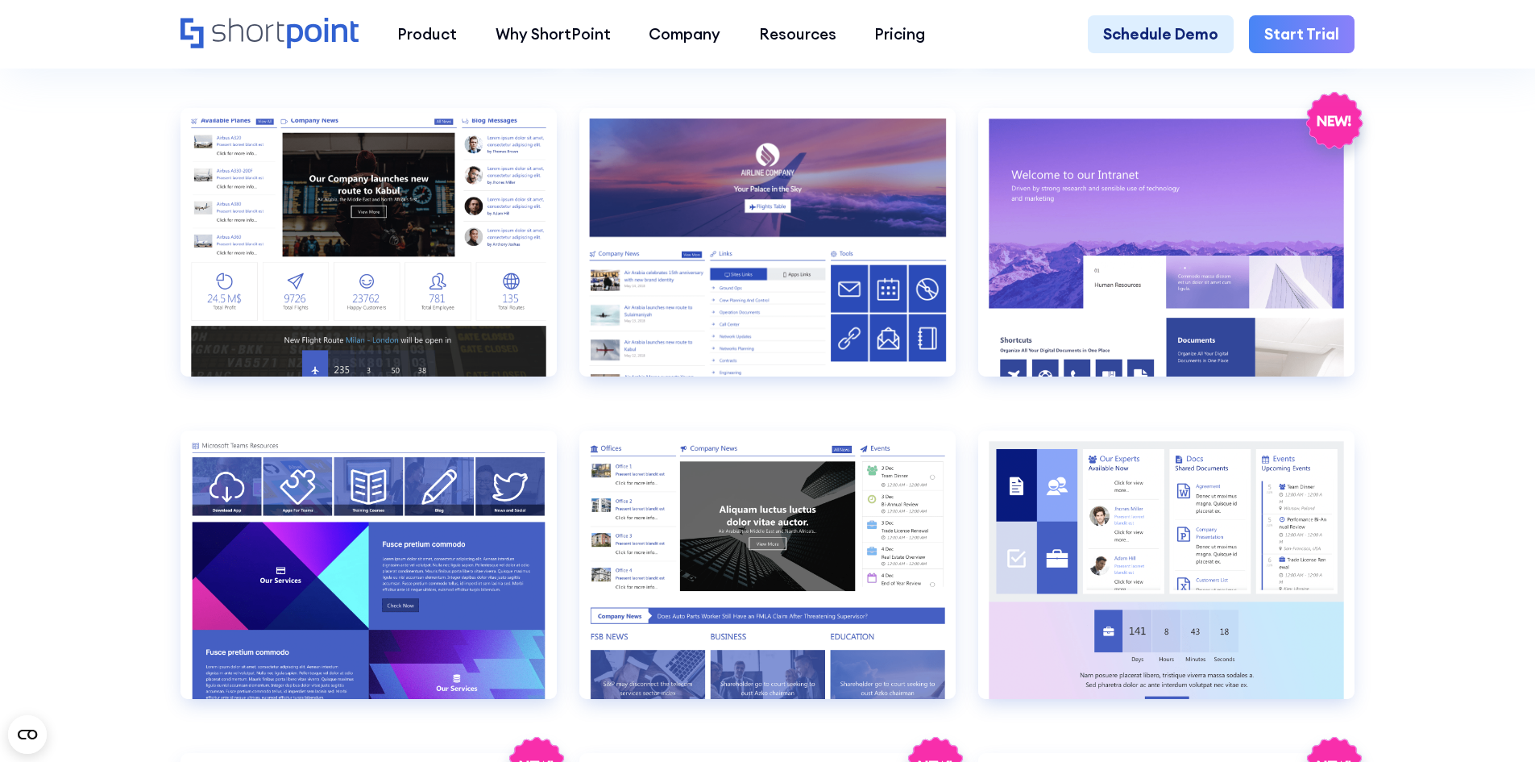
scroll to position [2075, 0]
